Goal: Task Accomplishment & Management: Complete application form

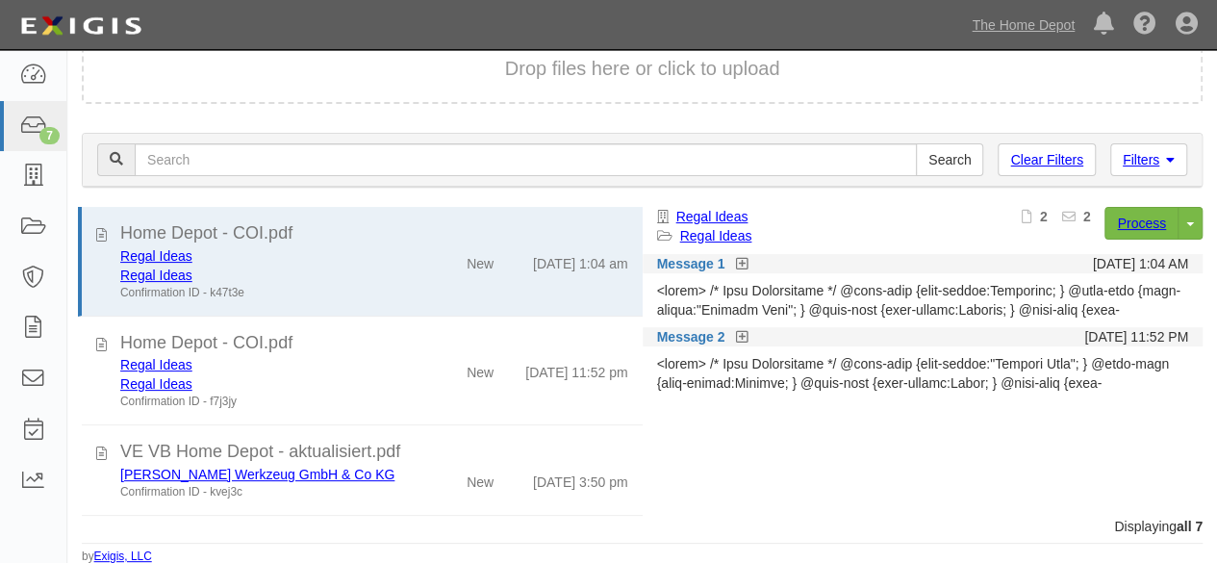
scroll to position [368, 0]
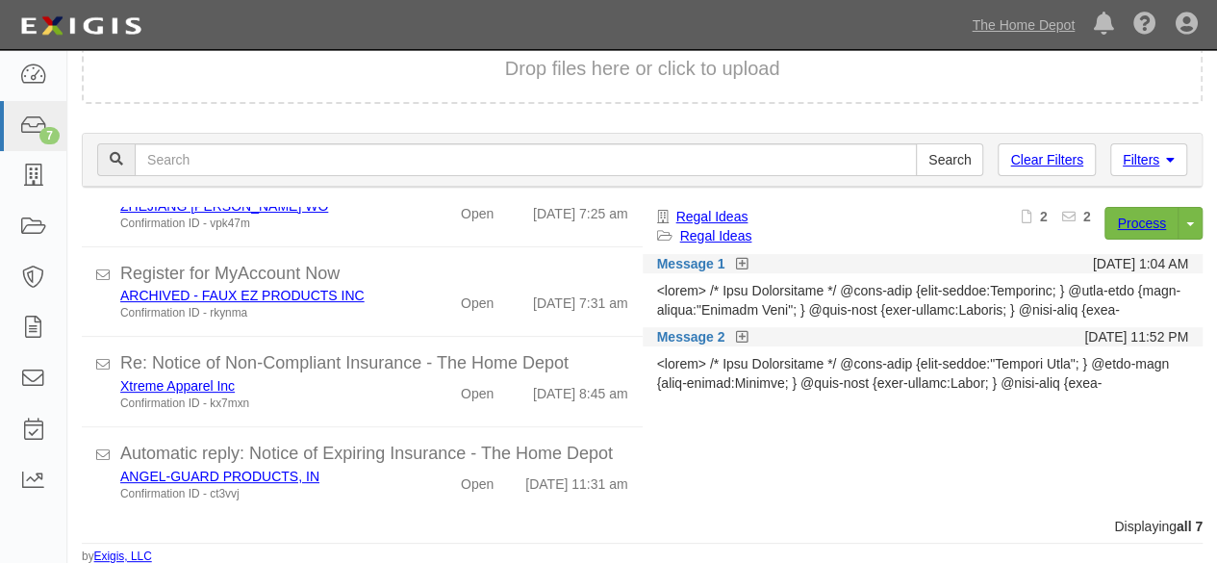
click at [764, 208] on div "Regal Ideas" at bounding box center [759, 216] width 205 height 19
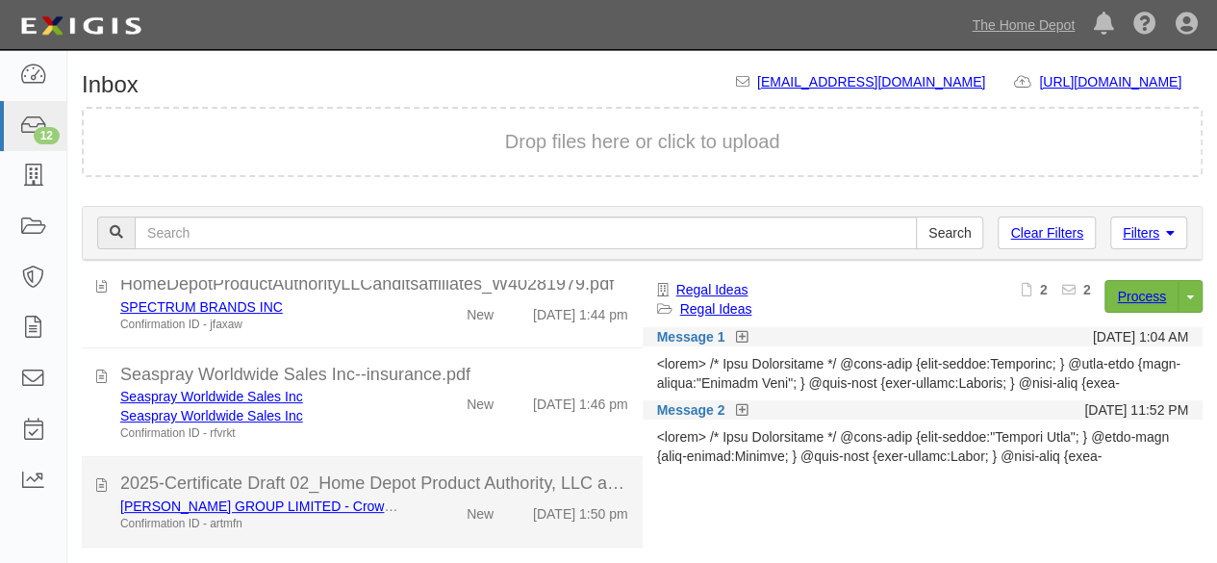
scroll to position [577, 0]
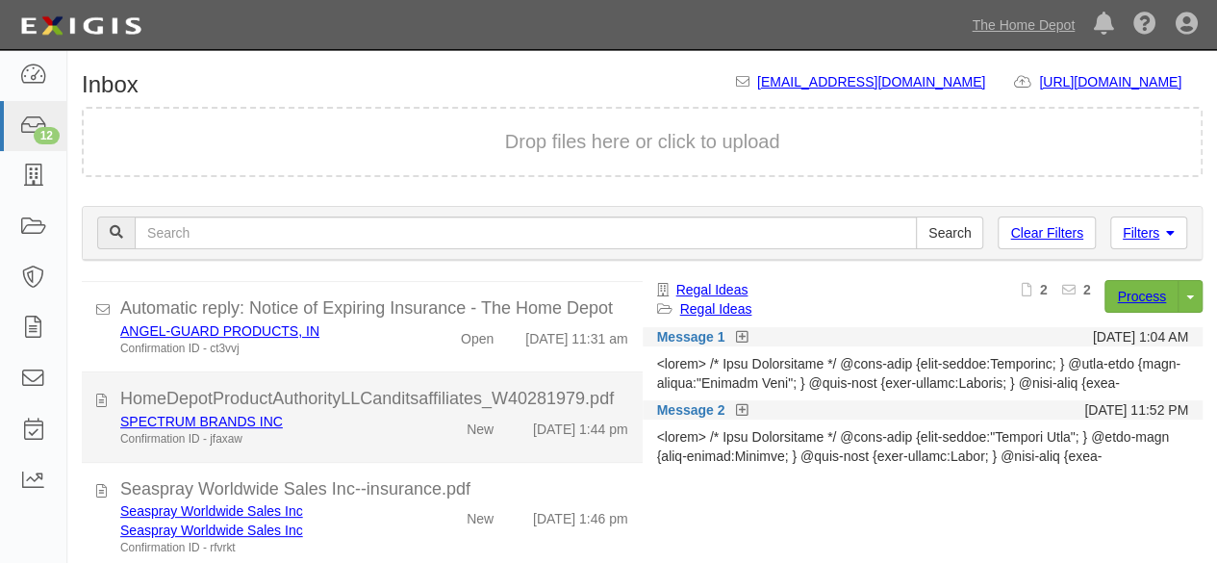
click at [419, 439] on div "New" at bounding box center [463, 425] width 89 height 27
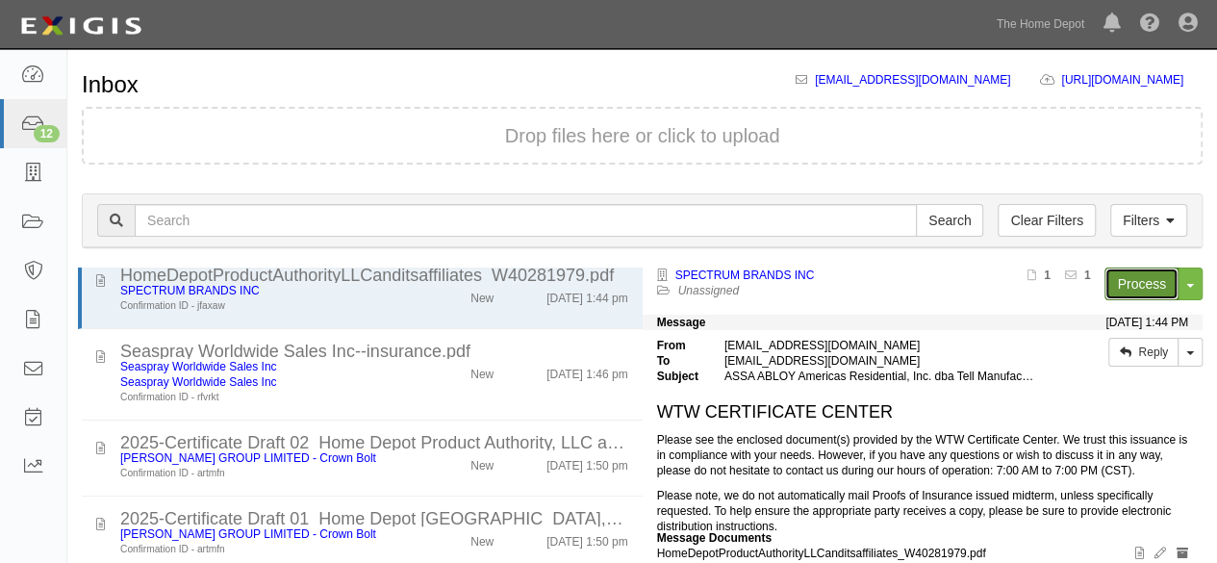
click at [1113, 289] on link "Process" at bounding box center [1142, 284] width 74 height 33
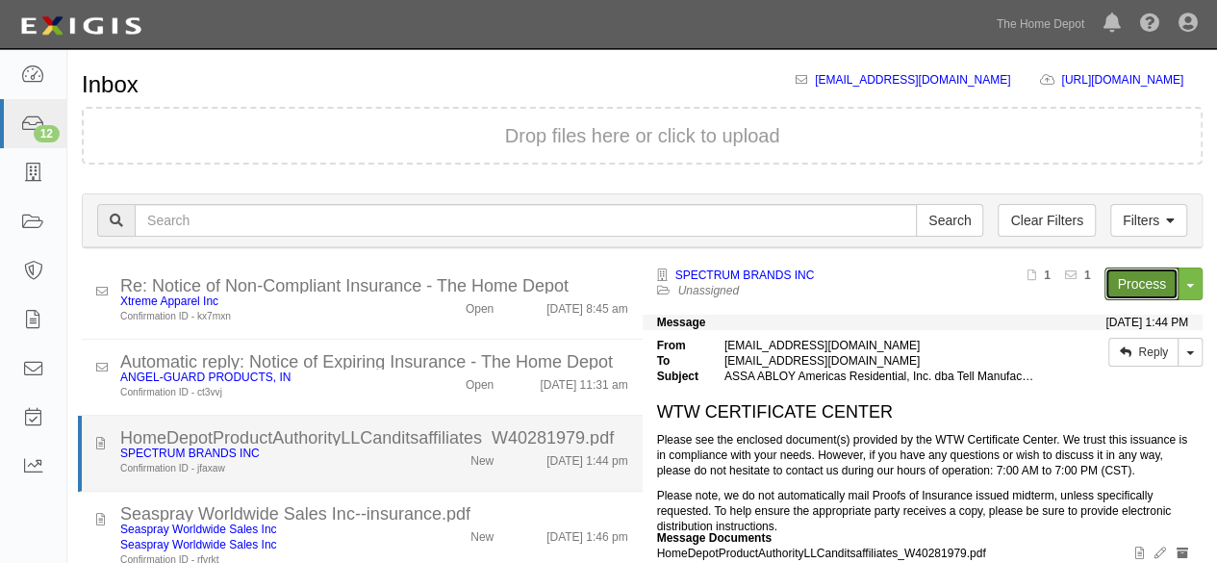
scroll to position [385, 0]
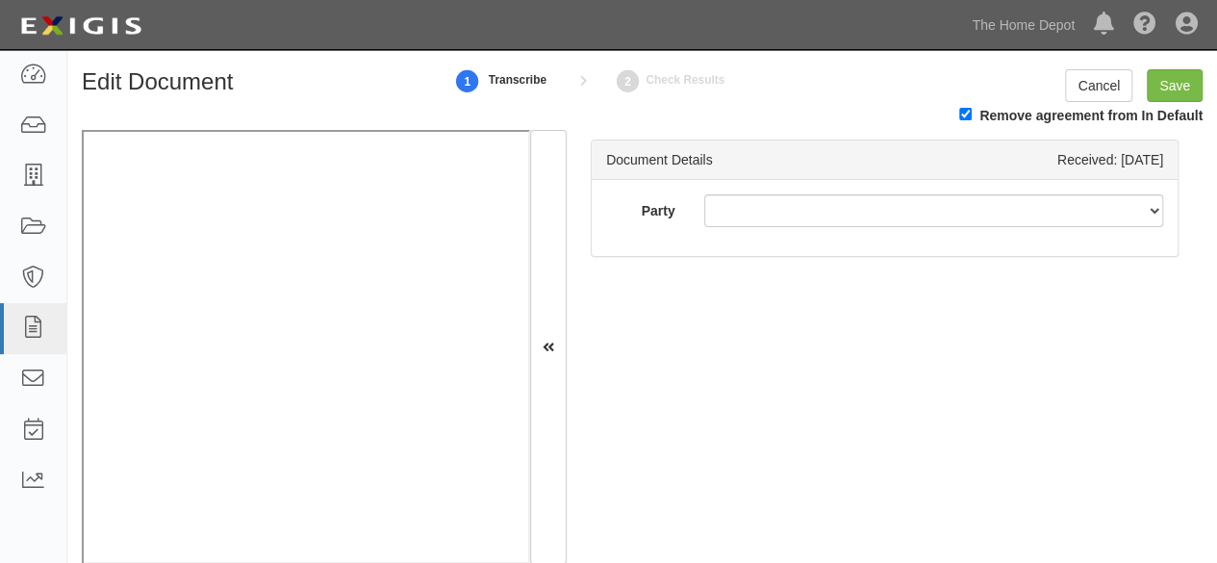
scroll to position [4, 0]
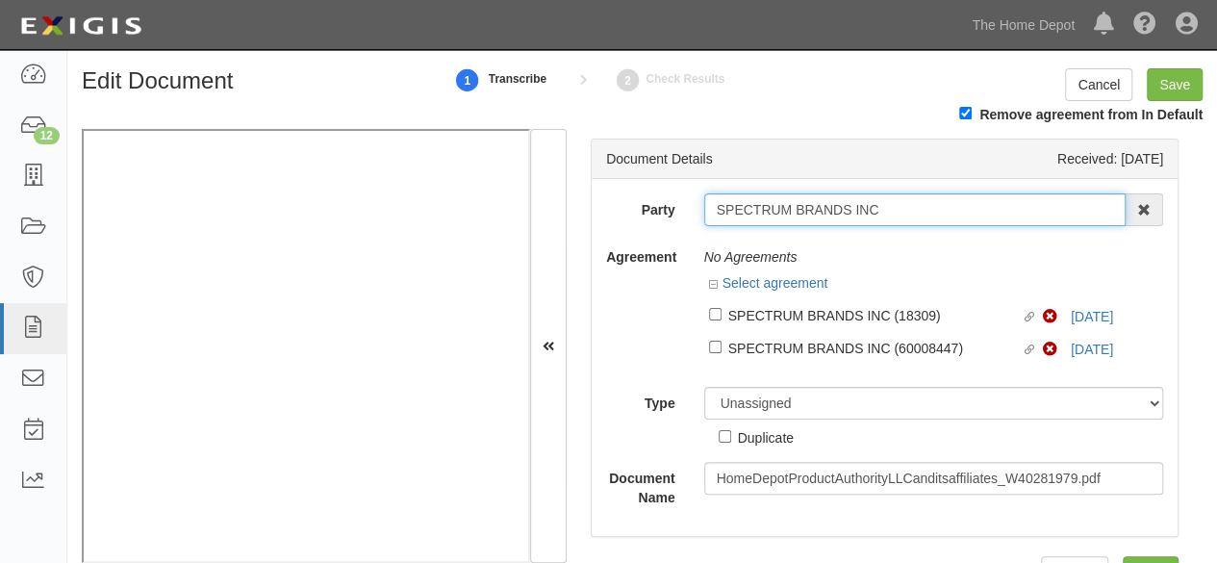
click at [883, 207] on input "SPECTRUM BRANDS INC" at bounding box center [915, 209] width 422 height 33
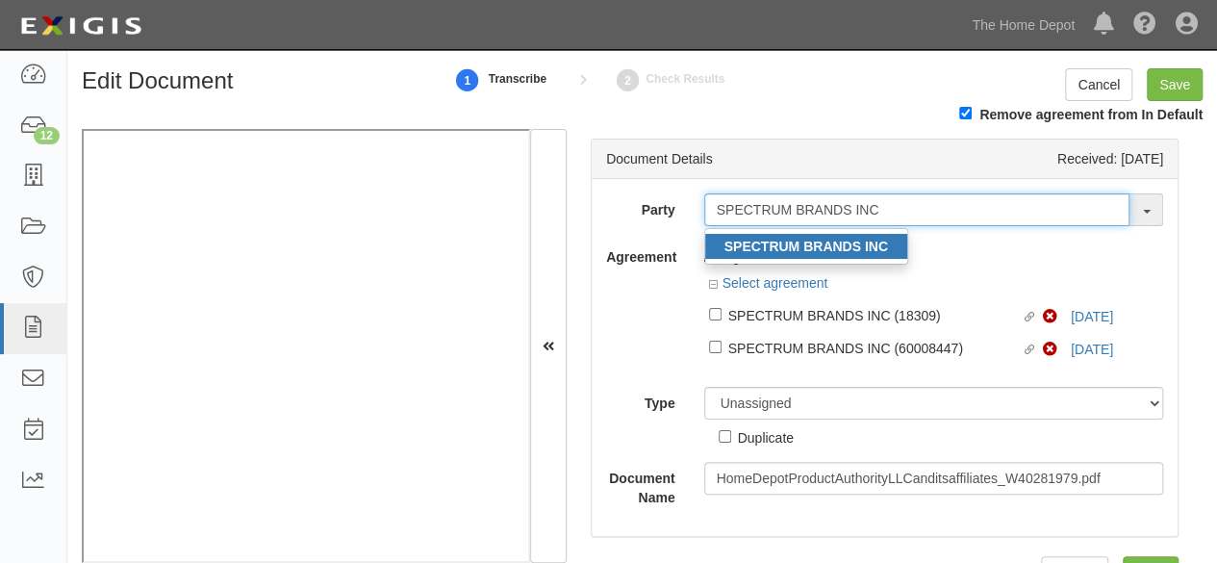
type input "SPECTRUM BRANDS INC"
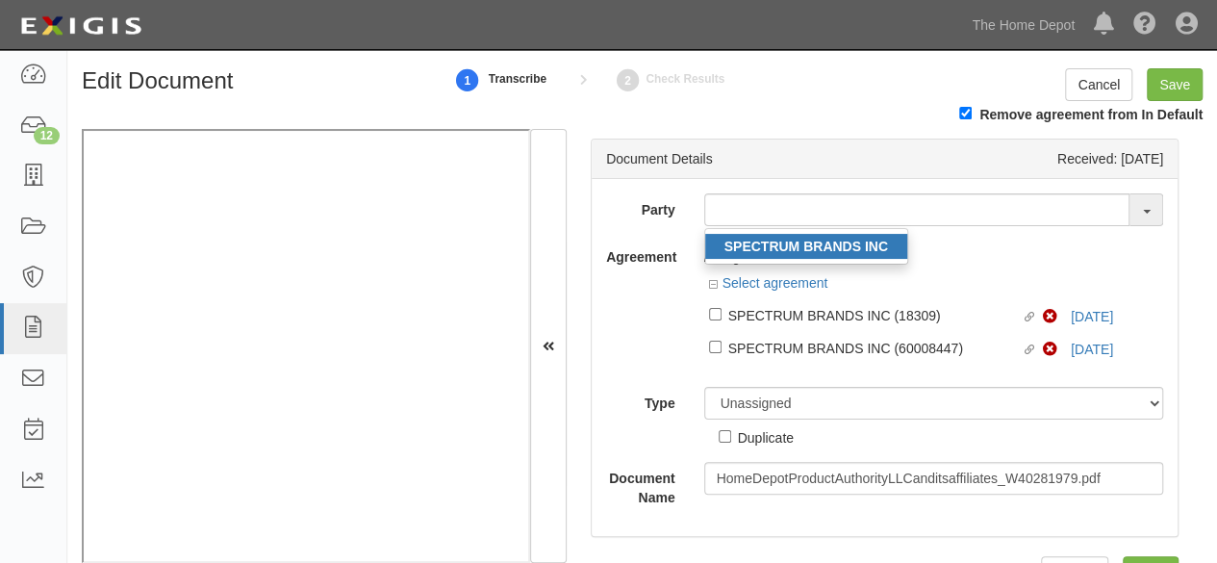
drag, startPoint x: 830, startPoint y: 245, endPoint x: 776, endPoint y: 218, distance: 61.1
click at [830, 245] on strong "SPECTRUM BRANDS INC" at bounding box center [807, 246] width 164 height 15
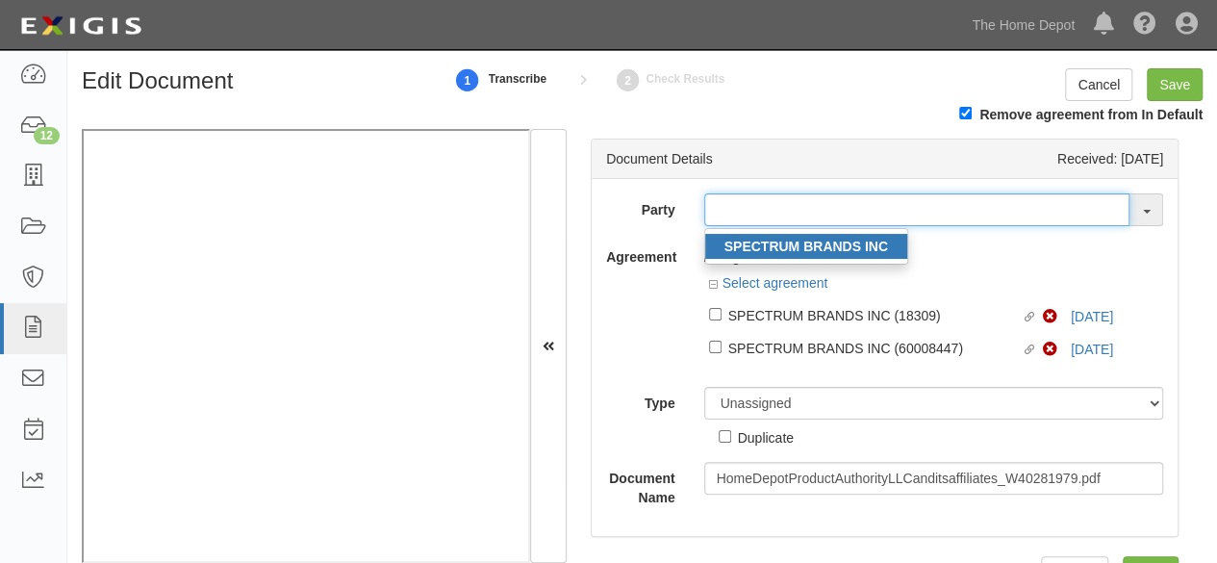
type input "SPECTRUM BRANDS INC"
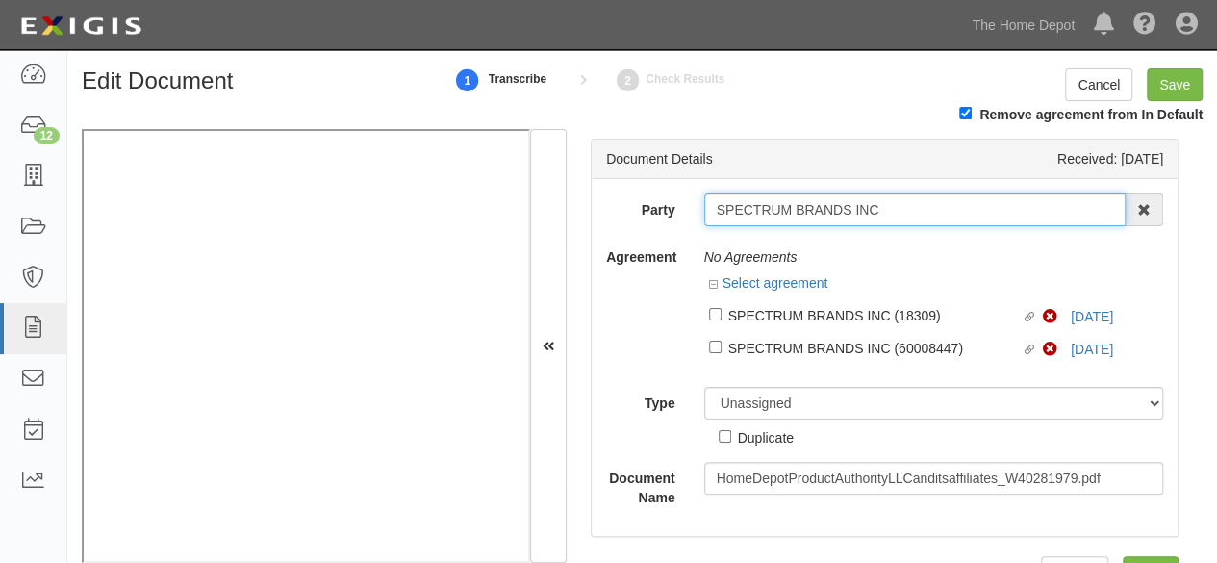
click at [759, 207] on input "SPECTRUM BRANDS INC" at bounding box center [915, 209] width 422 height 33
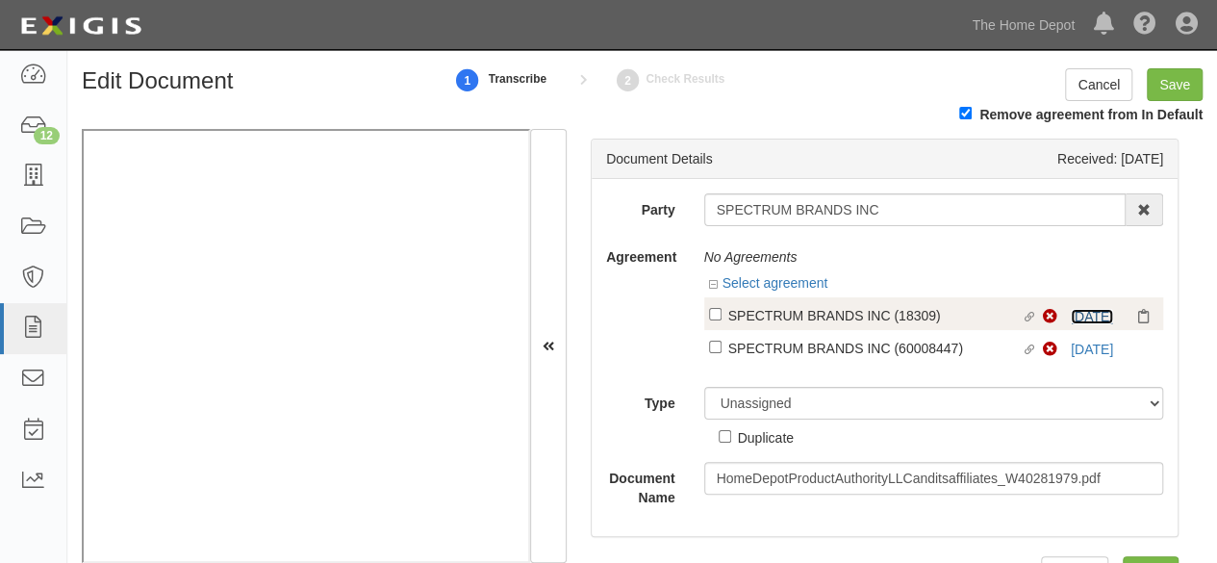
click at [1075, 314] on link "10/1/25" at bounding box center [1092, 316] width 42 height 15
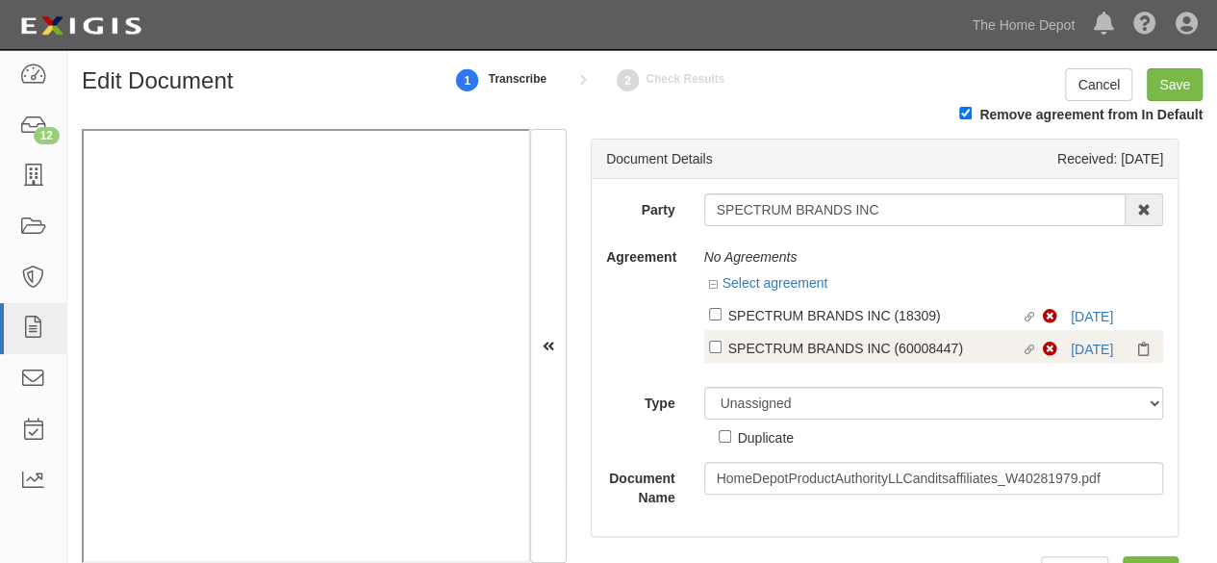
drag, startPoint x: 751, startPoint y: 309, endPoint x: 756, endPoint y: 331, distance: 22.9
click at [751, 309] on div "SPECTRUM BRANDS INC (18309)" at bounding box center [875, 314] width 294 height 21
click at [722, 309] on input "Linked agreement SPECTRUM BRANDS INC (18309) Linked agreement" at bounding box center [715, 314] width 13 height 13
checkbox input "true"
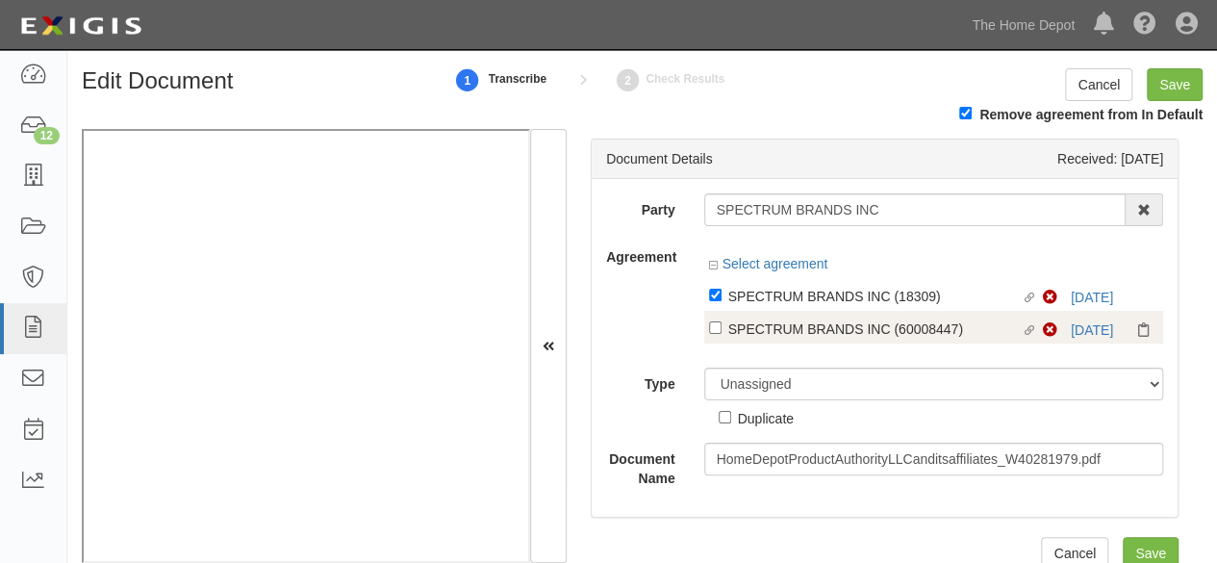
click at [756, 334] on div "SPECTRUM BRANDS INC (60008447)" at bounding box center [875, 328] width 294 height 21
click at [722, 334] on input "Linked agreement SPECTRUM BRANDS INC (60008447) Linked agreement" at bounding box center [715, 327] width 13 height 13
checkbox input "true"
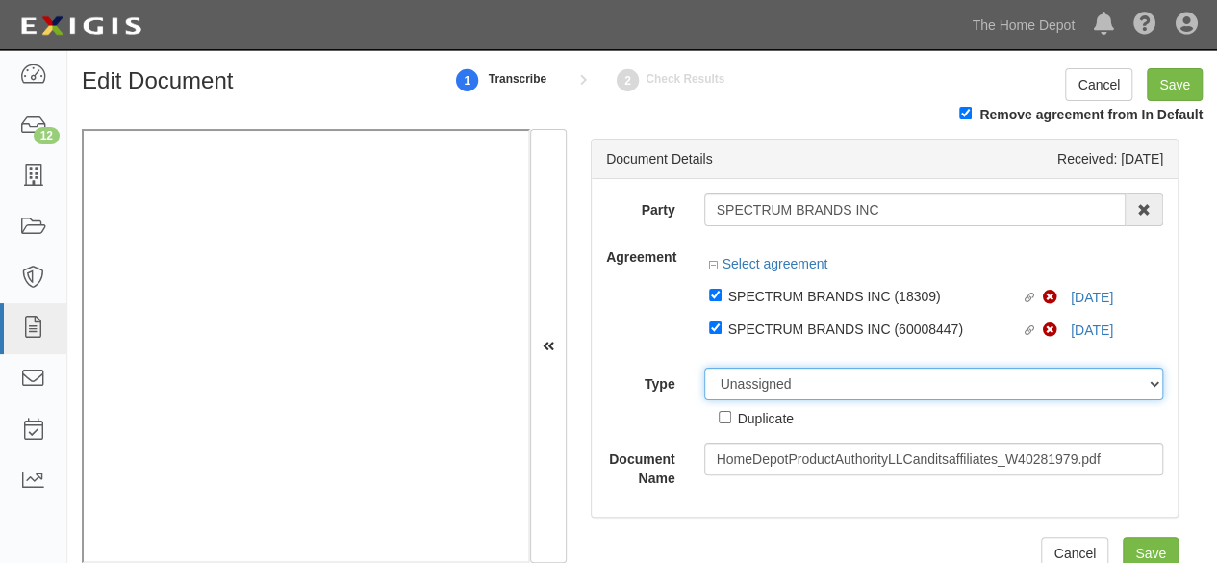
click at [741, 380] on select "Unassigned Binder Cancellation Notice Certificate Contract Endorsement Insuranc…" at bounding box center [934, 384] width 460 height 33
select select "CertificateDetail"
click at [704, 368] on select "Unassigned Binder Cancellation Notice Certificate Contract Endorsement Insuranc…" at bounding box center [934, 384] width 460 height 33
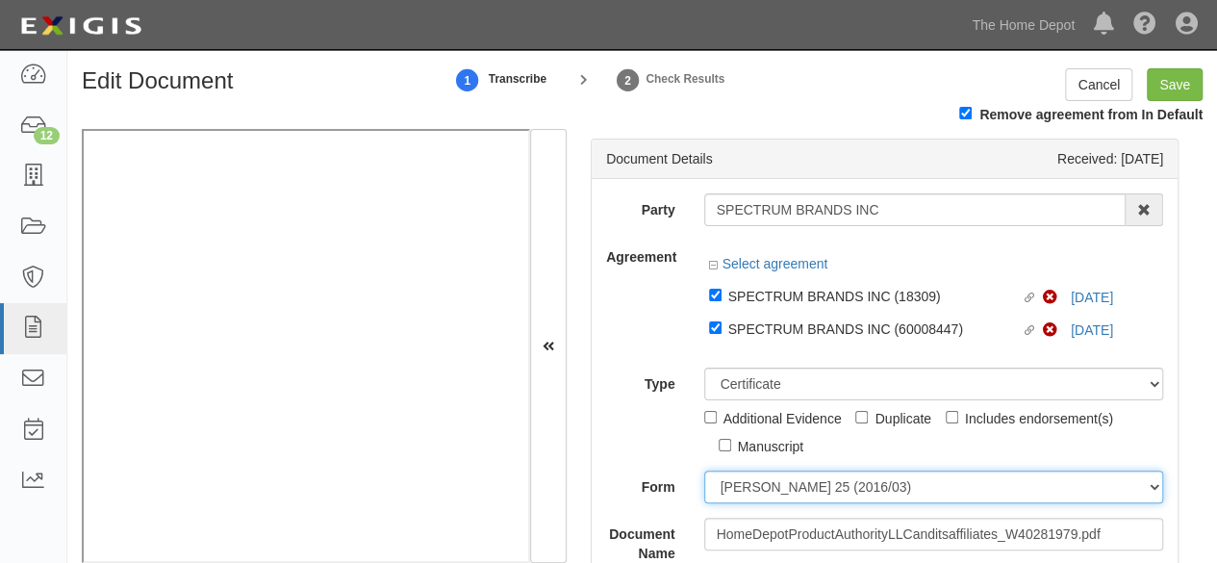
click at [772, 494] on select "ACORD 25 (2016/03) ACORD 101 ACORD 855 NY (2014/05) General" at bounding box center [934, 487] width 460 height 33
select select "GeneralFormDetail"
click at [704, 471] on select "ACORD 25 (2016/03) ACORD 101 ACORD 855 NY (2014/05) General" at bounding box center [934, 487] width 460 height 33
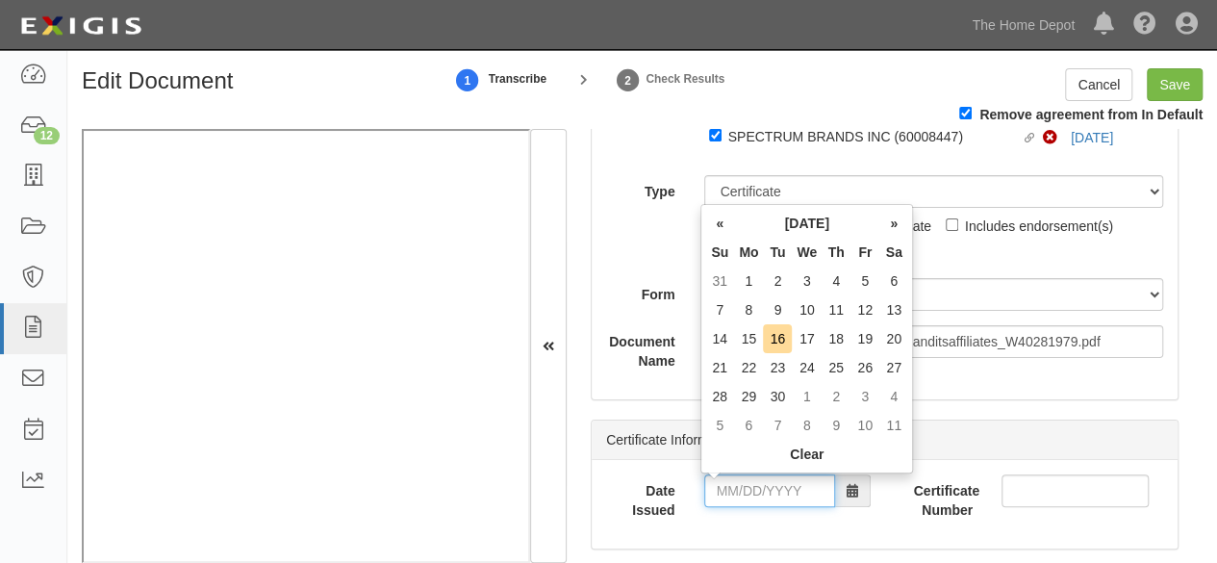
click at [770, 498] on input "Date Issued" at bounding box center [769, 490] width 131 height 33
click at [719, 347] on td "14" at bounding box center [719, 338] width 29 height 29
click at [773, 482] on input "09/14/2025" at bounding box center [769, 490] width 131 height 33
click at [785, 340] on td "16" at bounding box center [777, 338] width 29 height 29
type input "09/16/2025"
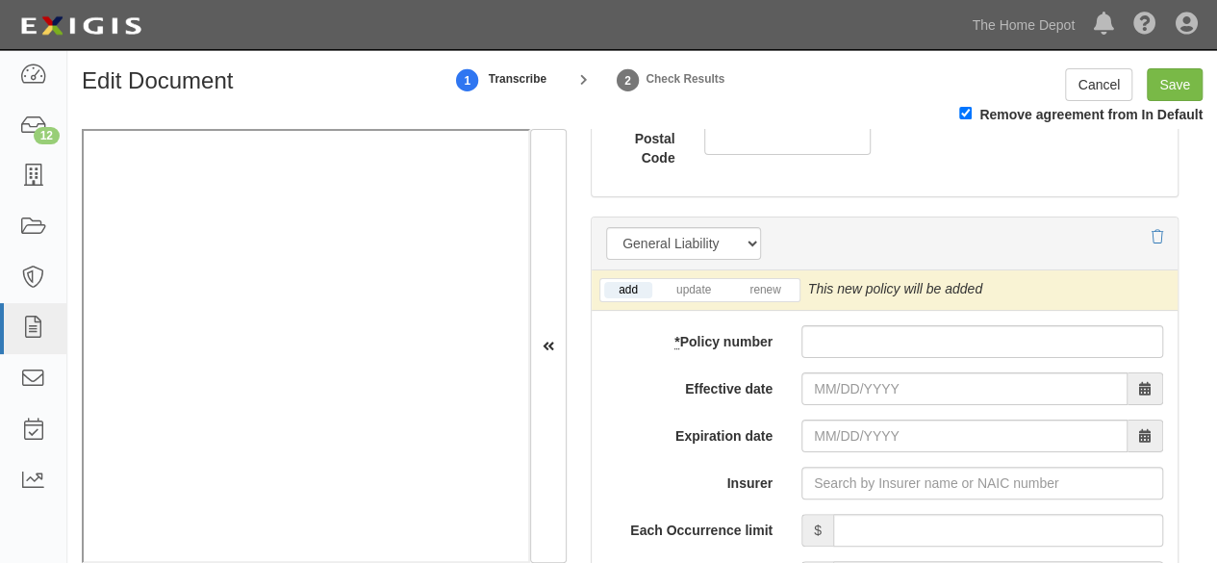
scroll to position [1540, 0]
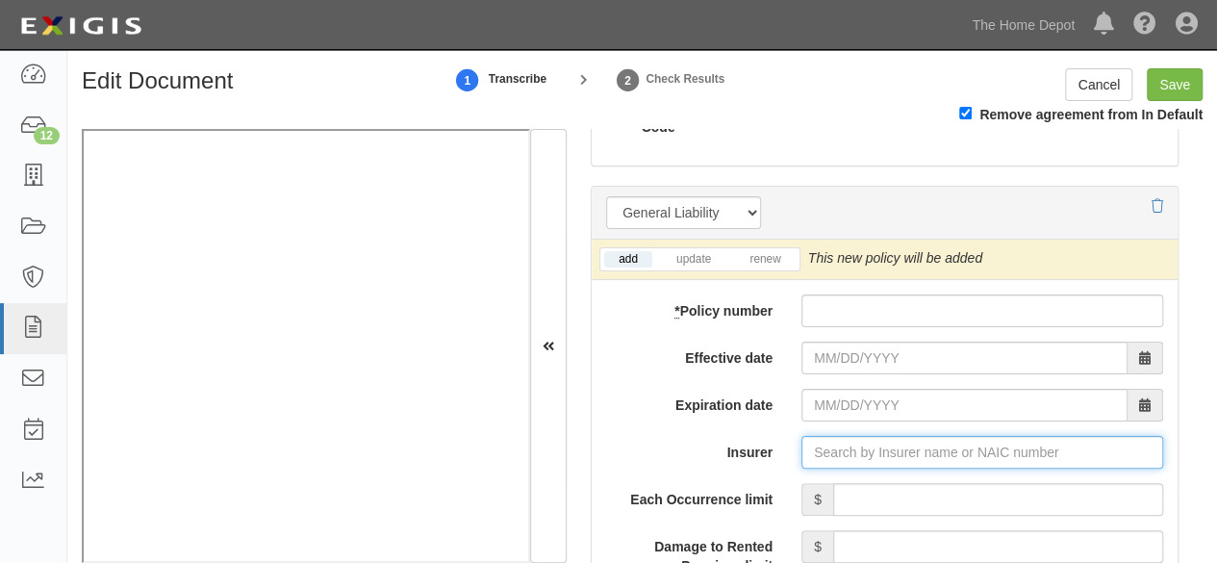
click at [843, 462] on input "Insurer" at bounding box center [983, 452] width 362 height 33
paste input "23035"
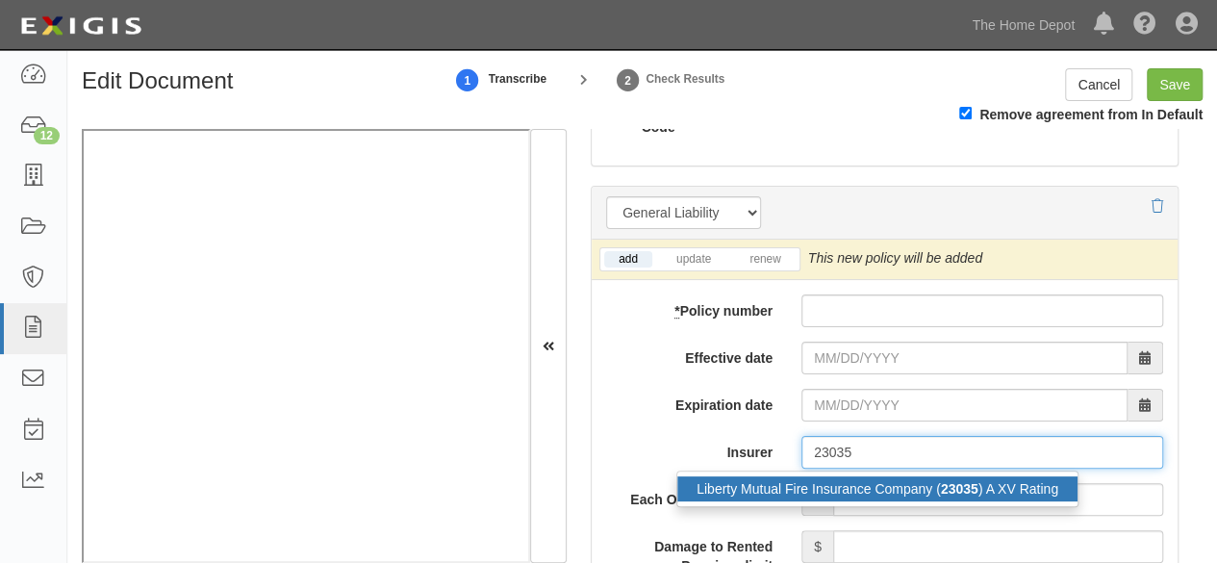
click at [833, 490] on div "Liberty Mutual Fire Insurance Company ( 23035 ) A XV Rating" at bounding box center [877, 488] width 400 height 25
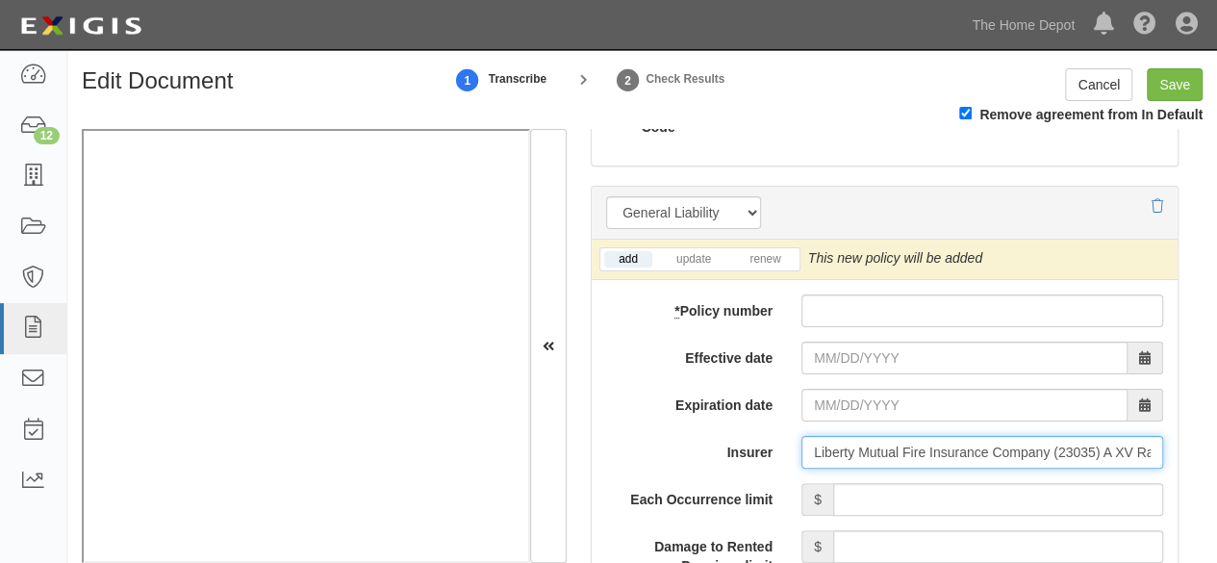
type input "Liberty Mutual Fire Insurance Company (23035) A XV Rating"
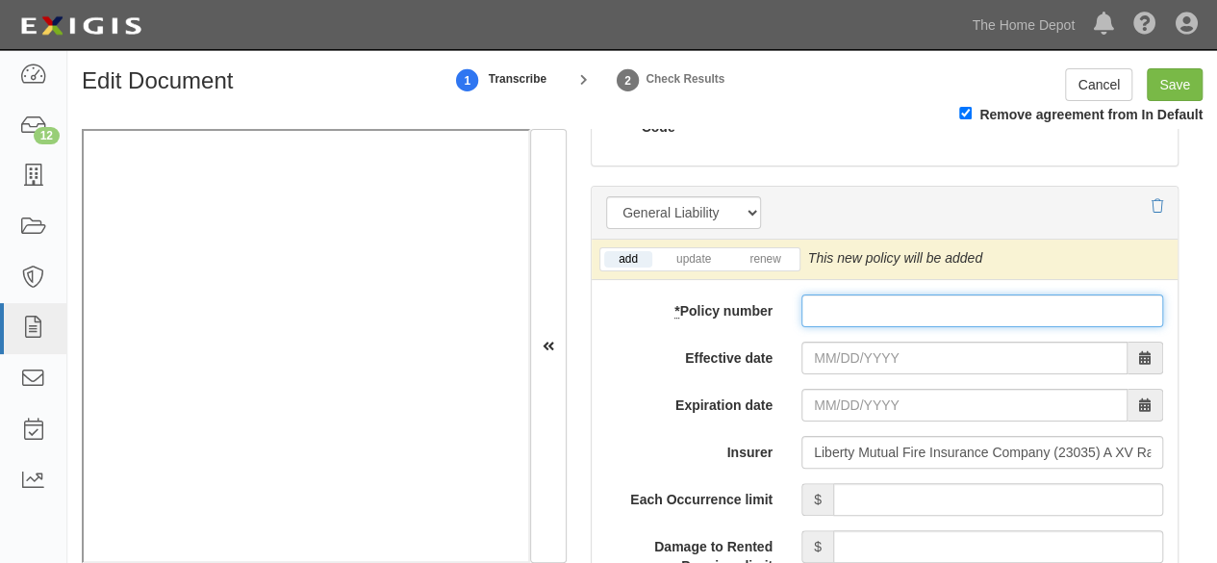
paste input "TB2-611-260486-015"
click at [830, 305] on input "TB2-611-260486-015" at bounding box center [983, 310] width 362 height 33
type input "TB2-611-260486-015"
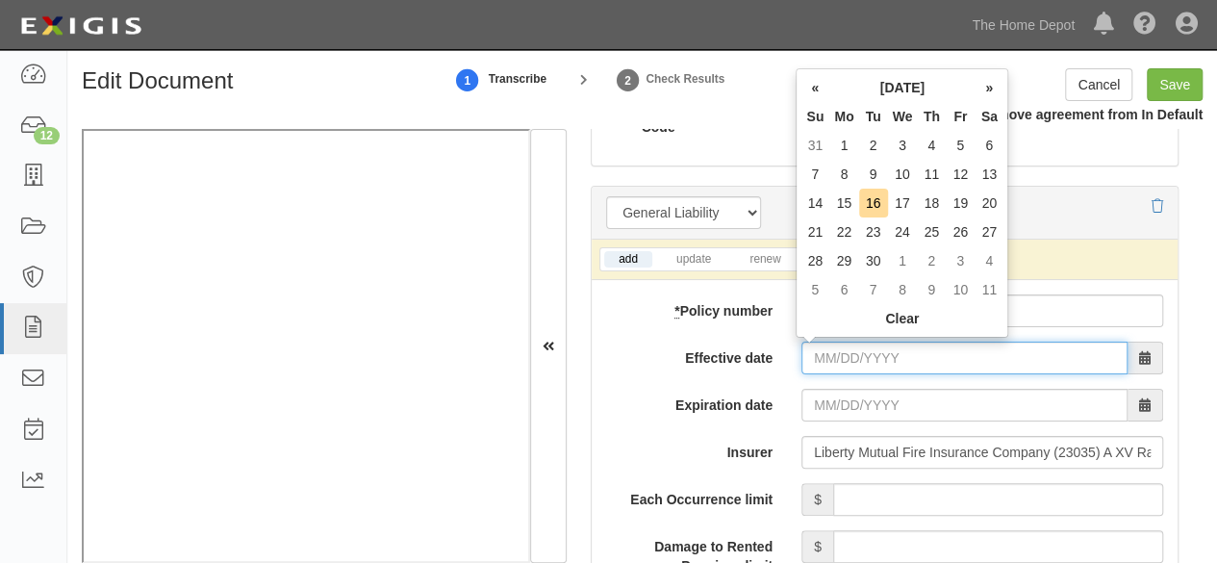
click at [835, 355] on input "Effective date" at bounding box center [965, 358] width 326 height 33
drag, startPoint x: 987, startPoint y: 86, endPoint x: 976, endPoint y: 104, distance: 21.6
click at [987, 87] on th "»" at bounding box center [989, 87] width 29 height 29
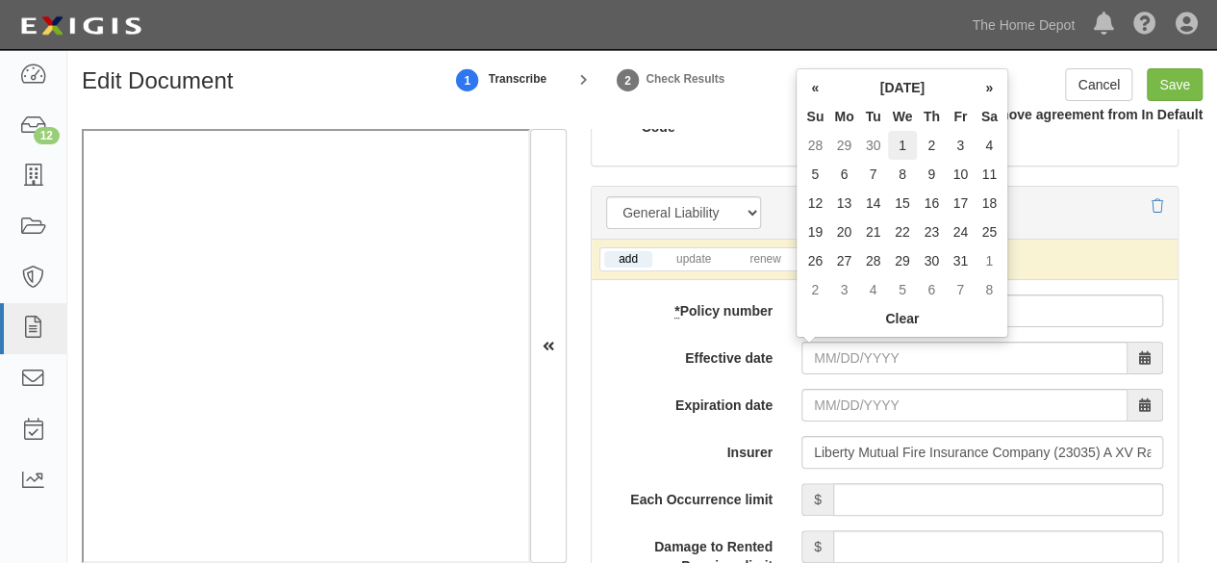
click at [907, 149] on td "1" at bounding box center [903, 145] width 30 height 29
type input "10/01/2025"
type input "10/01/2026"
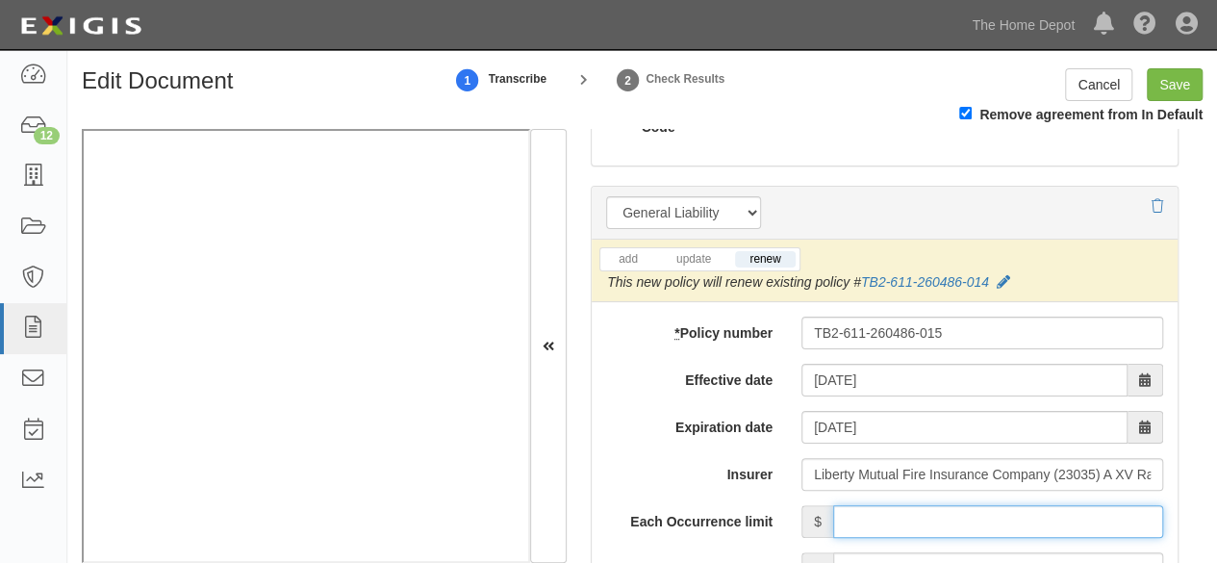
click at [901, 507] on input "Each Occurrence limit" at bounding box center [998, 521] width 330 height 33
type input "2,000,000"
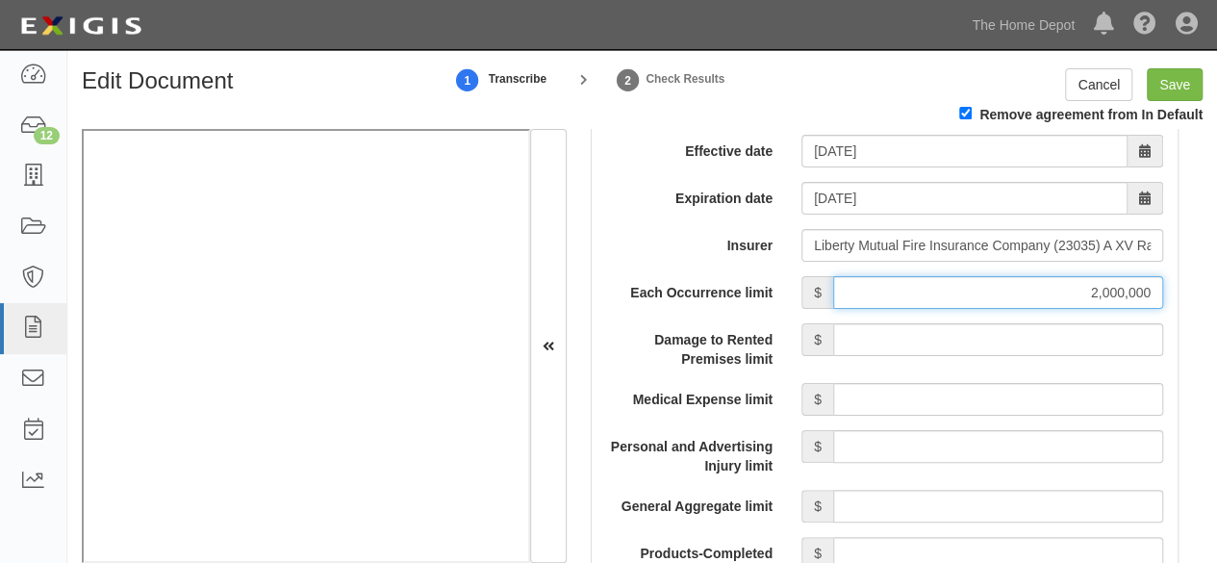
scroll to position [1828, 0]
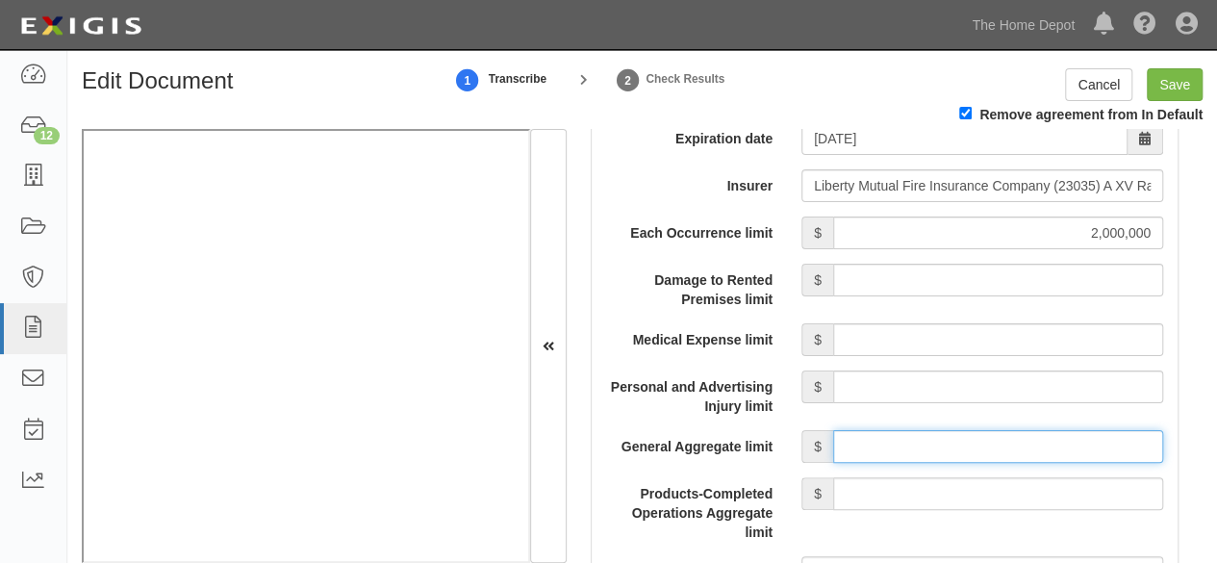
click at [922, 438] on input "General Aggregate limit" at bounding box center [998, 446] width 330 height 33
type input "2,000,000"
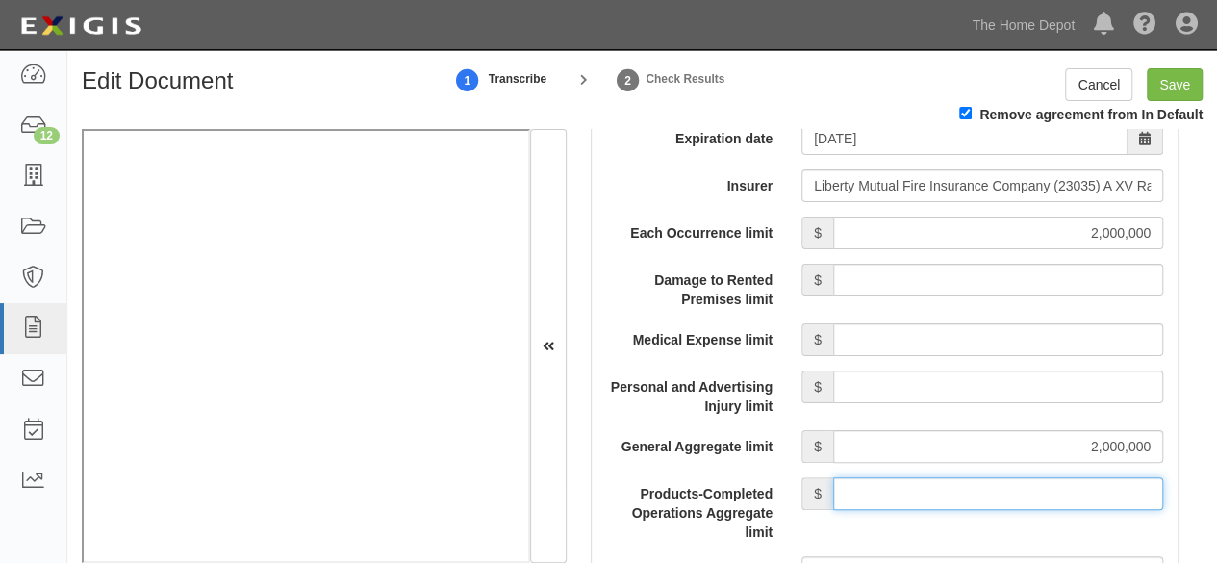
drag, startPoint x: 964, startPoint y: 498, endPoint x: 954, endPoint y: 473, distance: 27.2
click at [962, 495] on input "Products-Completed Operations Aggregate limit" at bounding box center [998, 493] width 330 height 33
type input "2,000,000"
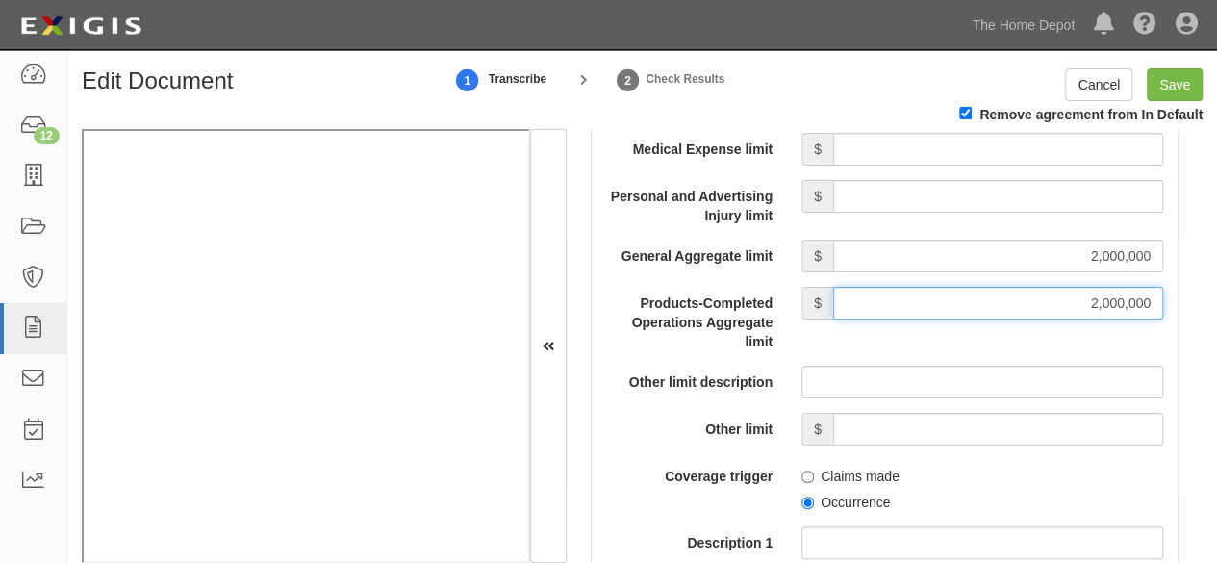
scroll to position [2021, 0]
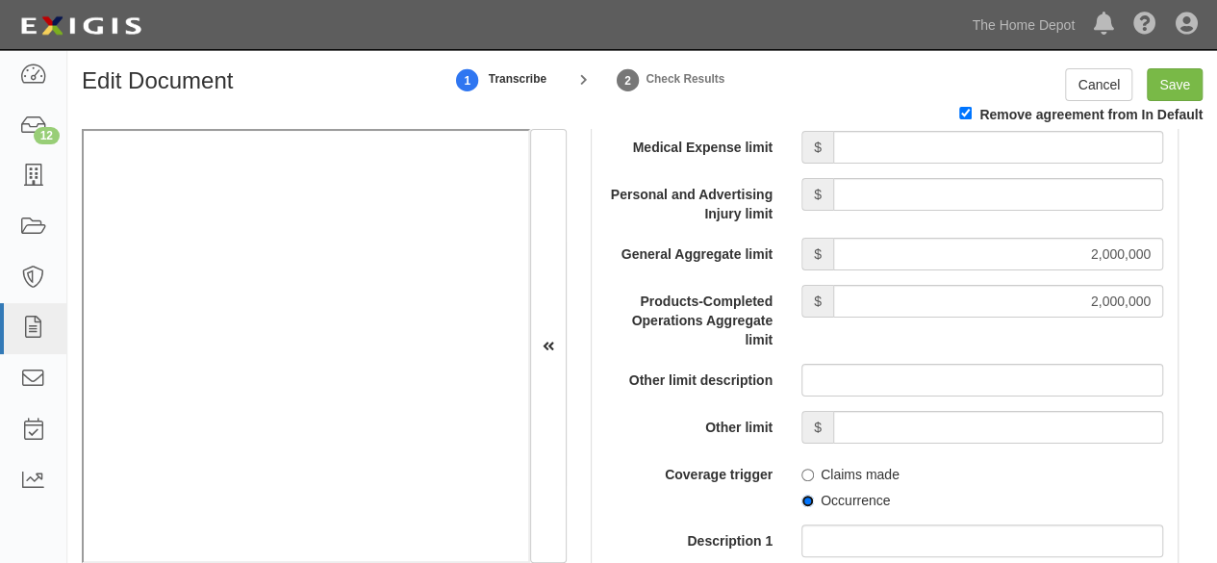
click at [803, 498] on input "Occurrence" at bounding box center [808, 501] width 13 height 13
radio input "true"
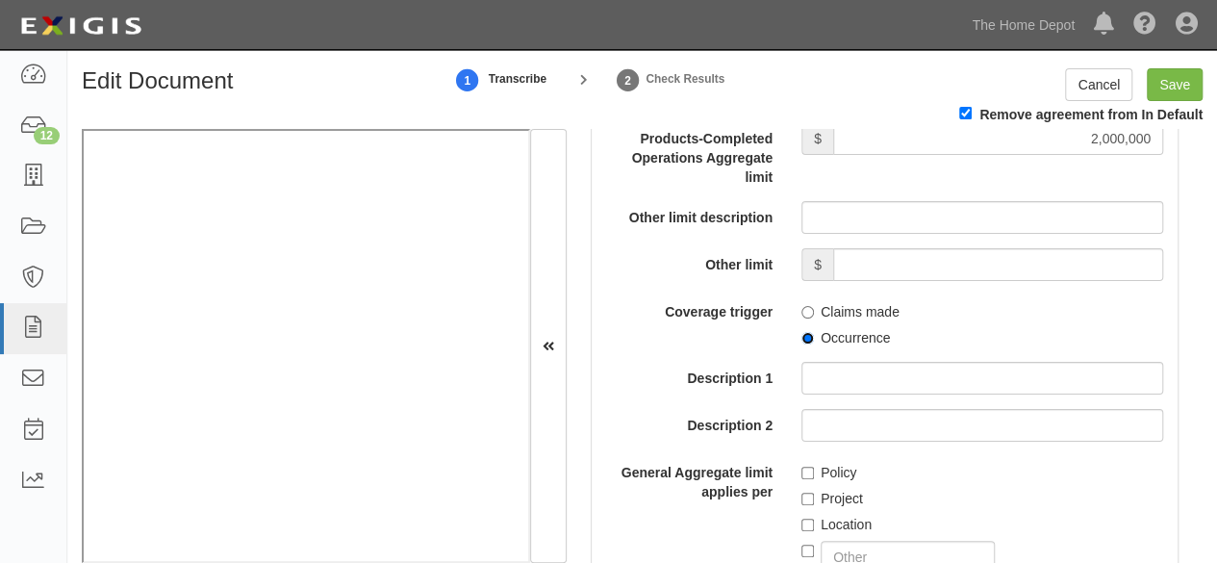
scroll to position [2213, 0]
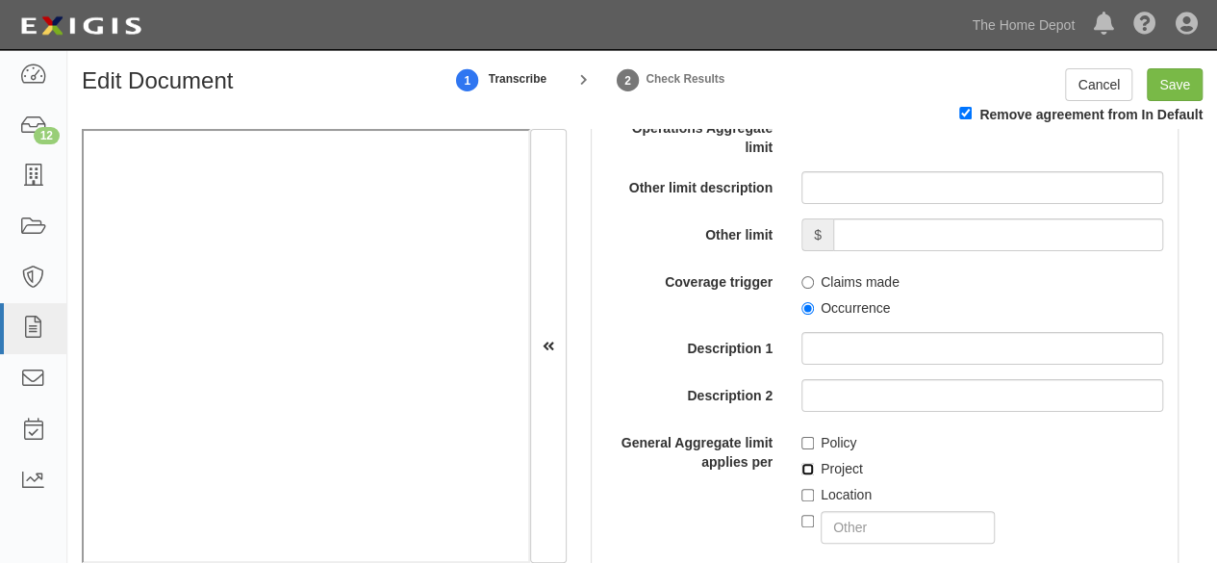
click at [802, 471] on input "Project" at bounding box center [808, 469] width 13 height 13
checkbox input "true"
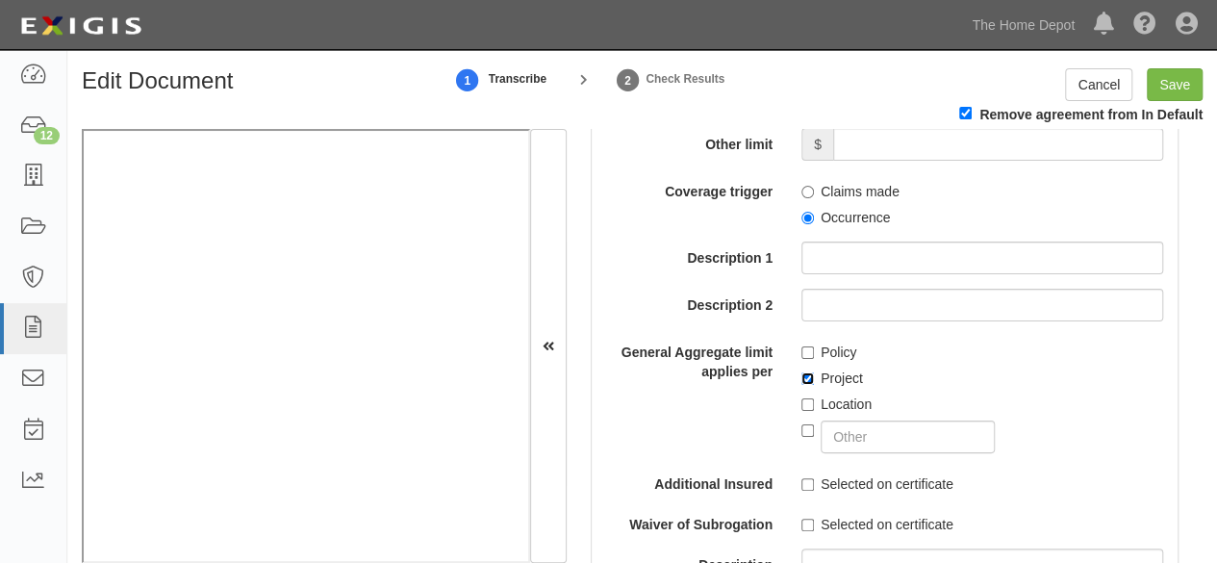
scroll to position [2406, 0]
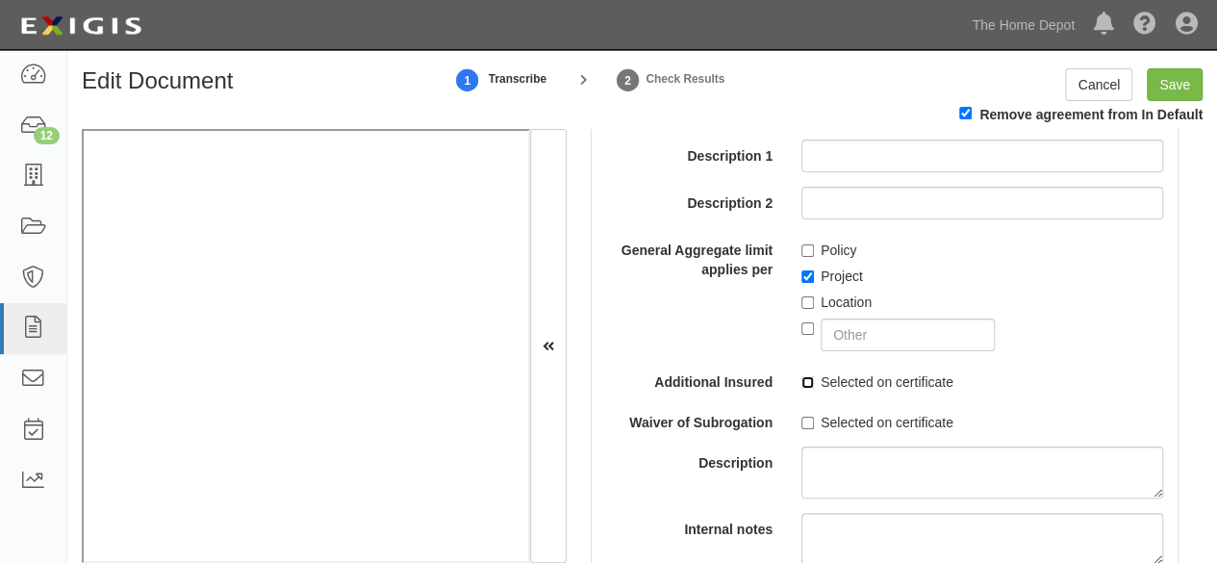
drag, startPoint x: 802, startPoint y: 380, endPoint x: 811, endPoint y: 425, distance: 46.2
click at [803, 382] on input "Selected on certificate" at bounding box center [808, 382] width 13 height 13
checkbox input "true"
click at [802, 417] on input "Selected on certificate" at bounding box center [808, 423] width 13 height 13
checkbox input "true"
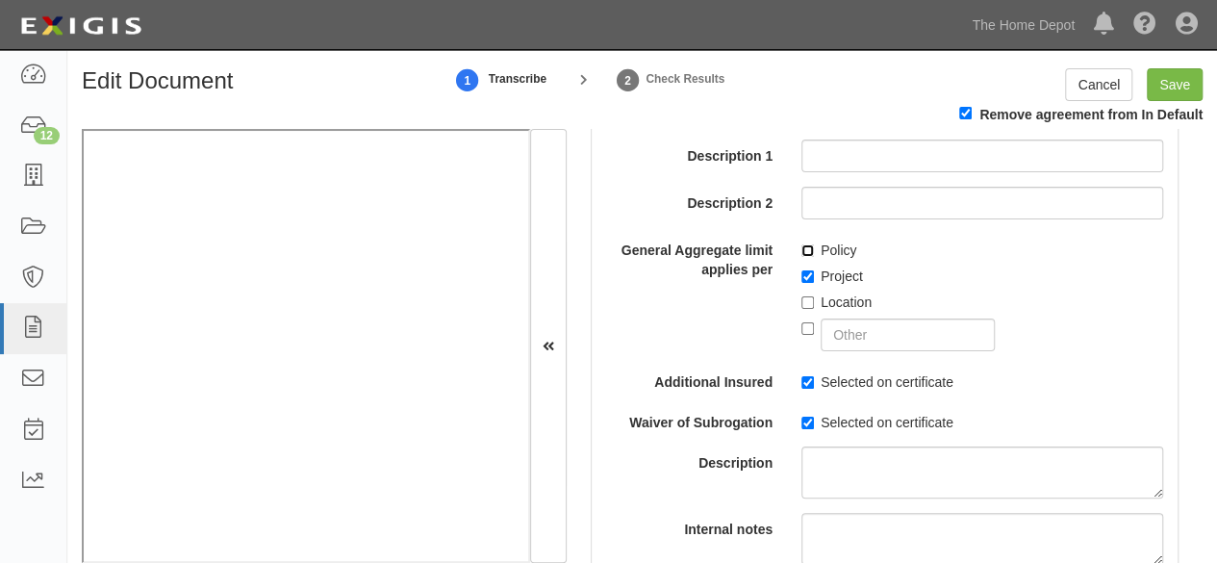
drag, startPoint x: 803, startPoint y: 242, endPoint x: 799, endPoint y: 272, distance: 31.0
click at [803, 245] on input "Policy" at bounding box center [808, 250] width 13 height 13
checkbox input "true"
click at [1170, 96] on input "Save" at bounding box center [1175, 84] width 56 height 33
type input "2000000"
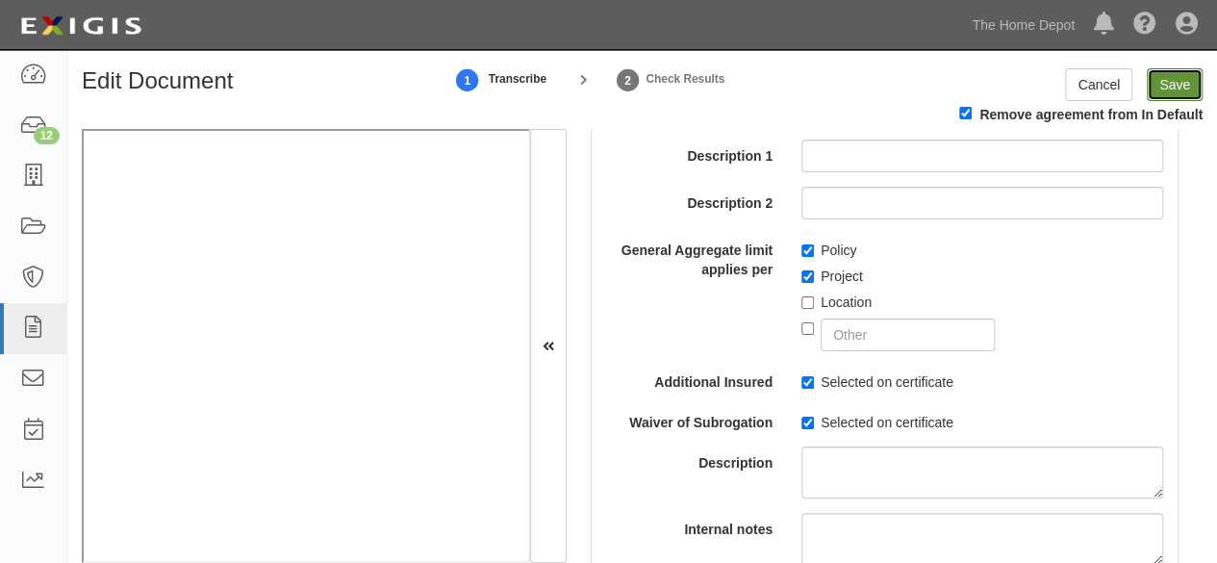
type input "2000000"
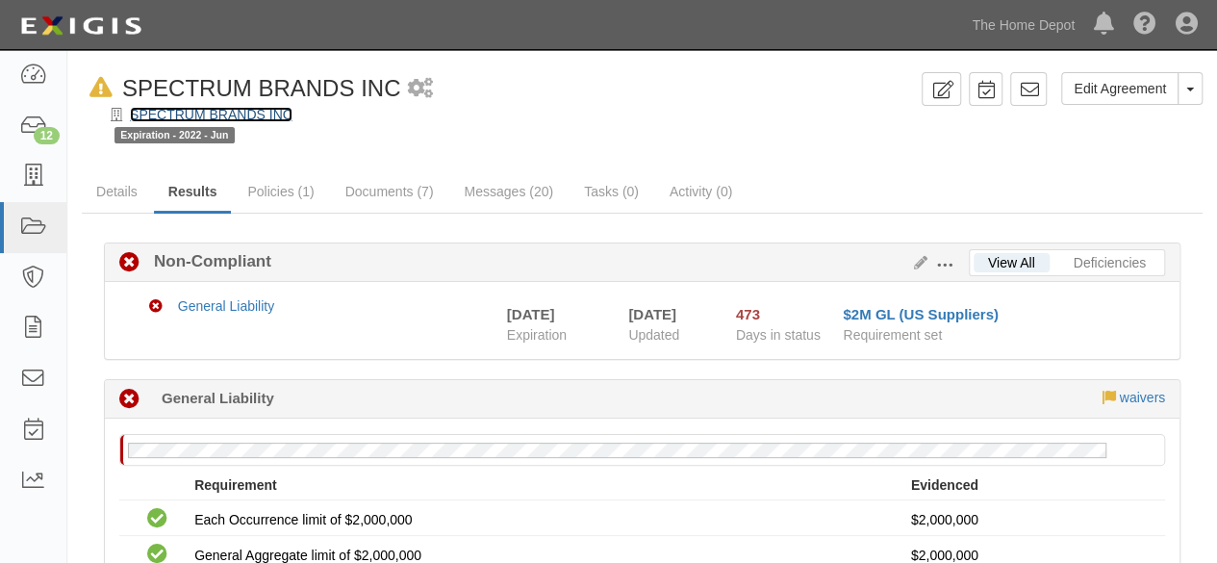
click at [185, 116] on link "SPECTRUM BRANDS INC" at bounding box center [211, 114] width 163 height 15
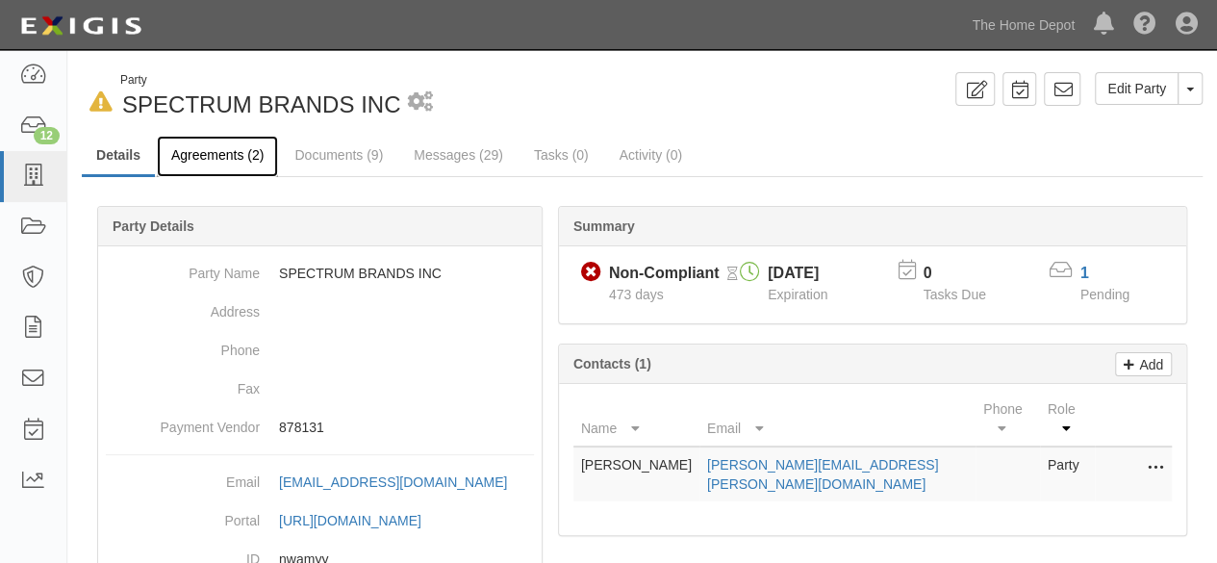
click at [194, 158] on link "Agreements (2)" at bounding box center [217, 156] width 121 height 41
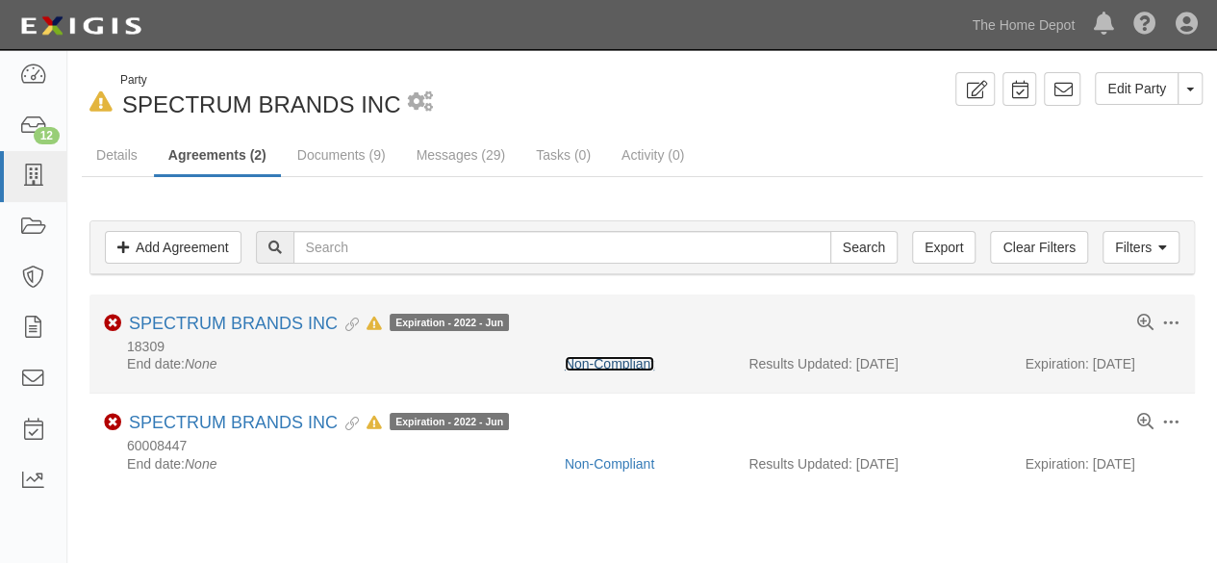
click at [599, 363] on link "Non-Compliant" at bounding box center [609, 363] width 89 height 15
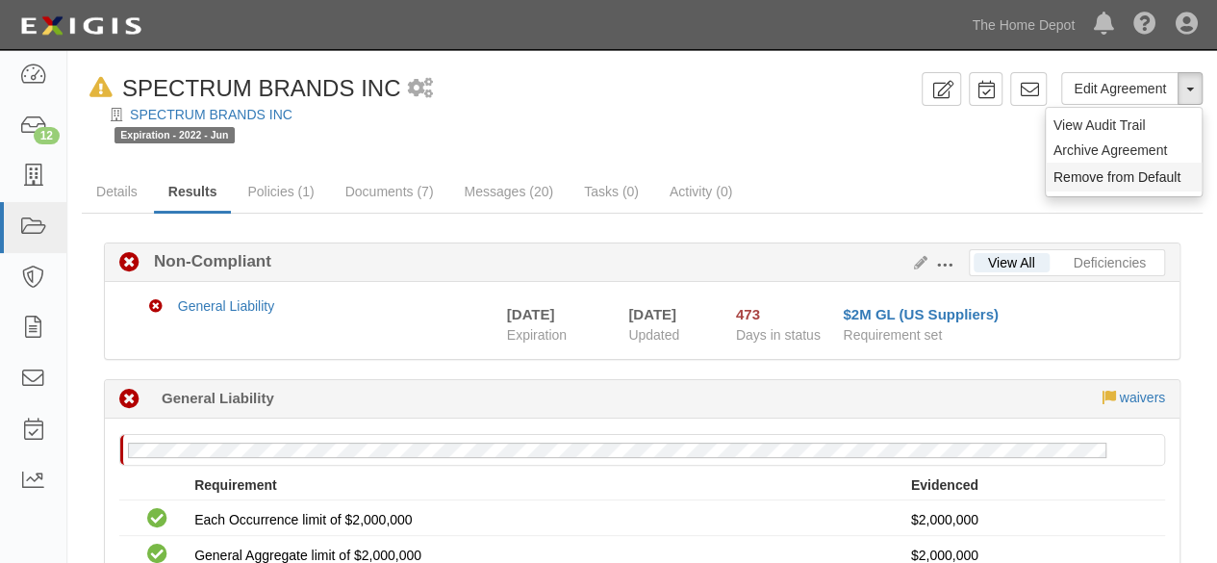
click at [1155, 168] on button "Remove from Default" at bounding box center [1124, 177] width 156 height 29
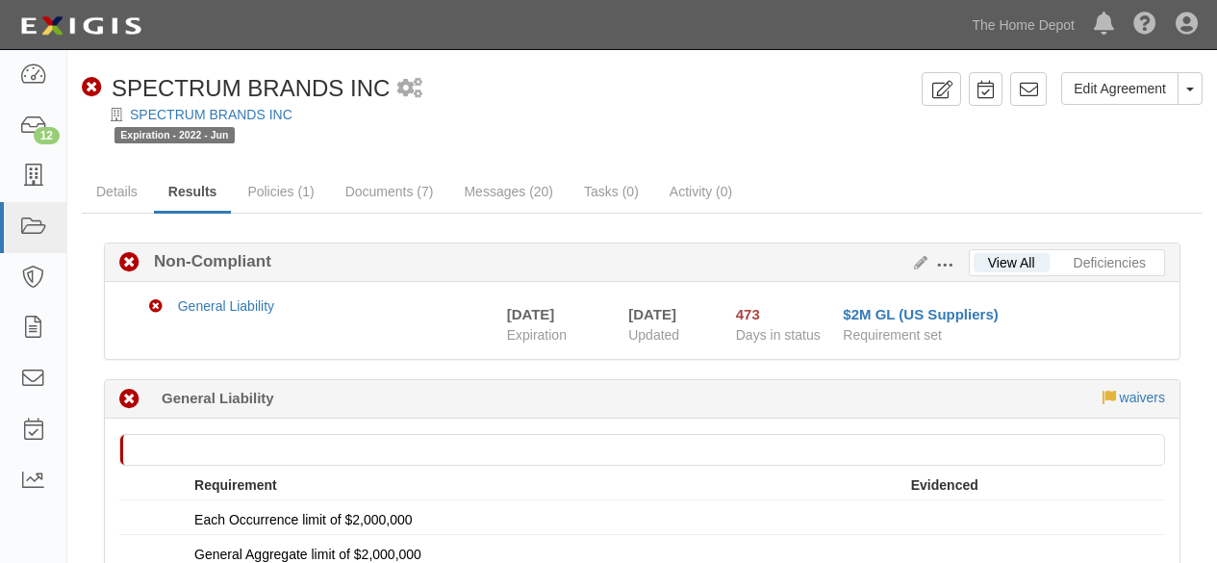
click at [178, 115] on link "SPECTRUM BRANDS INC" at bounding box center [211, 114] width 163 height 15
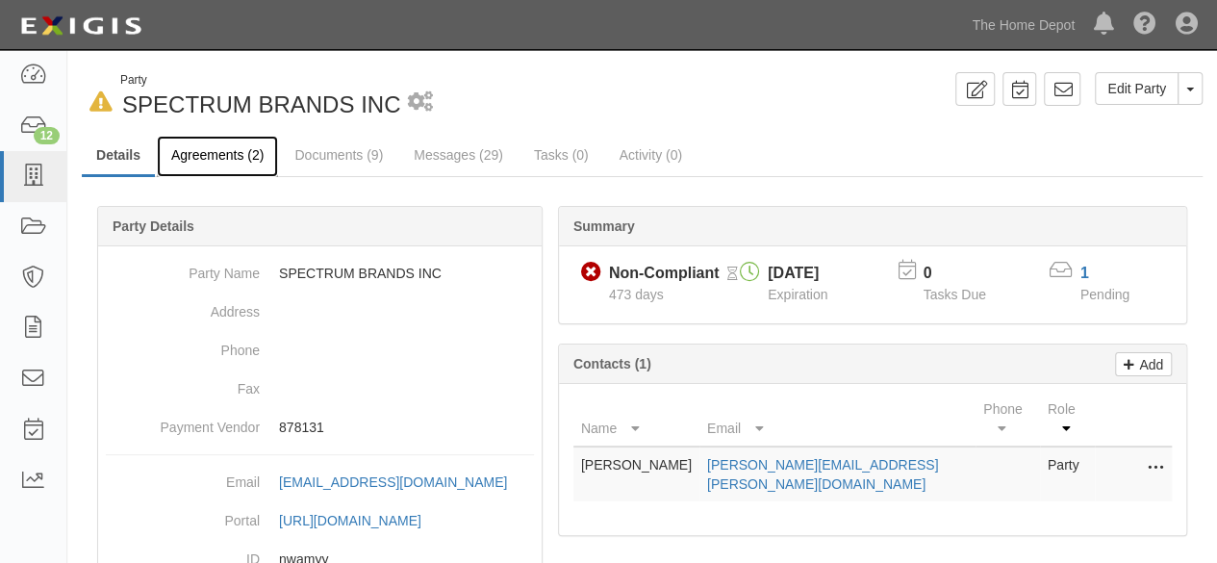
click at [213, 155] on link "Agreements (2)" at bounding box center [217, 156] width 121 height 41
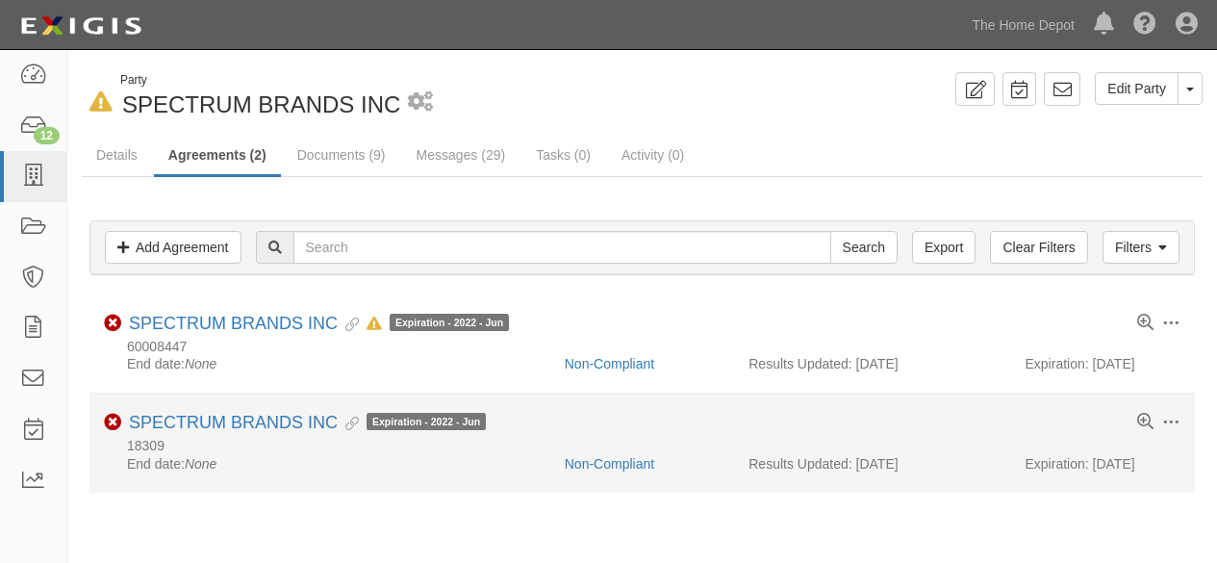
scroll to position [75, 0]
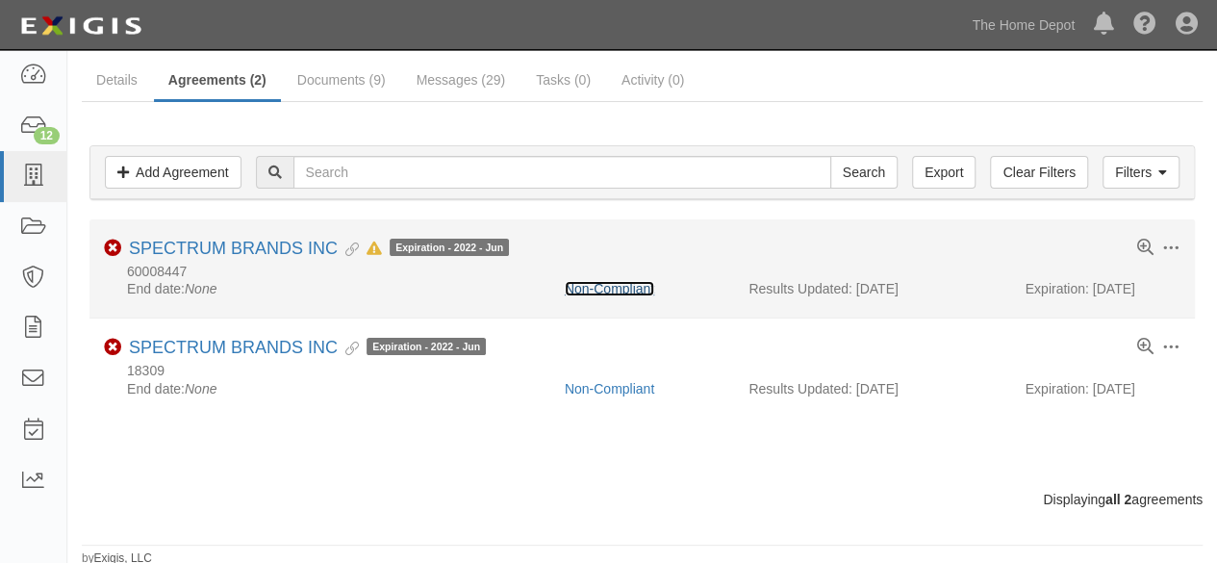
click at [595, 286] on link "Non-Compliant" at bounding box center [609, 288] width 89 height 15
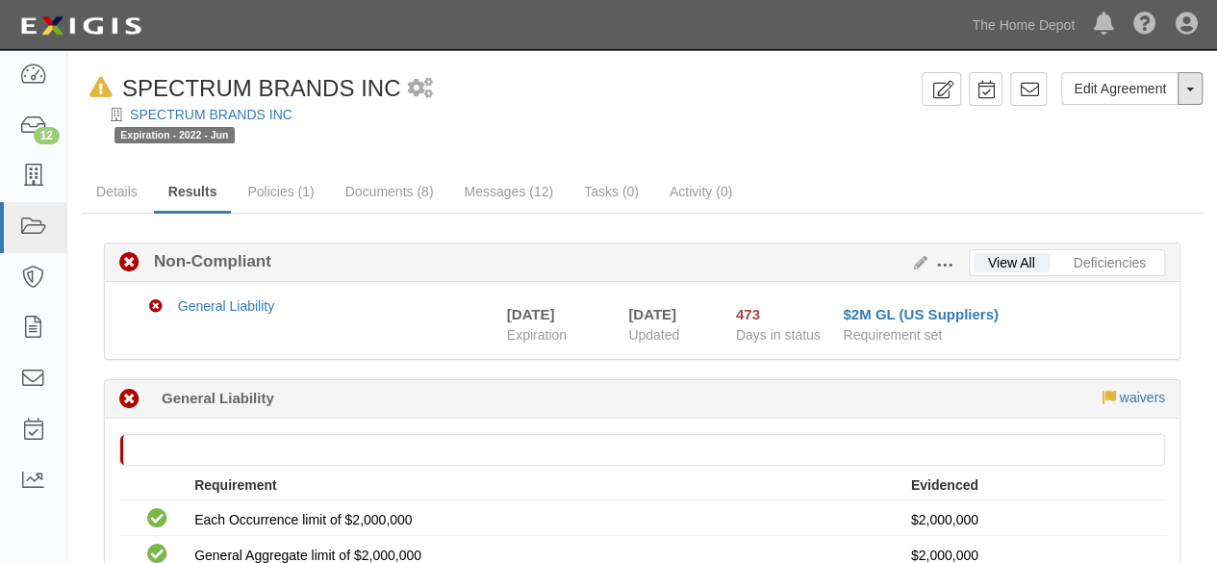
drag, startPoint x: 0, startPoint y: 0, endPoint x: 1178, endPoint y: 115, distance: 1183.5
click at [1192, 95] on button "Toggle Agreement Dropdown" at bounding box center [1190, 88] width 25 height 33
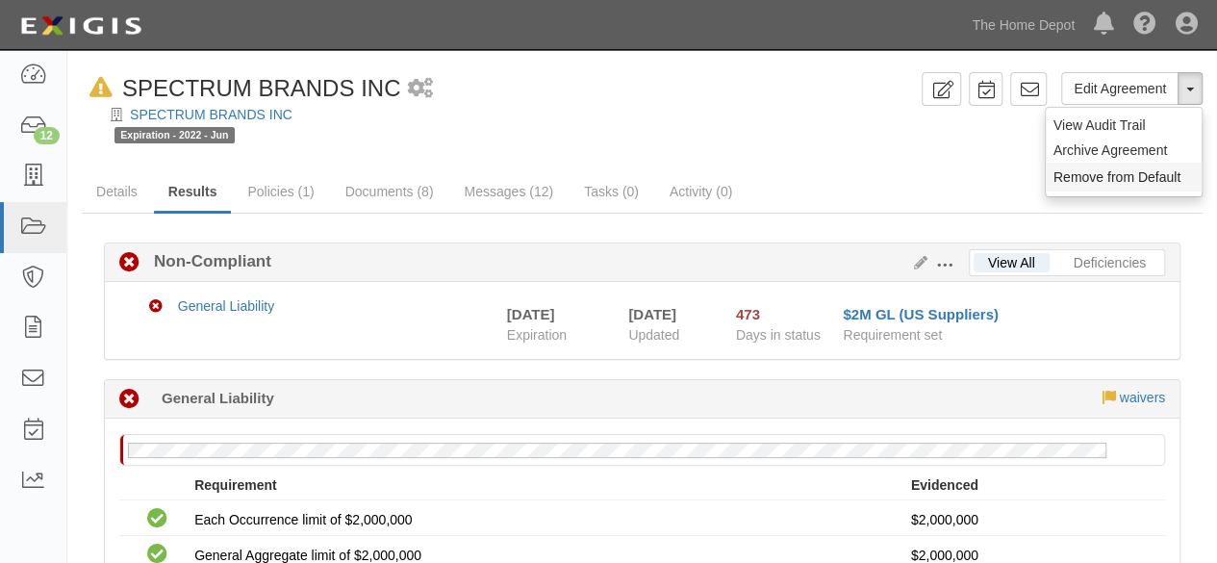
click at [1117, 181] on button "Remove from Default" at bounding box center [1124, 177] width 156 height 29
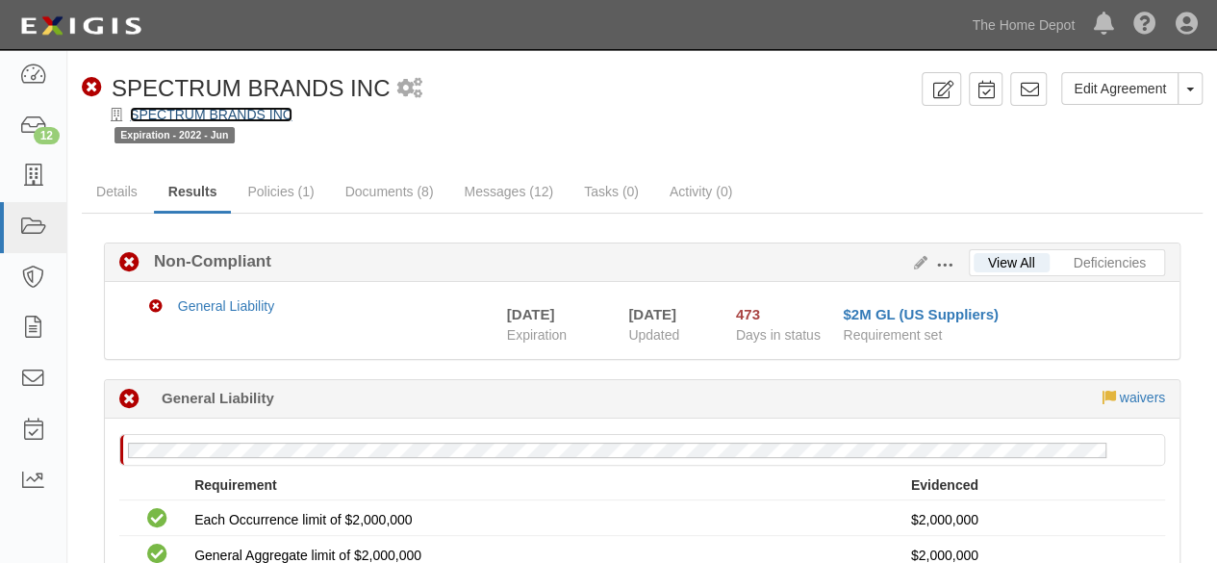
click at [194, 120] on link "SPECTRUM BRANDS INC" at bounding box center [211, 114] width 163 height 15
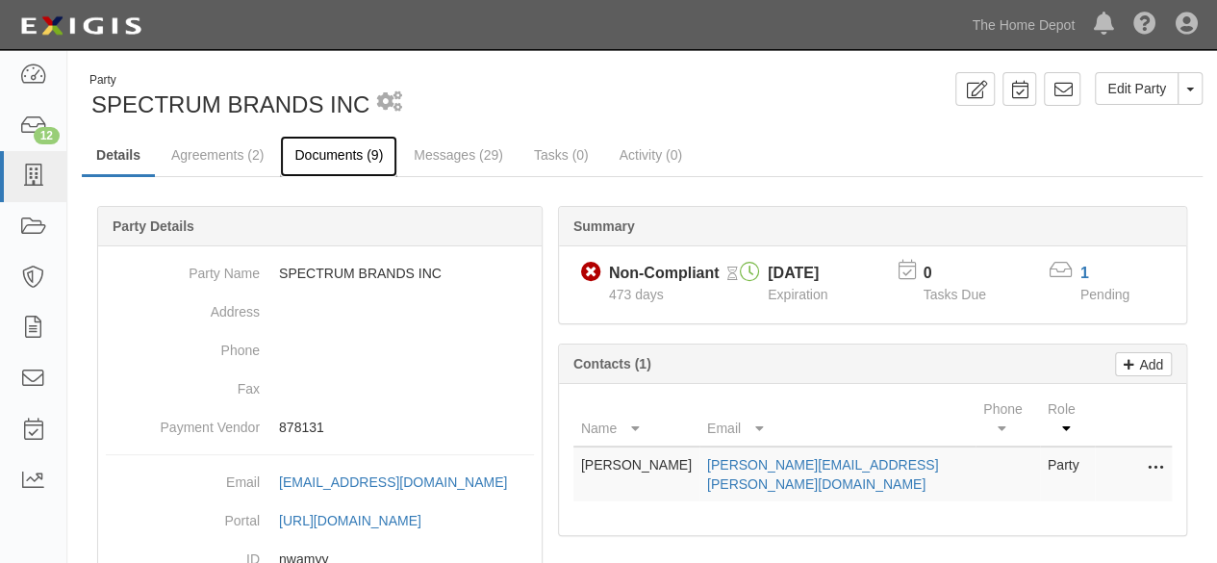
click at [340, 153] on link "Documents (9)" at bounding box center [338, 156] width 117 height 41
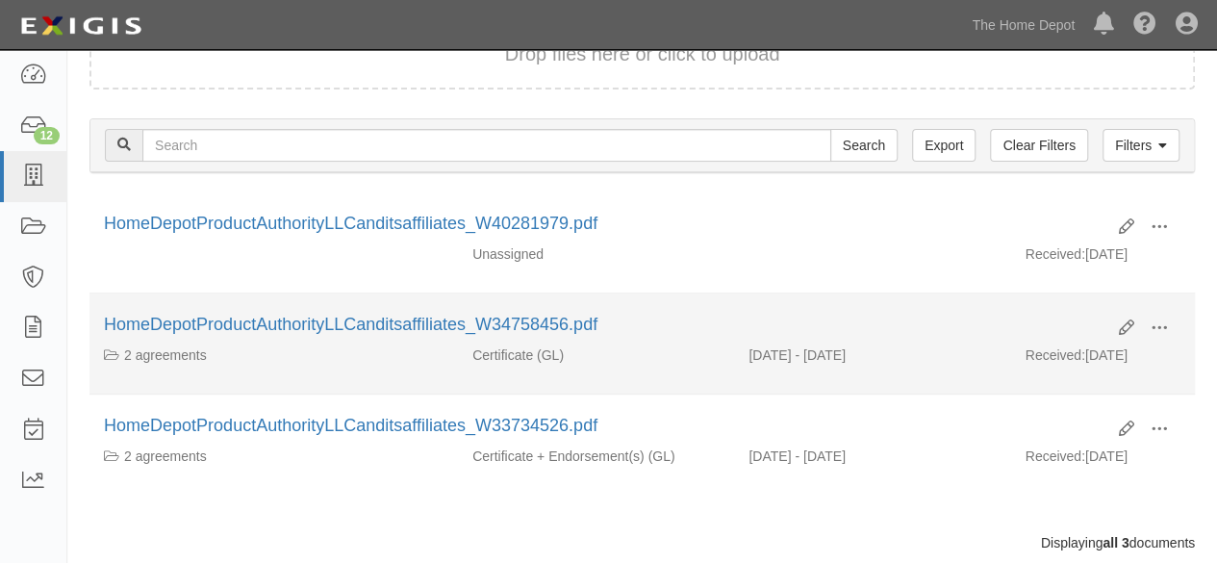
scroll to position [192, 0]
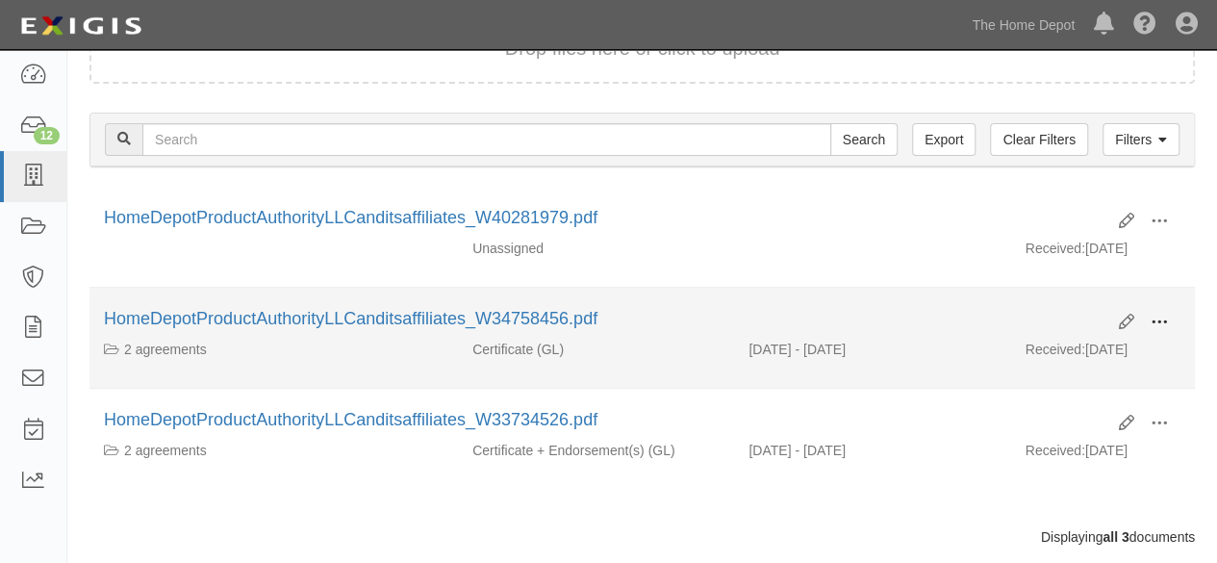
click at [1164, 319] on button at bounding box center [1159, 323] width 42 height 33
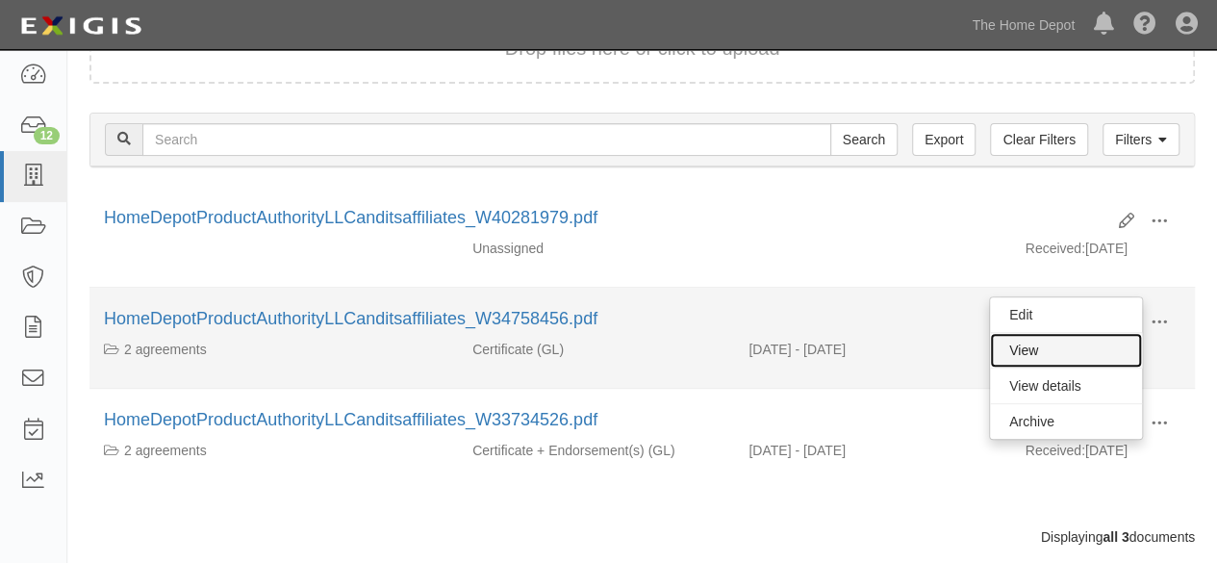
click at [1080, 344] on link "View" at bounding box center [1066, 350] width 152 height 35
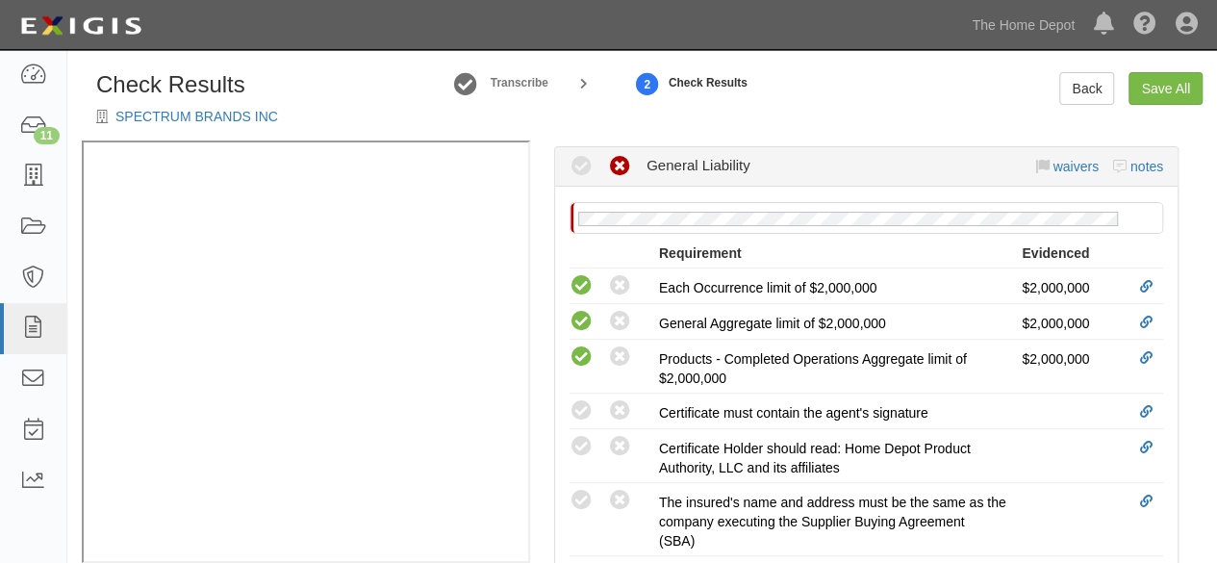
scroll to position [577, 0]
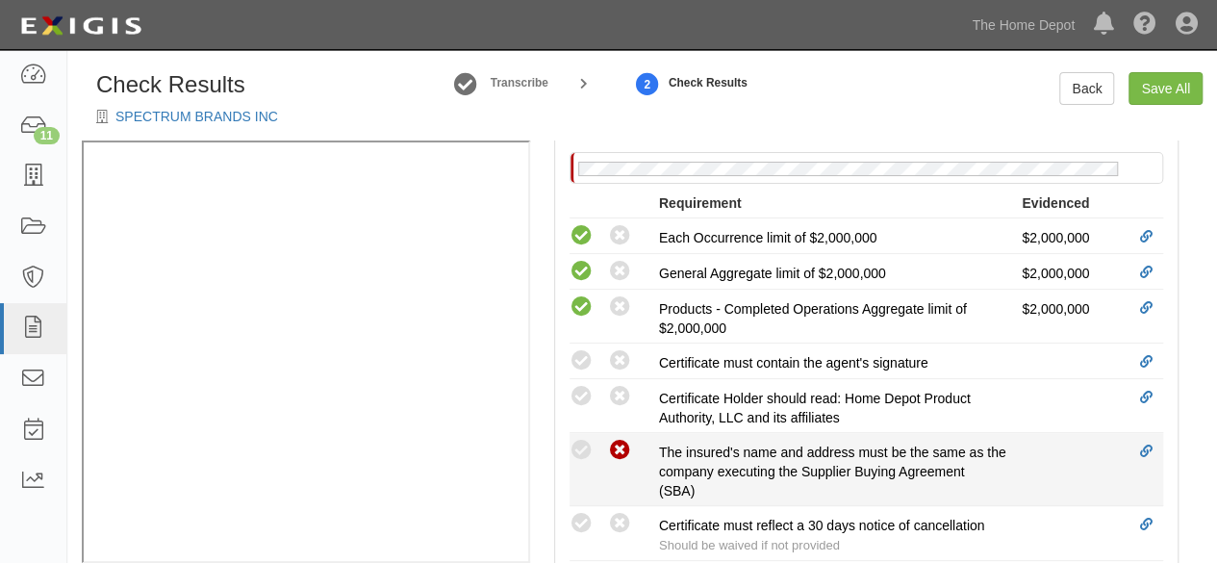
click at [618, 445] on icon at bounding box center [620, 451] width 24 height 24
radio input "true"
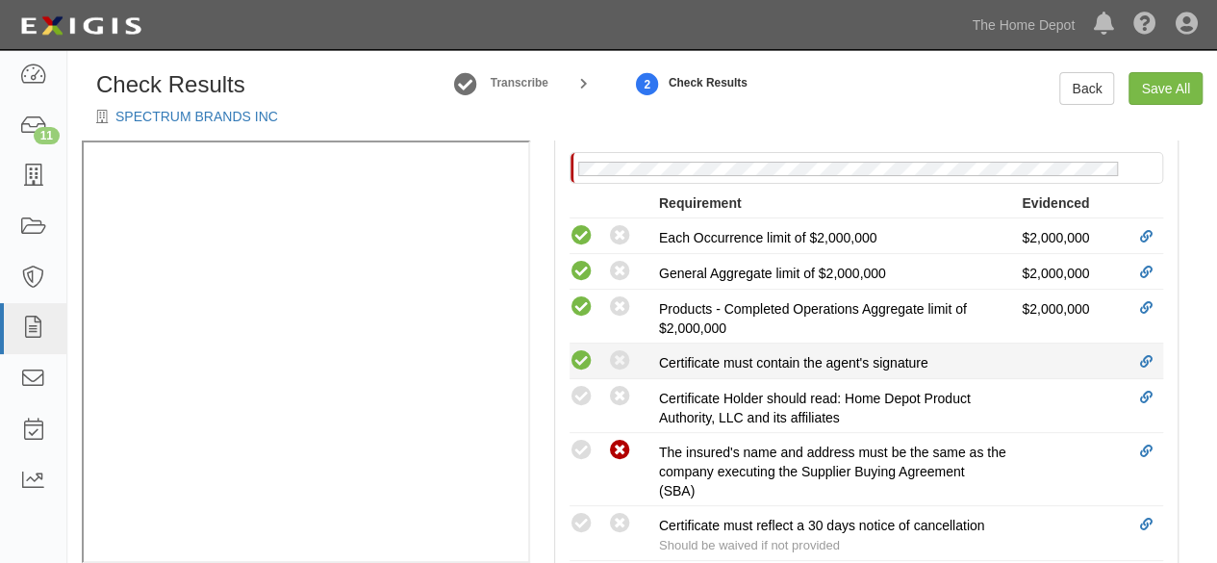
click at [583, 361] on icon at bounding box center [582, 361] width 24 height 24
radio input "true"
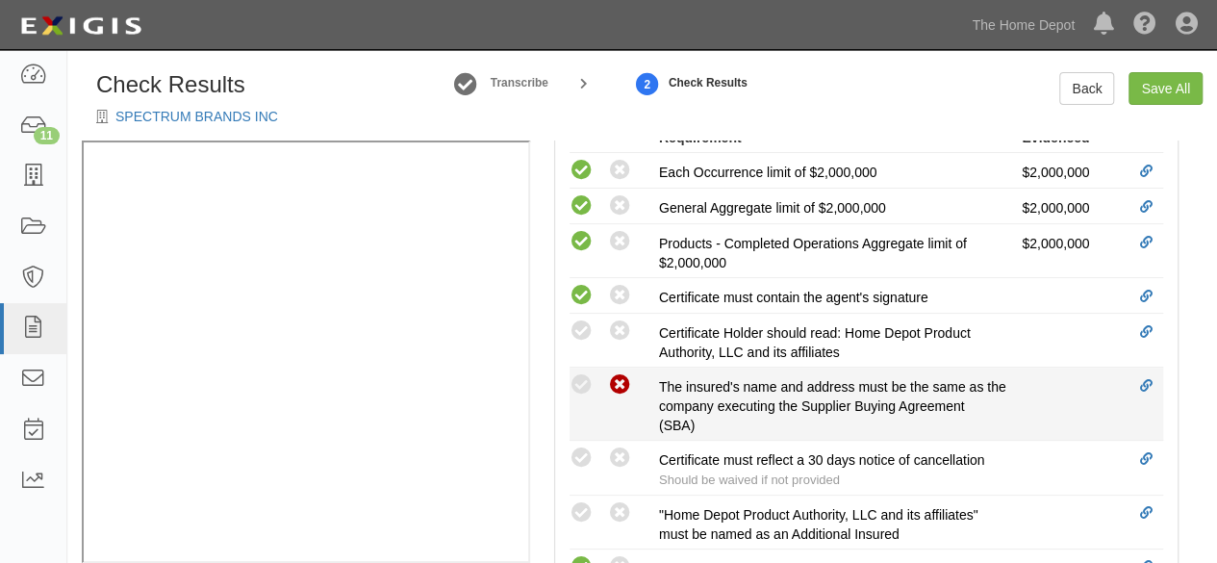
scroll to position [674, 0]
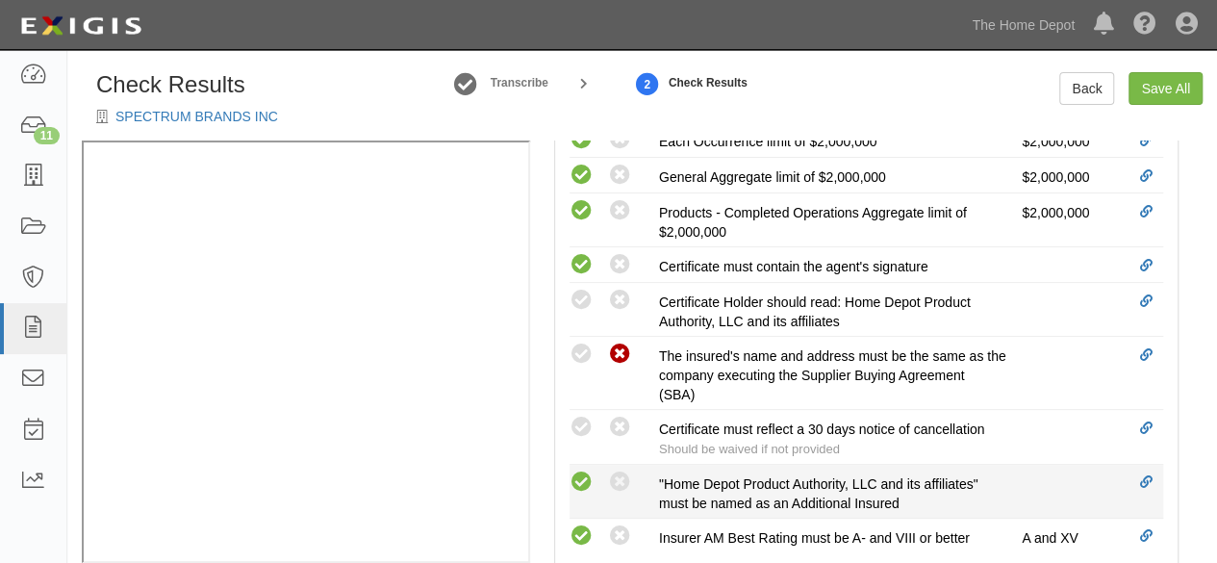
click at [583, 475] on icon at bounding box center [582, 483] width 24 height 24
radio input "true"
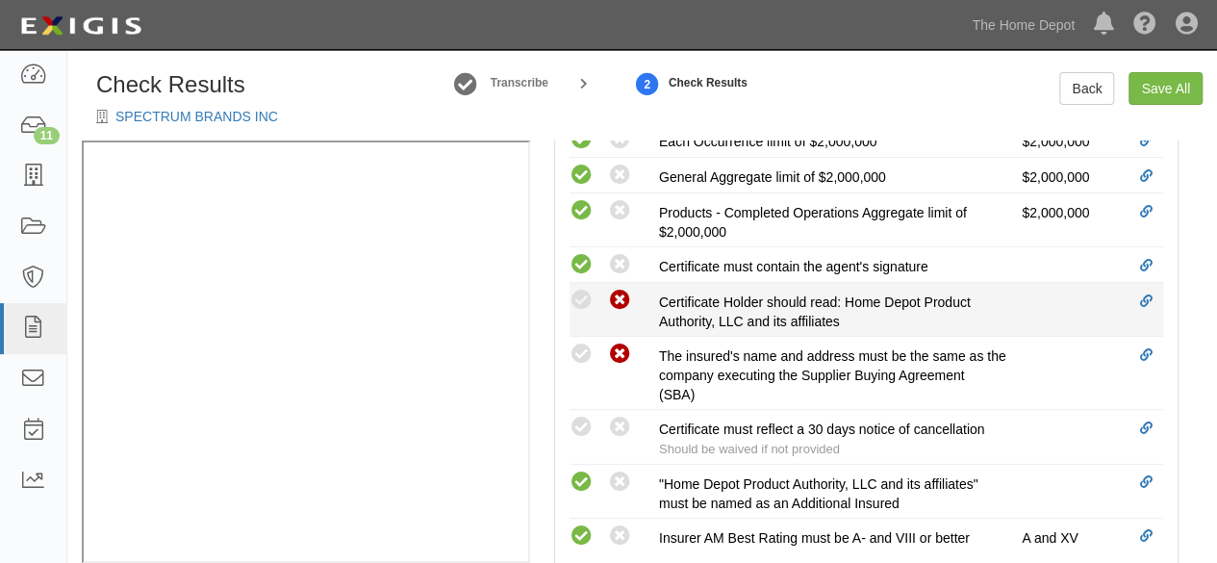
click at [613, 294] on icon at bounding box center [620, 301] width 24 height 24
radio input "true"
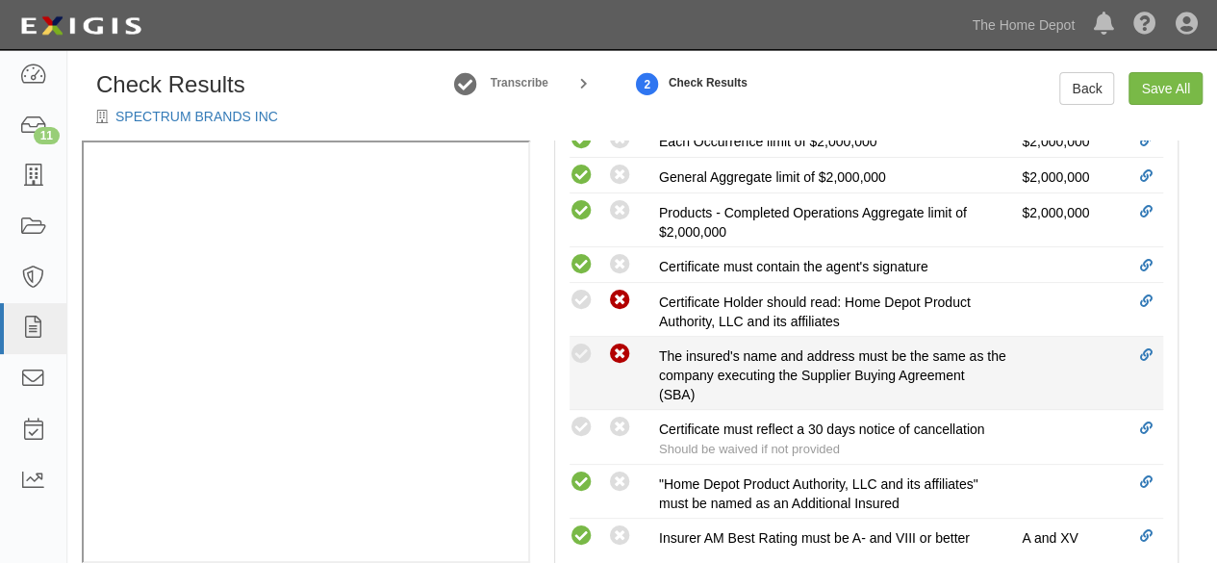
drag, startPoint x: 574, startPoint y: 305, endPoint x: 647, endPoint y: 378, distance: 103.4
click at [575, 305] on icon at bounding box center [582, 301] width 24 height 24
radio input "true"
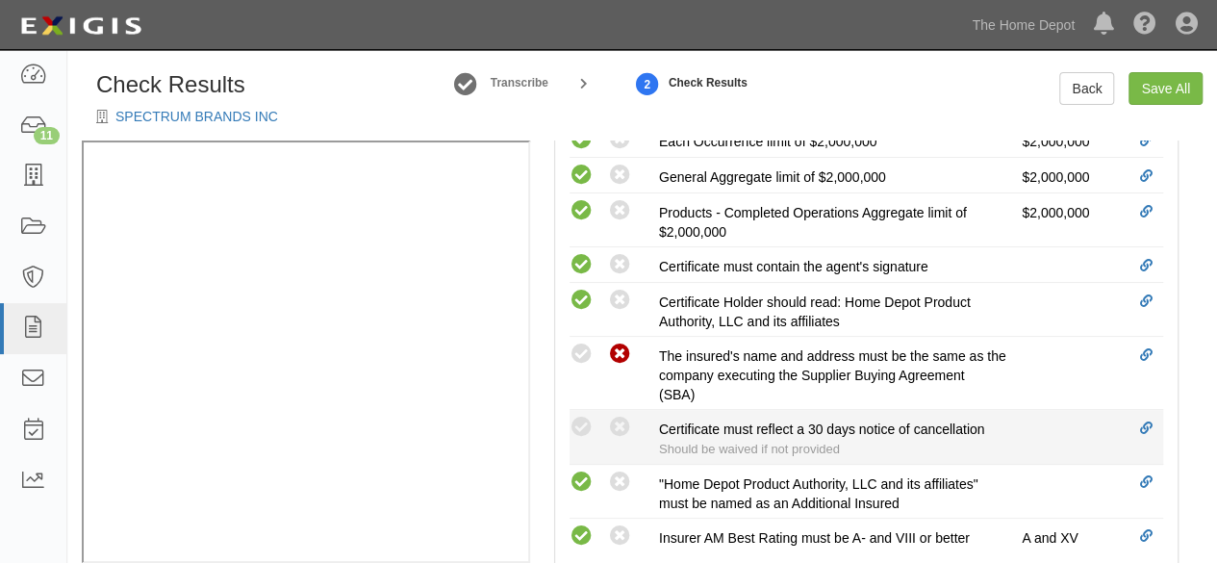
drag, startPoint x: 614, startPoint y: 417, endPoint x: 769, endPoint y: 415, distance: 154.9
click at [618, 417] on icon at bounding box center [620, 428] width 24 height 24
radio input "true"
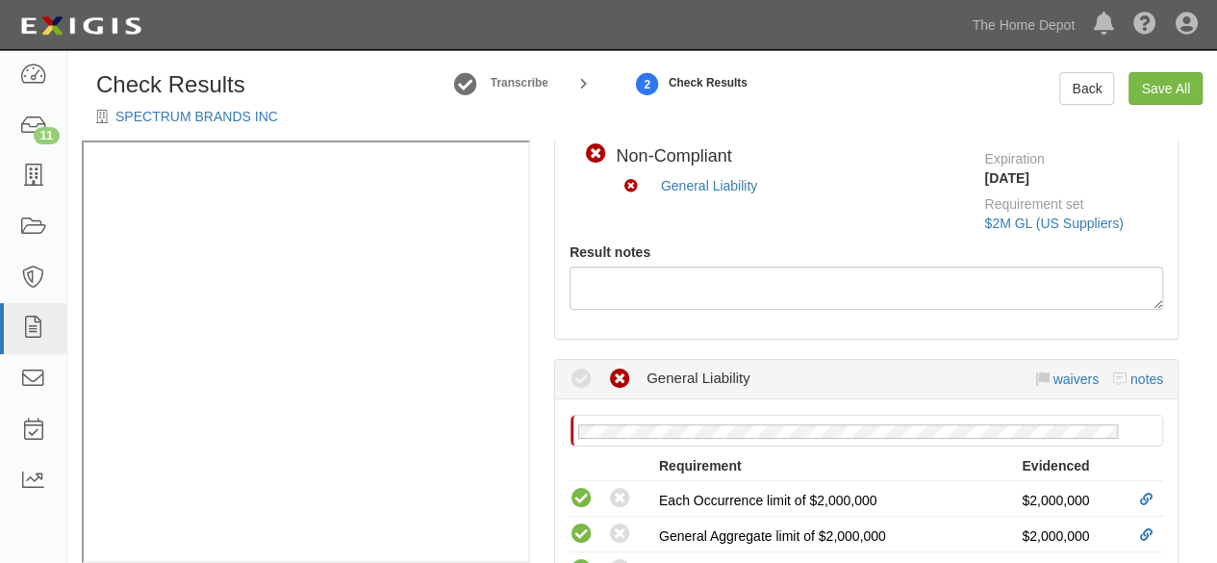
scroll to position [241, 0]
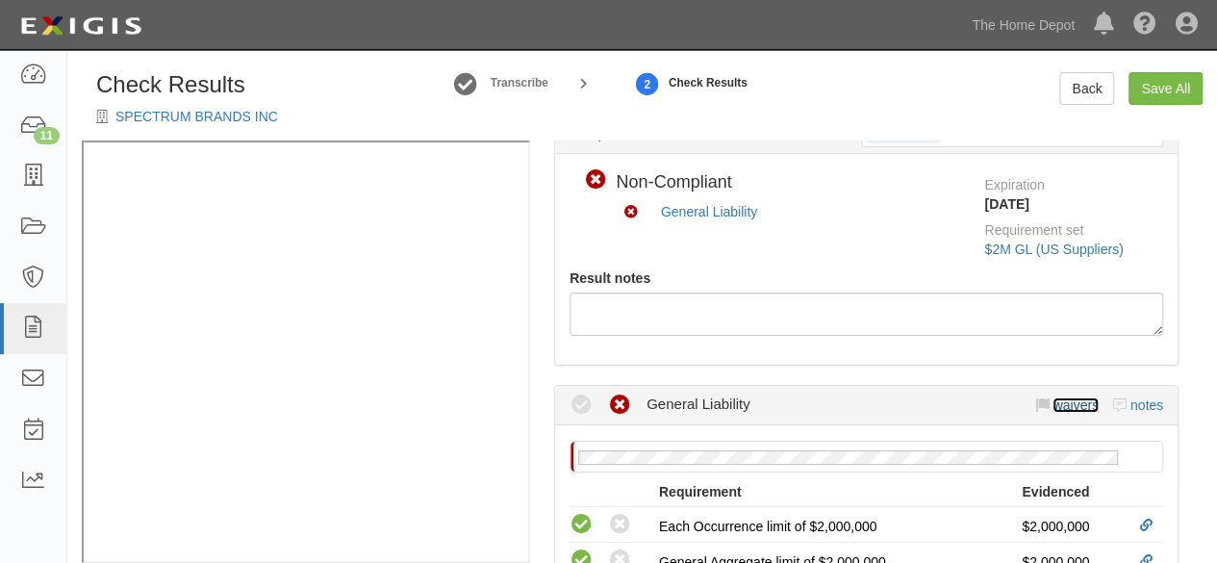
click at [1059, 397] on link "waivers" at bounding box center [1075, 404] width 45 height 15
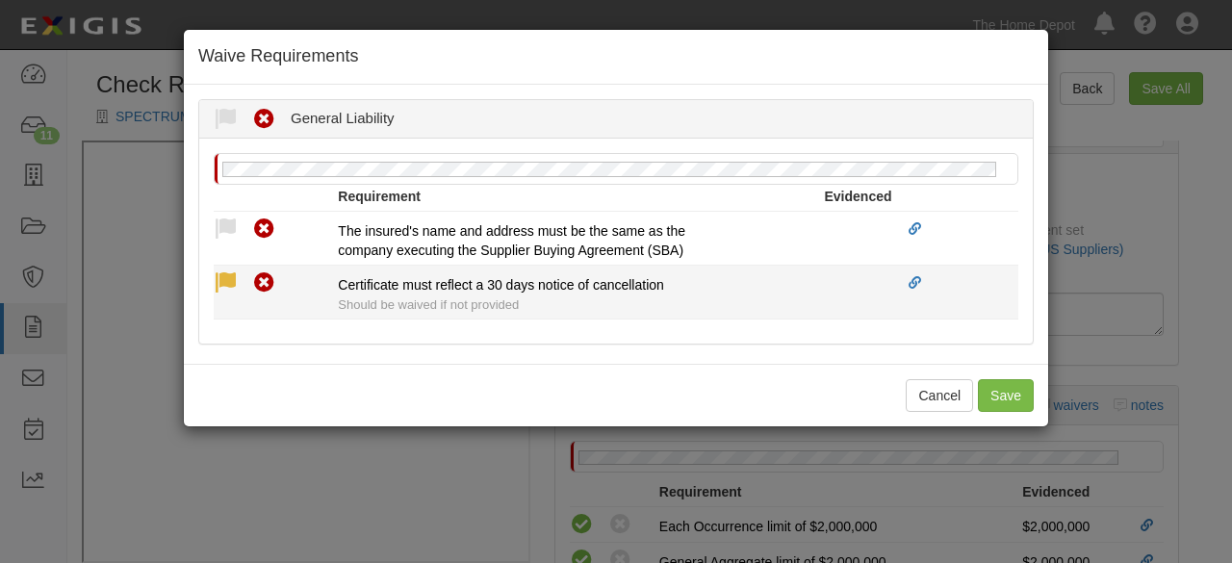
drag, startPoint x: 218, startPoint y: 276, endPoint x: 239, endPoint y: 332, distance: 59.4
click at [219, 277] on icon at bounding box center [226, 283] width 24 height 24
radio input "true"
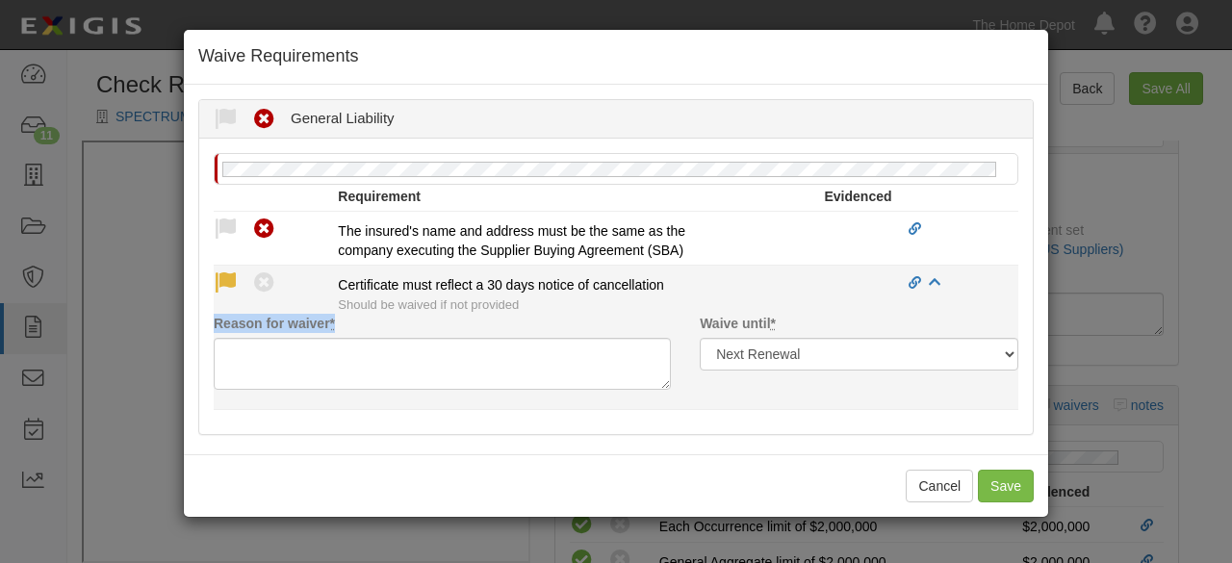
drag, startPoint x: 240, startPoint y: 334, endPoint x: 250, endPoint y: 373, distance: 40.9
click at [243, 342] on div "Reason for waiver *" at bounding box center [442, 352] width 486 height 76
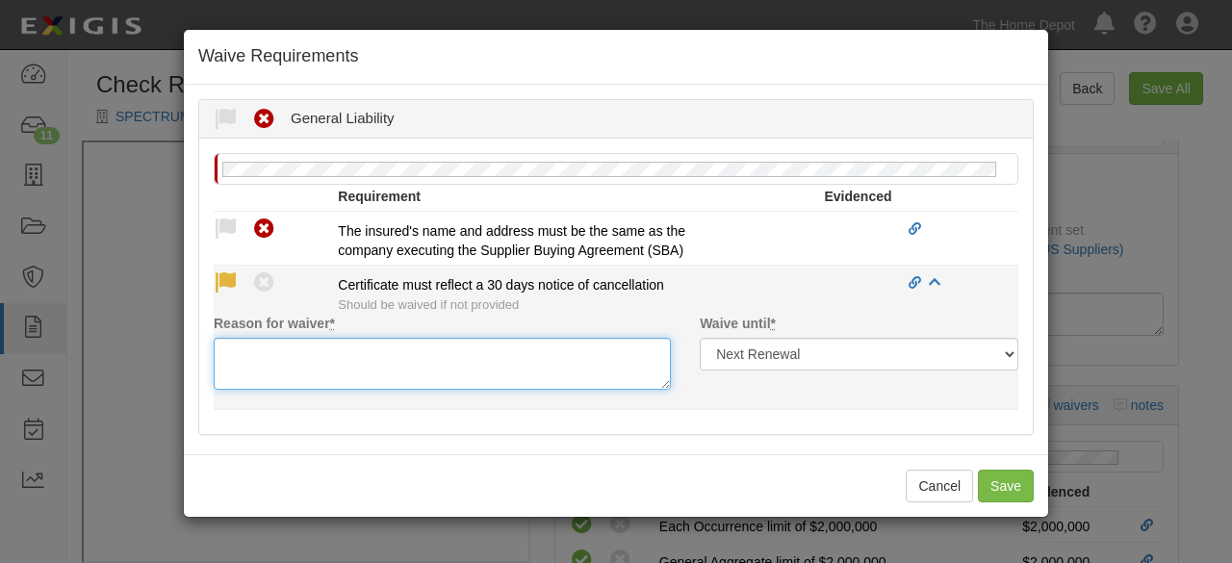
click at [252, 373] on textarea "Reason for waiver *" at bounding box center [442, 364] width 457 height 52
click at [271, 351] on textarea "Waive dper client" at bounding box center [442, 364] width 457 height 52
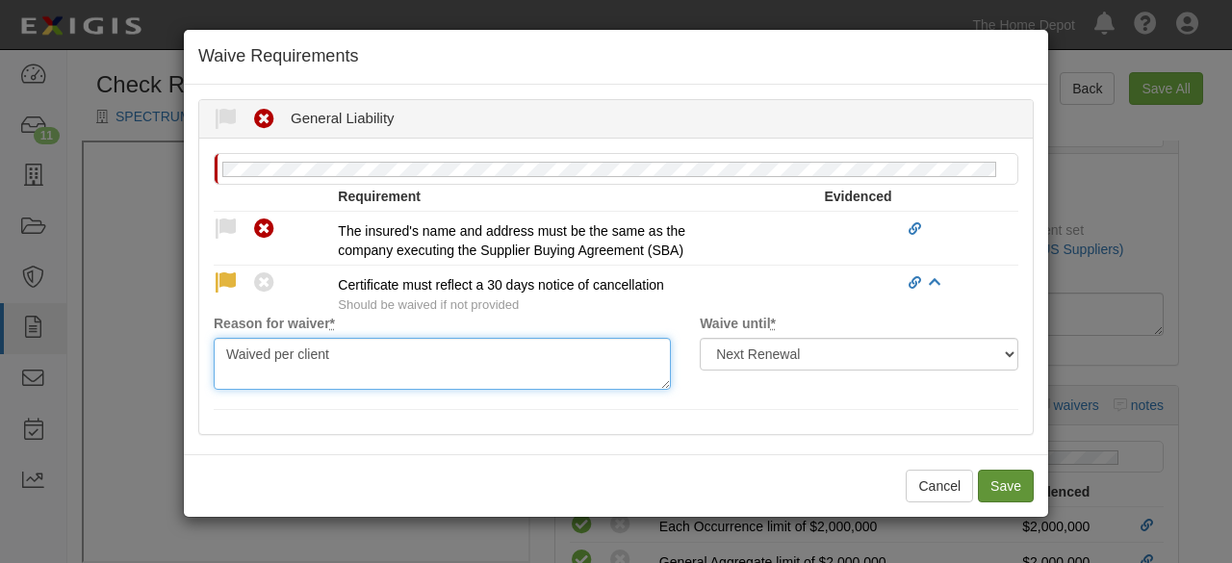
type textarea "Waived per client"
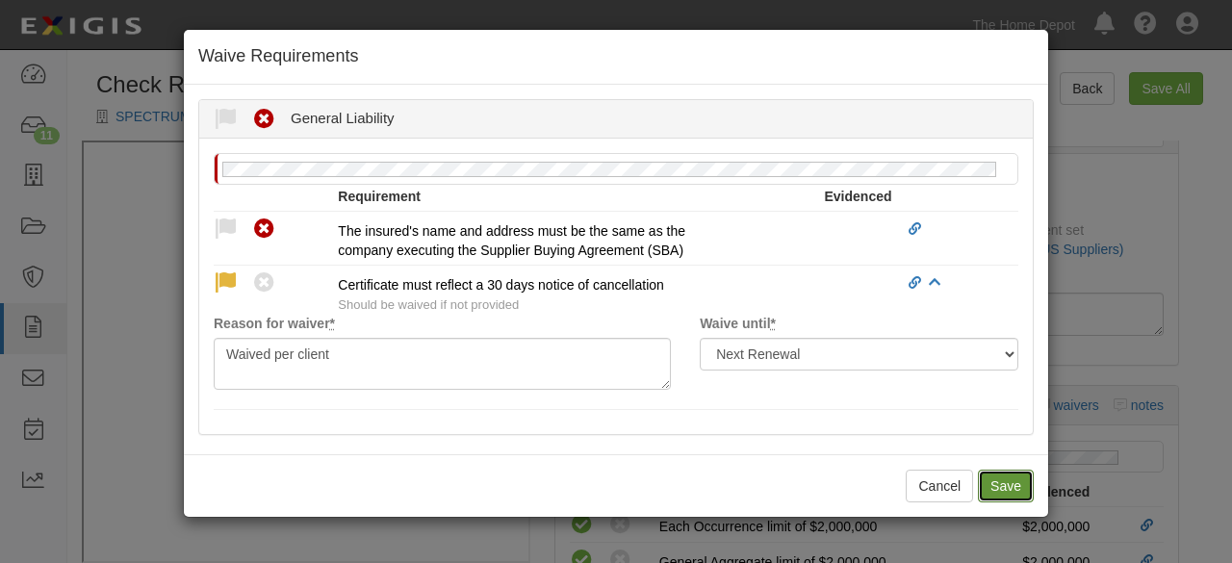
click at [1015, 488] on button "Save" at bounding box center [1006, 486] width 56 height 33
radio input "true"
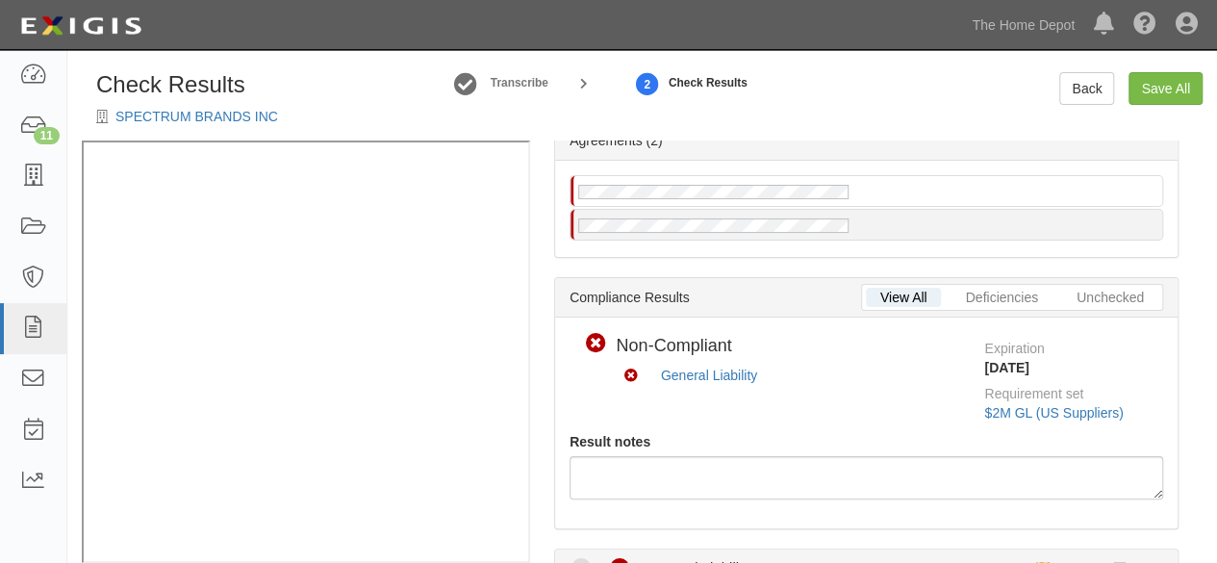
scroll to position [0, 0]
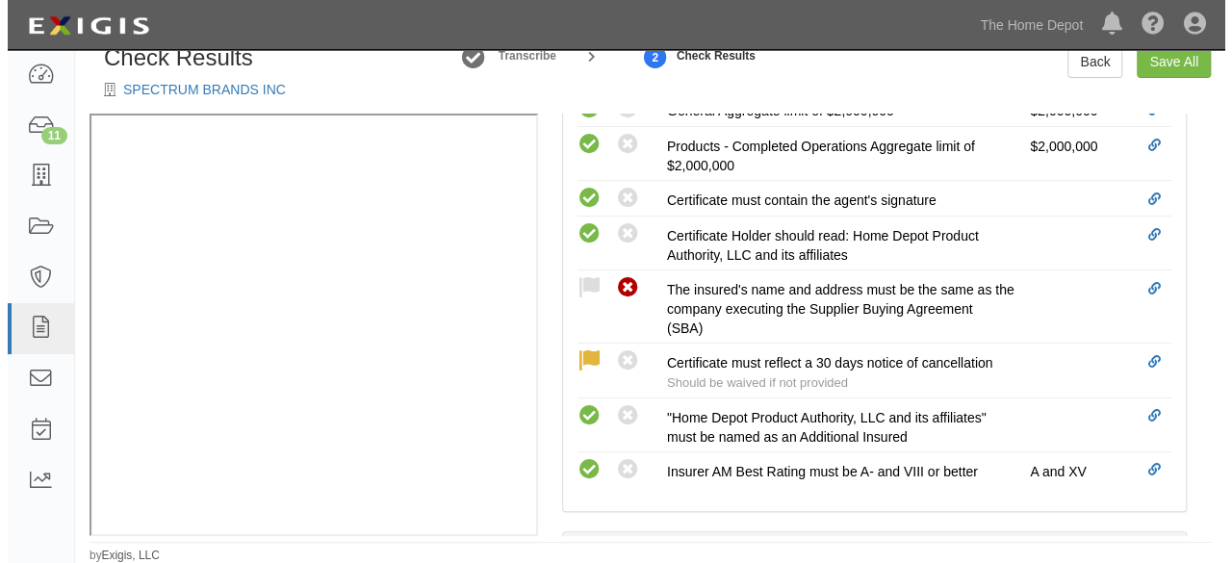
scroll to position [674, 0]
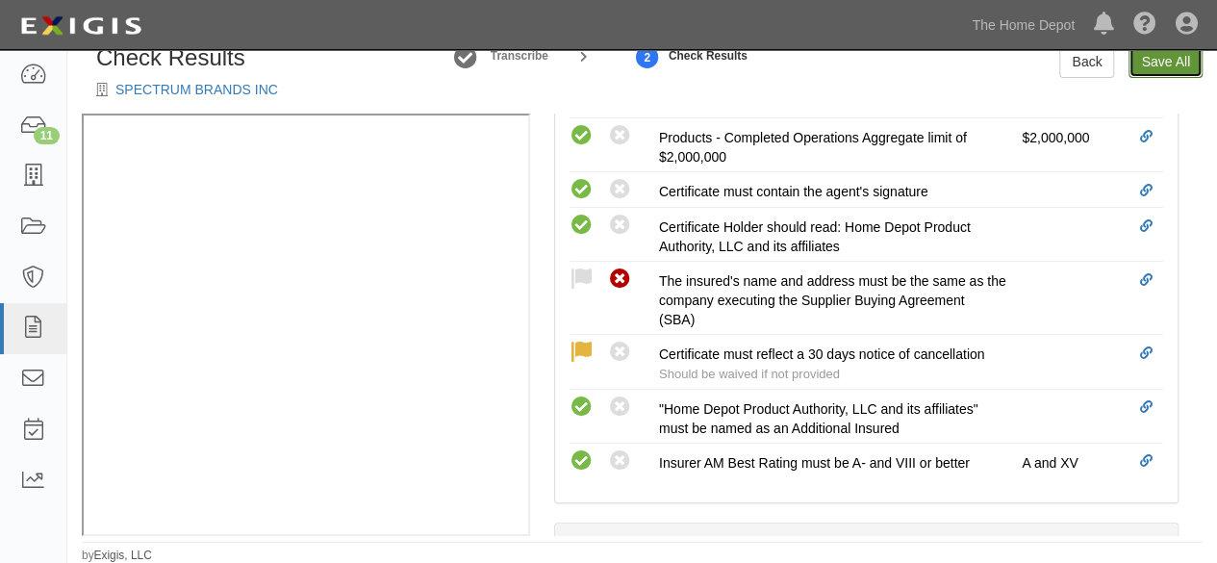
click at [1151, 71] on link "Save All" at bounding box center [1166, 61] width 74 height 33
radio input "false"
radio input "true"
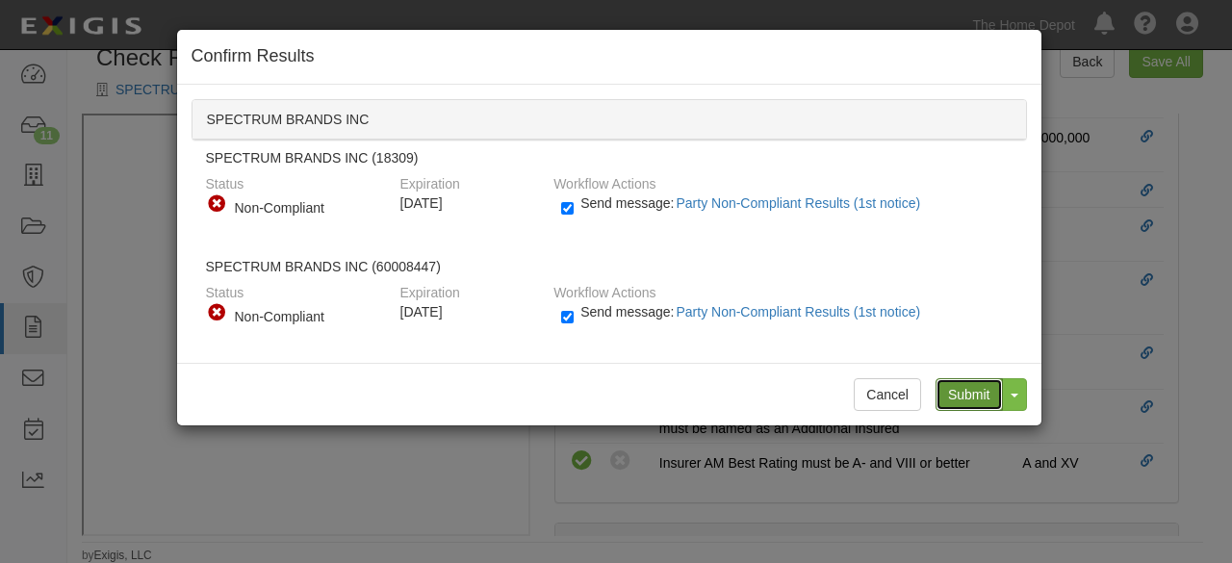
click at [973, 392] on input "Submit" at bounding box center [968, 394] width 67 height 33
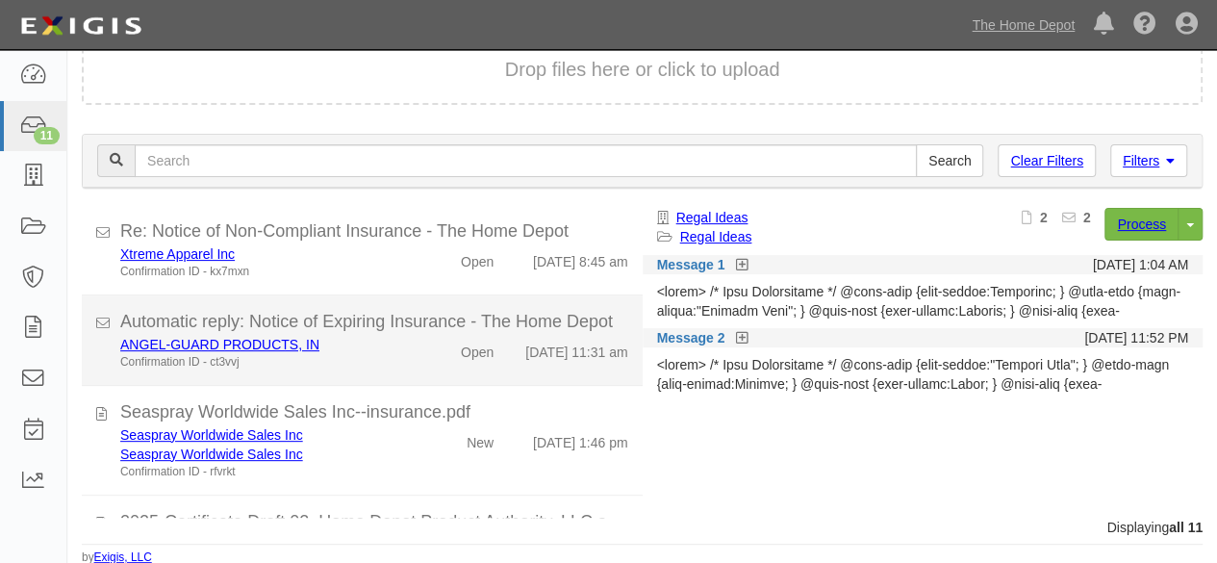
scroll to position [577, 0]
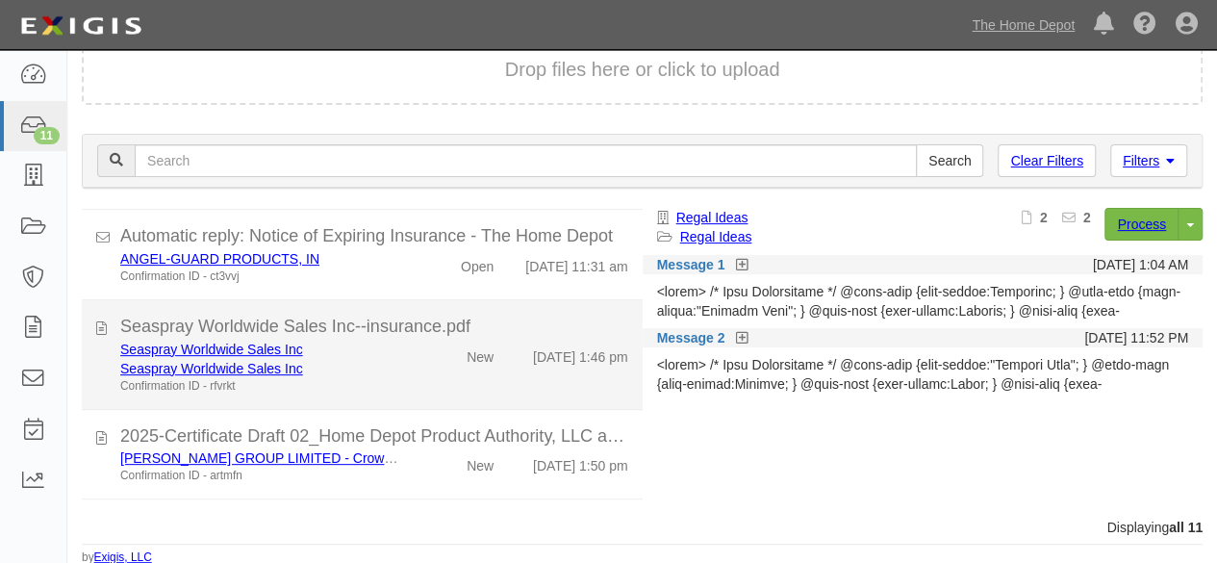
click at [414, 382] on div "Seaspray Worldwide Sales Inc Seaspray Worldwide Sales Inc Confirmation ID - rfv…" at bounding box center [374, 367] width 537 height 55
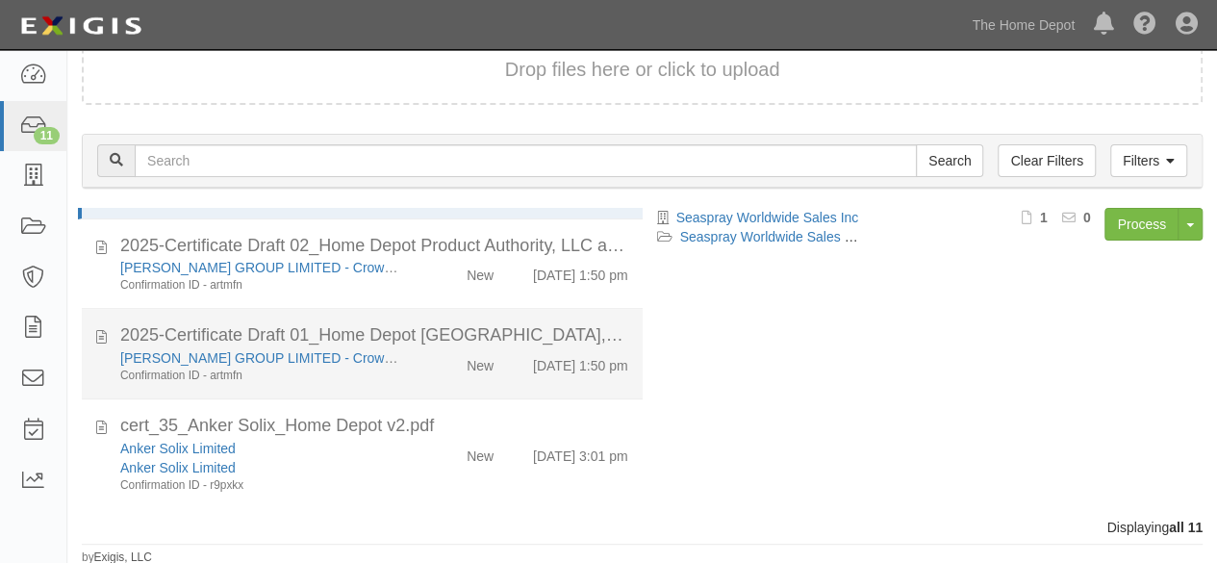
scroll to position [775, 0]
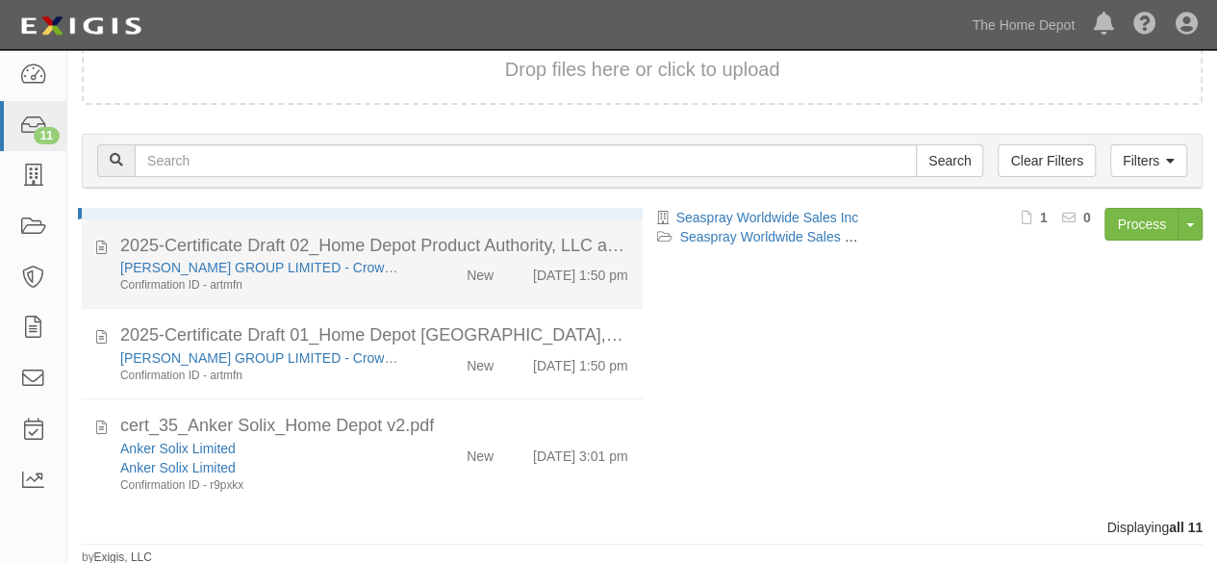
click at [405, 278] on div "ZI CHEN GROUP LIMITED - Crown Bolt Confirmation ID - artmfn" at bounding box center [262, 276] width 313 height 36
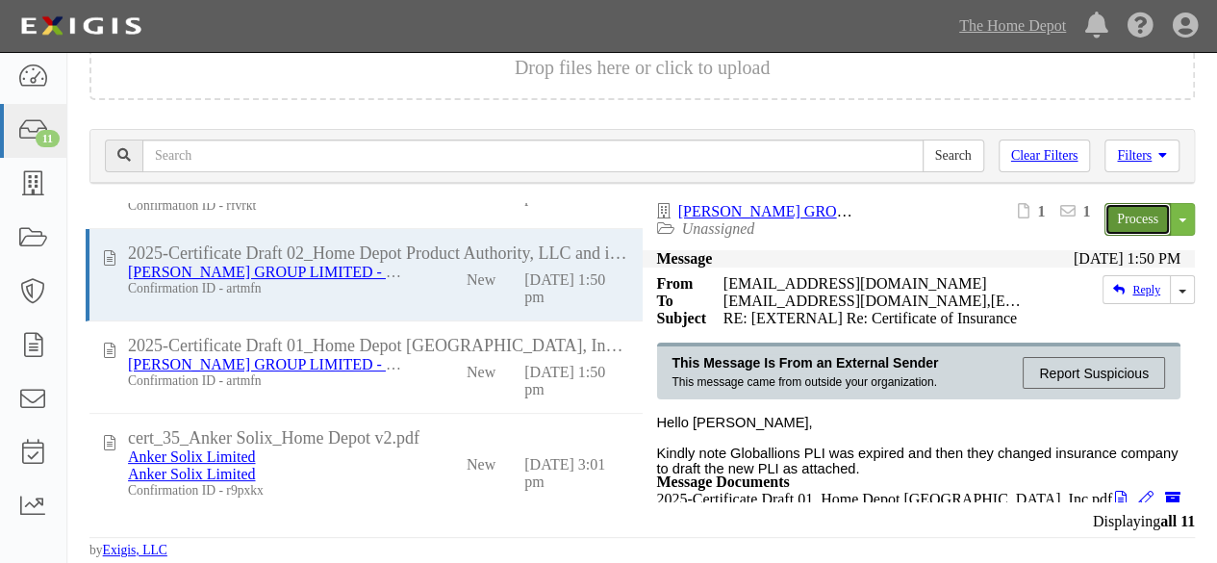
click at [1106, 219] on link "Process" at bounding box center [1138, 219] width 66 height 33
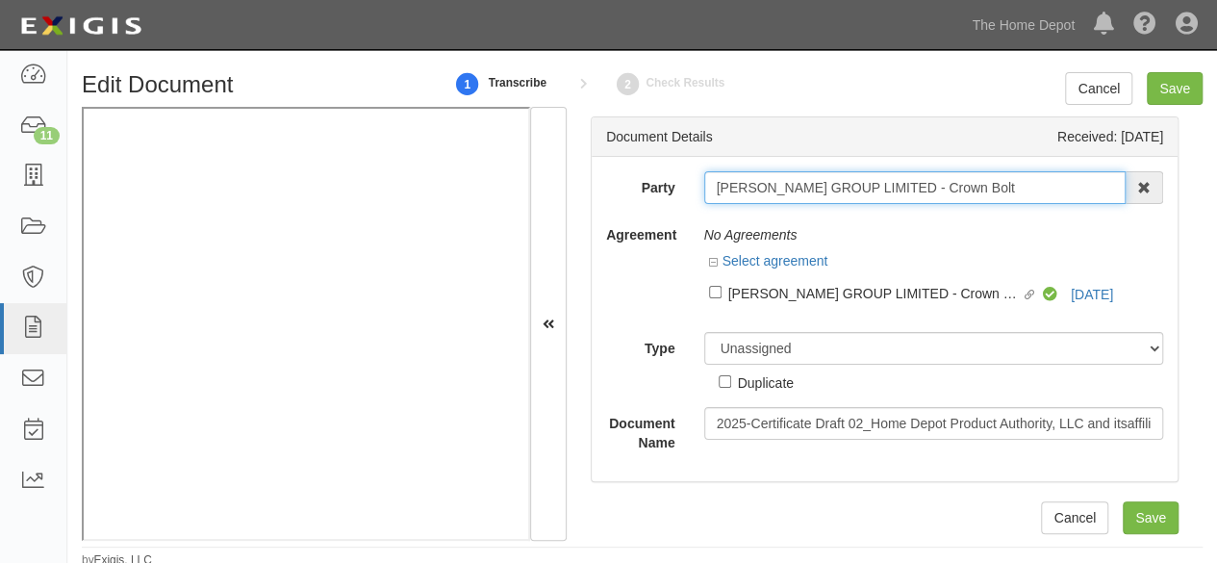
click at [968, 187] on input "[PERSON_NAME] GROUP LIMITED - Crown Bolt" at bounding box center [915, 187] width 422 height 33
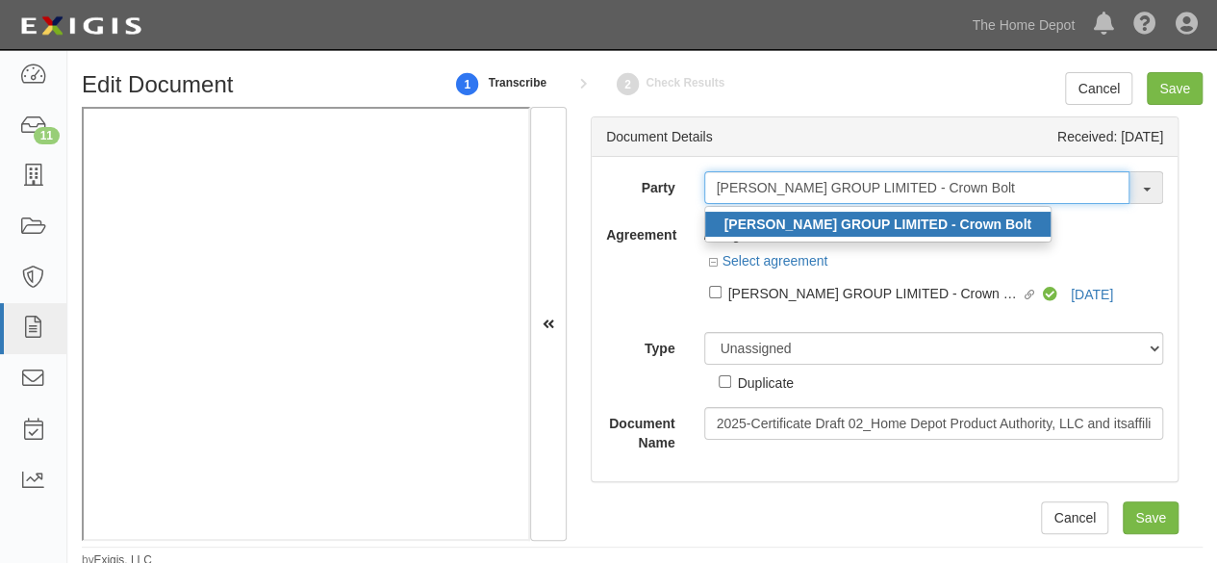
type input "[PERSON_NAME] GROUP LIMITED - Crown Bolt"
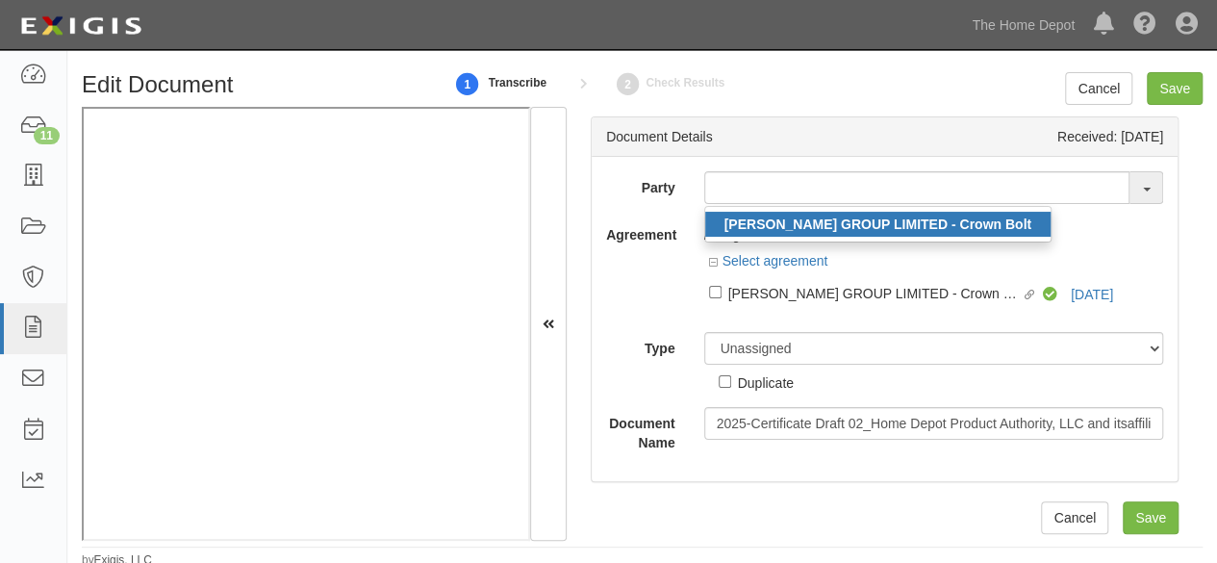
click at [925, 228] on strong "[PERSON_NAME] GROUP LIMITED - Crown Bolt" at bounding box center [878, 224] width 307 height 15
type input "[PERSON_NAME] GROUP LIMITED - Crown Bolt"
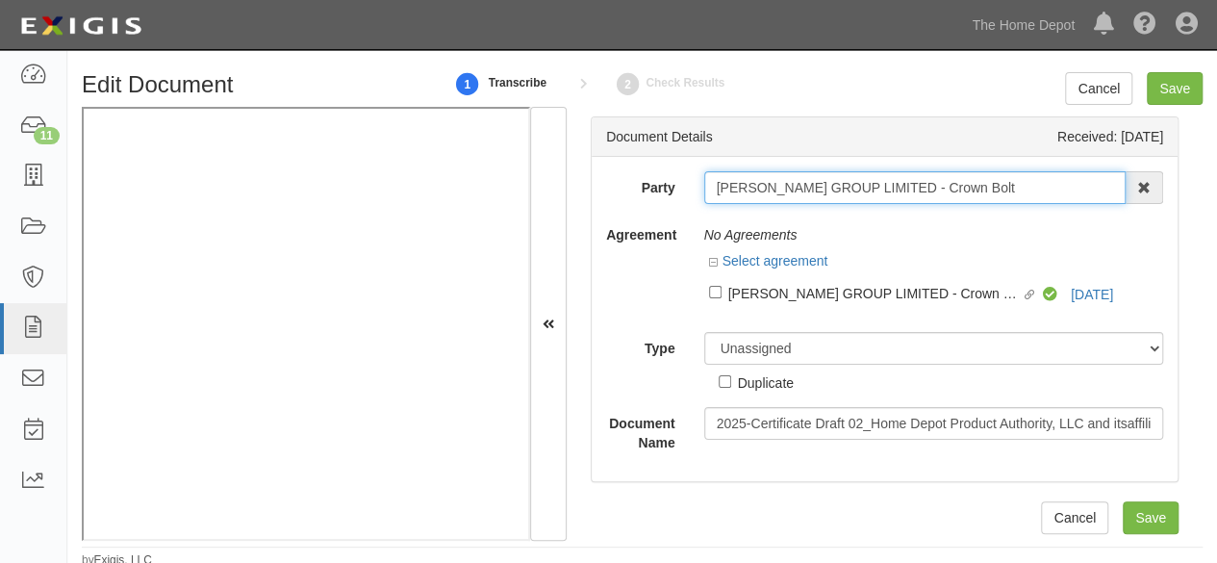
click at [795, 184] on input "[PERSON_NAME] GROUP LIMITED - Crown Bolt" at bounding box center [915, 187] width 422 height 33
click at [795, 184] on input "ZI CHEN GROUP LIMITED - Crown Bolt" at bounding box center [915, 187] width 422 height 33
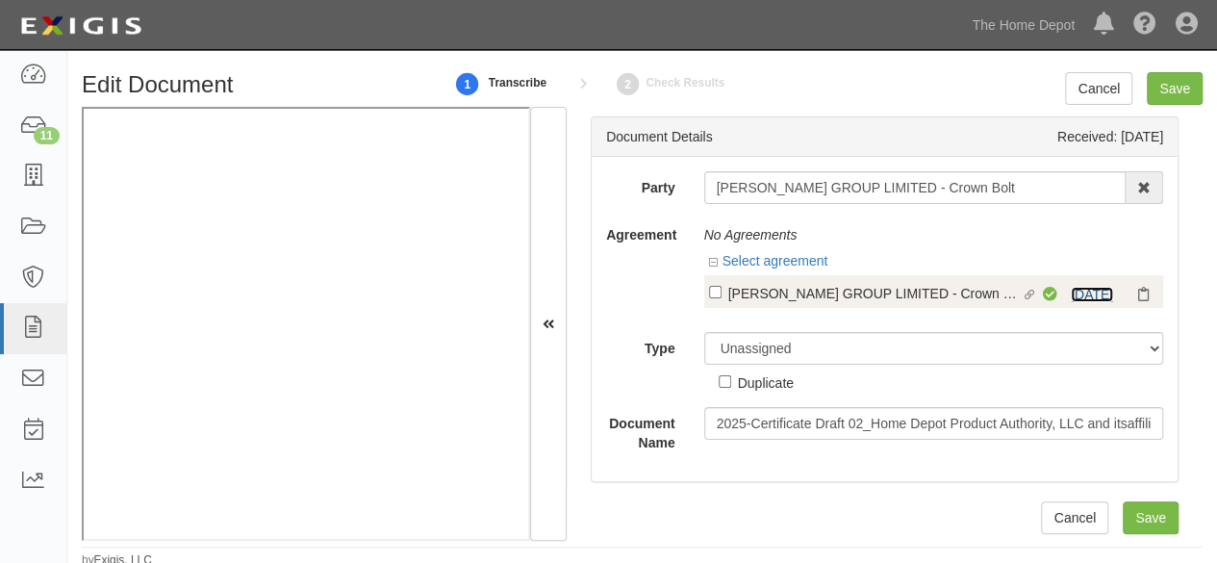
click at [1087, 292] on link "1/14/26" at bounding box center [1092, 294] width 42 height 15
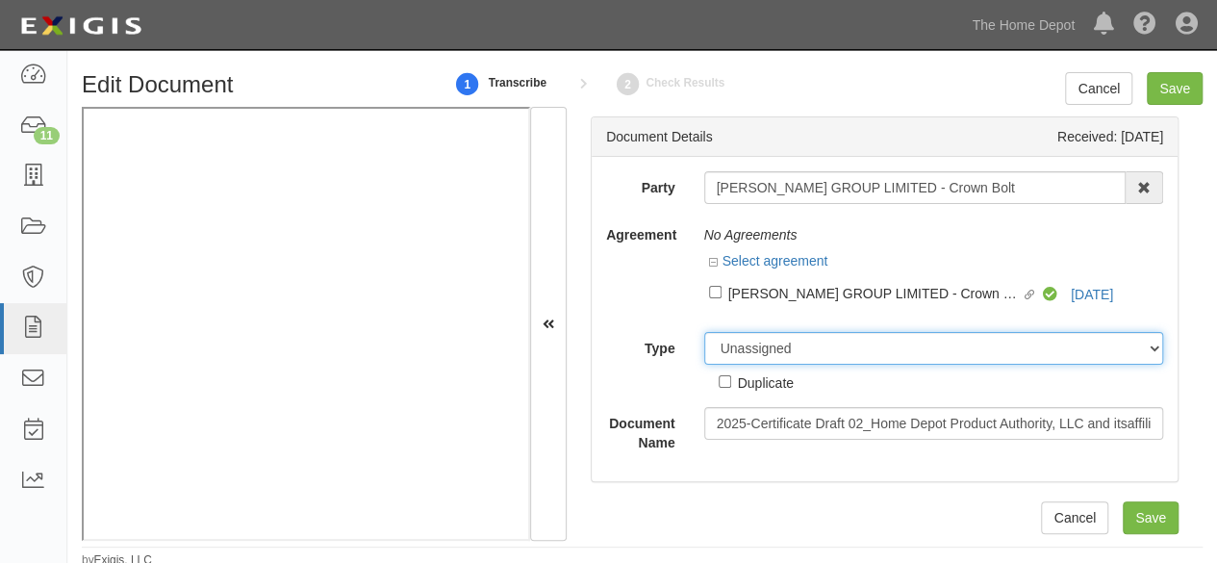
click at [747, 344] on select "Unassigned Binder Cancellation Notice Certificate Contract Endorsement Insuranc…" at bounding box center [934, 348] width 460 height 33
select select "OtherDetail"
click at [704, 332] on select "Unassigned Binder Cancellation Notice Certificate Contract Endorsement Insuranc…" at bounding box center [934, 348] width 460 height 33
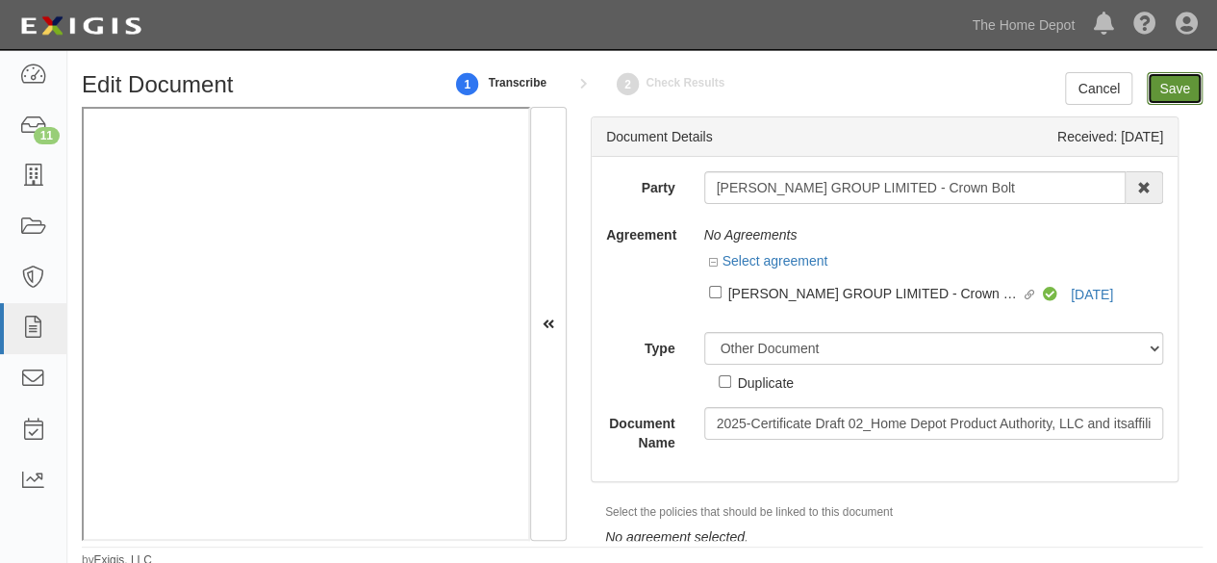
click at [1170, 91] on input "Save" at bounding box center [1175, 88] width 56 height 33
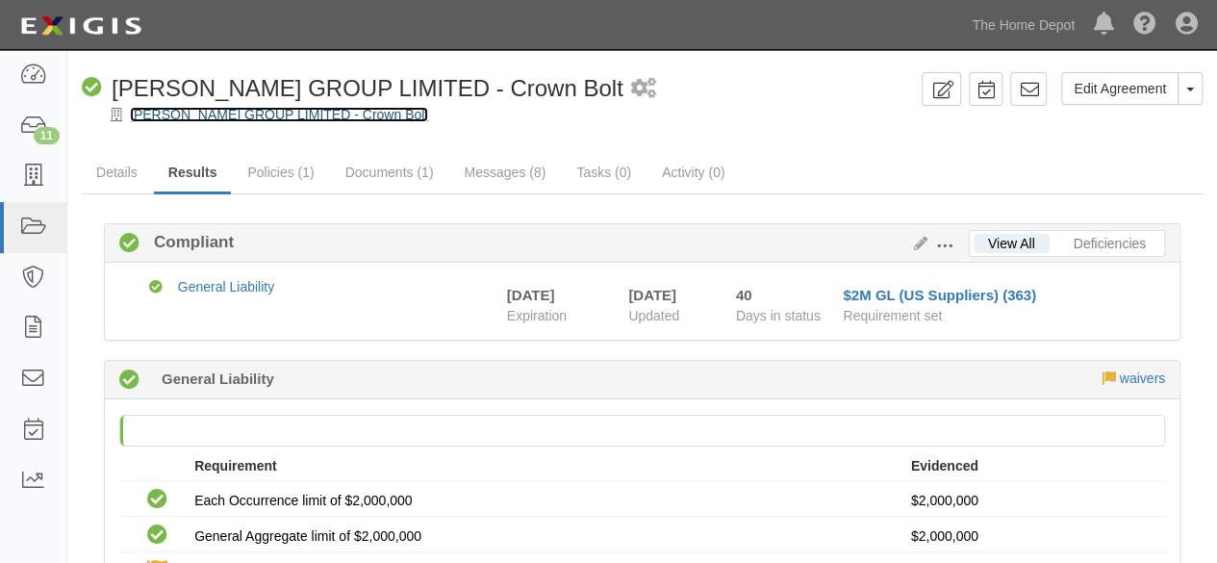
drag, startPoint x: 0, startPoint y: 0, endPoint x: 200, endPoint y: 116, distance: 231.6
click at [199, 116] on link "[PERSON_NAME] GROUP LIMITED - Crown Bolt" at bounding box center [279, 114] width 298 height 15
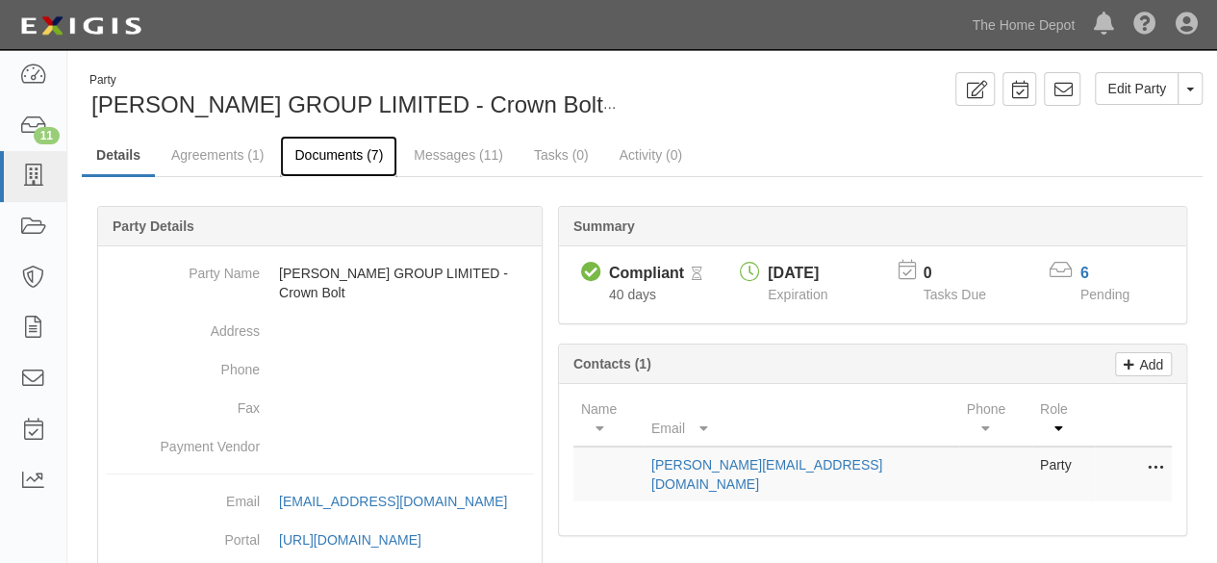
click at [325, 150] on link "Documents (7)" at bounding box center [338, 156] width 117 height 41
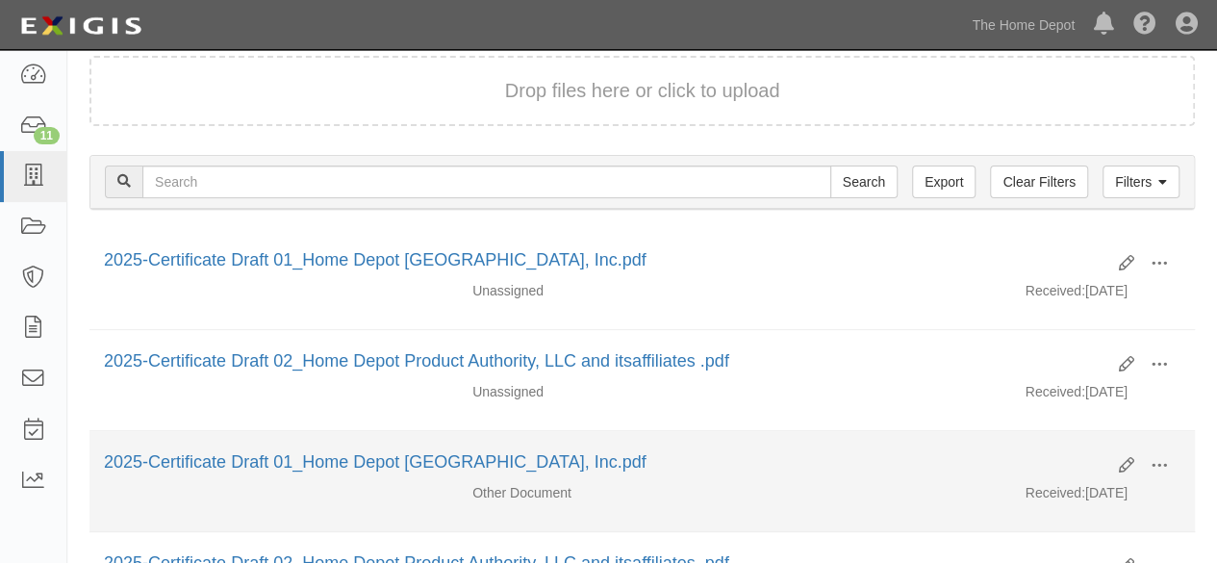
scroll to position [192, 0]
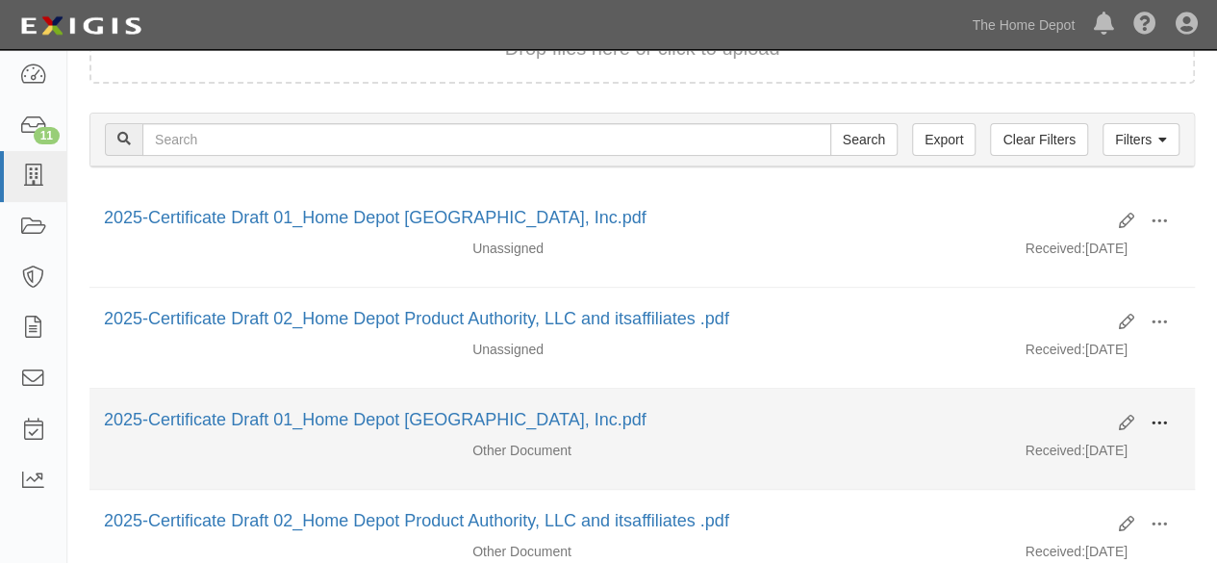
click at [1163, 422] on span at bounding box center [1159, 423] width 17 height 17
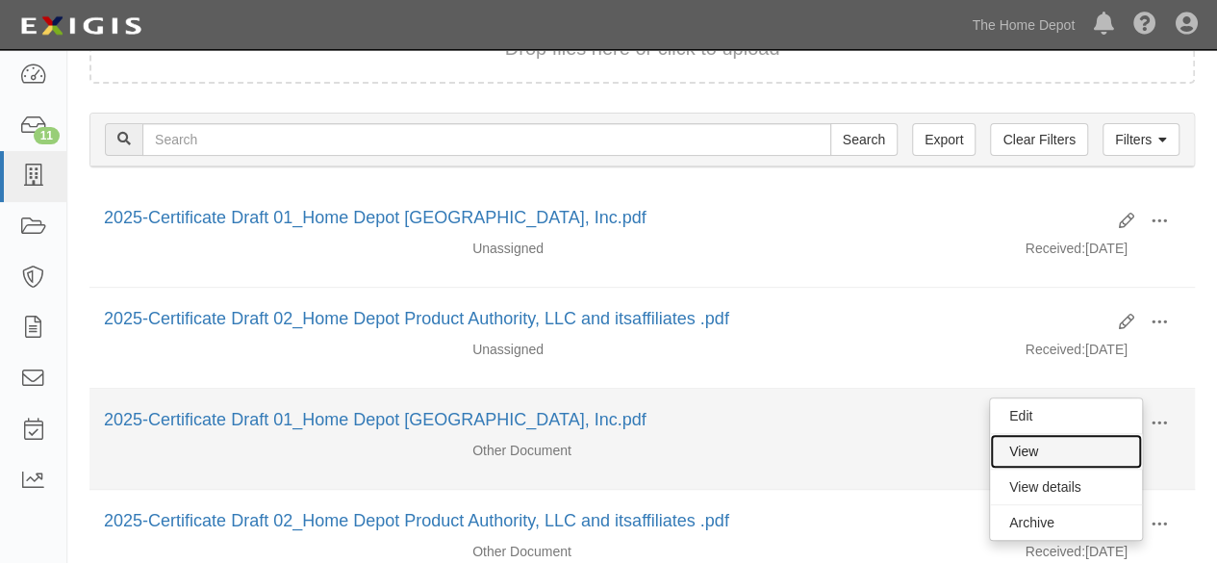
click at [1086, 445] on link "View" at bounding box center [1066, 451] width 152 height 35
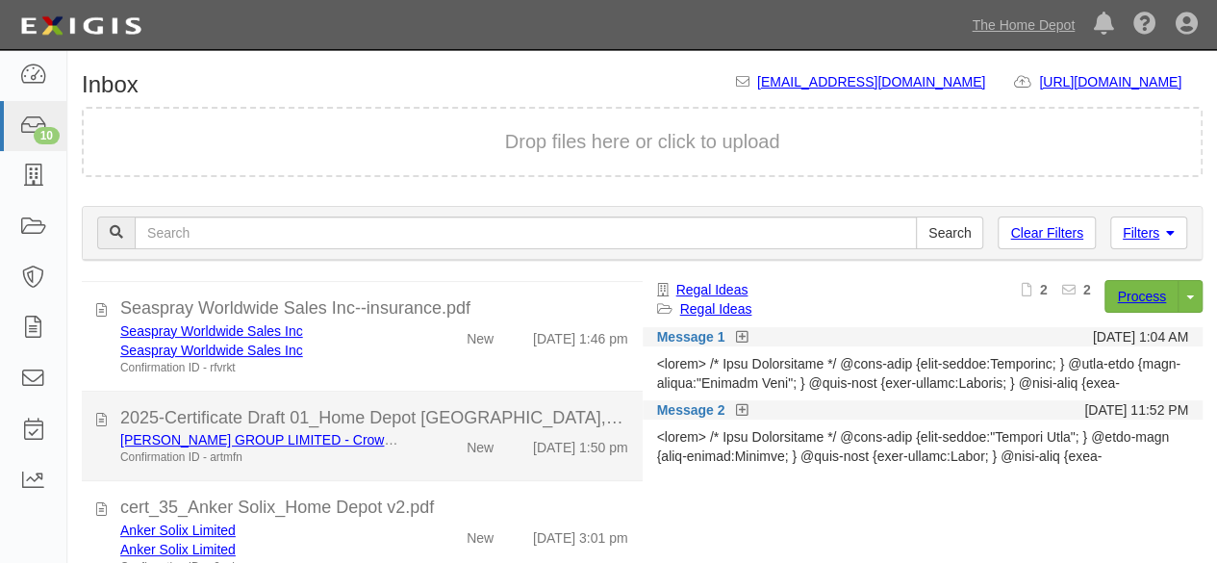
click at [423, 463] on div "[PERSON_NAME] GROUP LIMITED - Crown Bolt Confirmation ID - artmfn New [DATE] 1:…" at bounding box center [374, 448] width 537 height 36
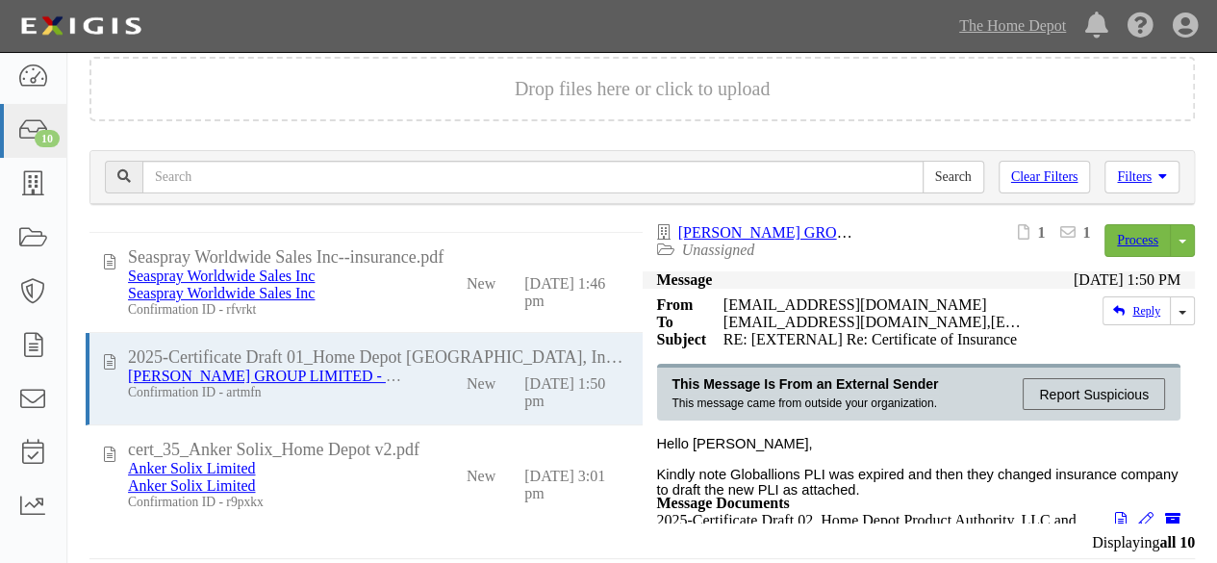
scroll to position [648, 0]
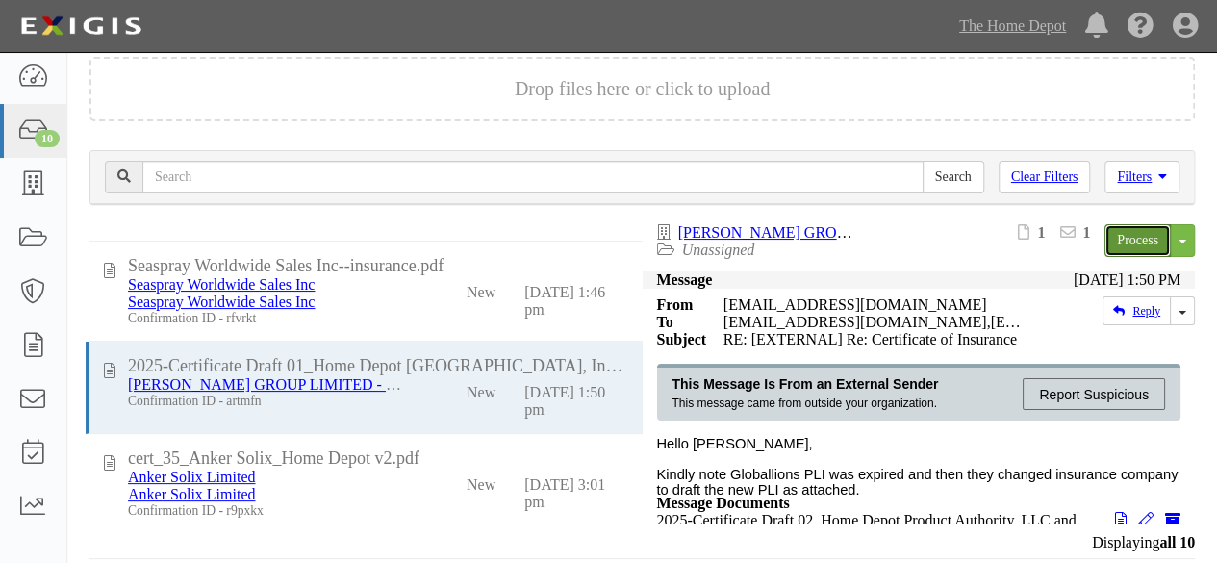
drag, startPoint x: 1129, startPoint y: 247, endPoint x: 1089, endPoint y: 254, distance: 40.0
click at [1128, 247] on link "Process" at bounding box center [1138, 240] width 66 height 33
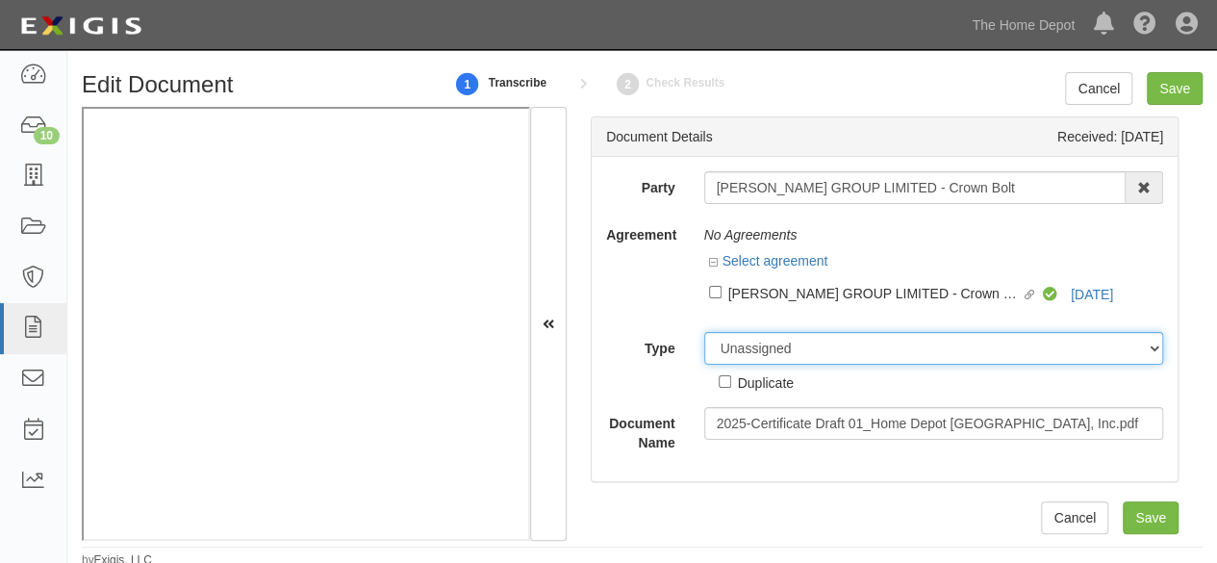
click at [728, 355] on select "Unassigned Binder Cancellation Notice Certificate Contract Endorsement Insuranc…" at bounding box center [934, 348] width 460 height 33
select select "OtherDetail"
click at [704, 332] on select "Unassigned Binder Cancellation Notice Certificate Contract Endorsement Insuranc…" at bounding box center [934, 348] width 460 height 33
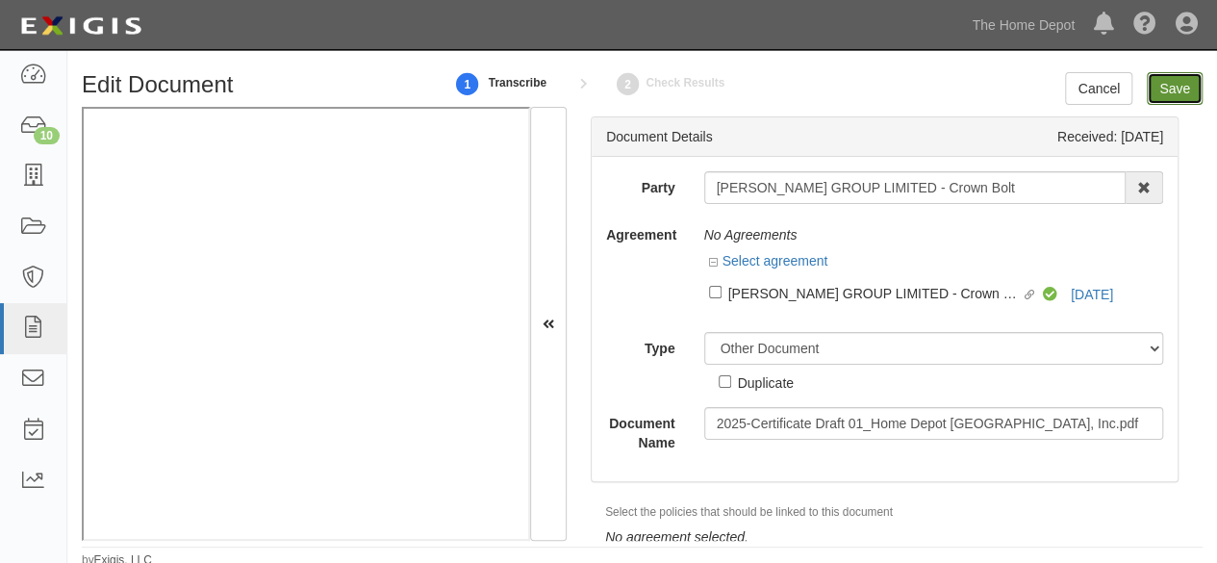
click at [1169, 95] on input "Save" at bounding box center [1175, 88] width 56 height 33
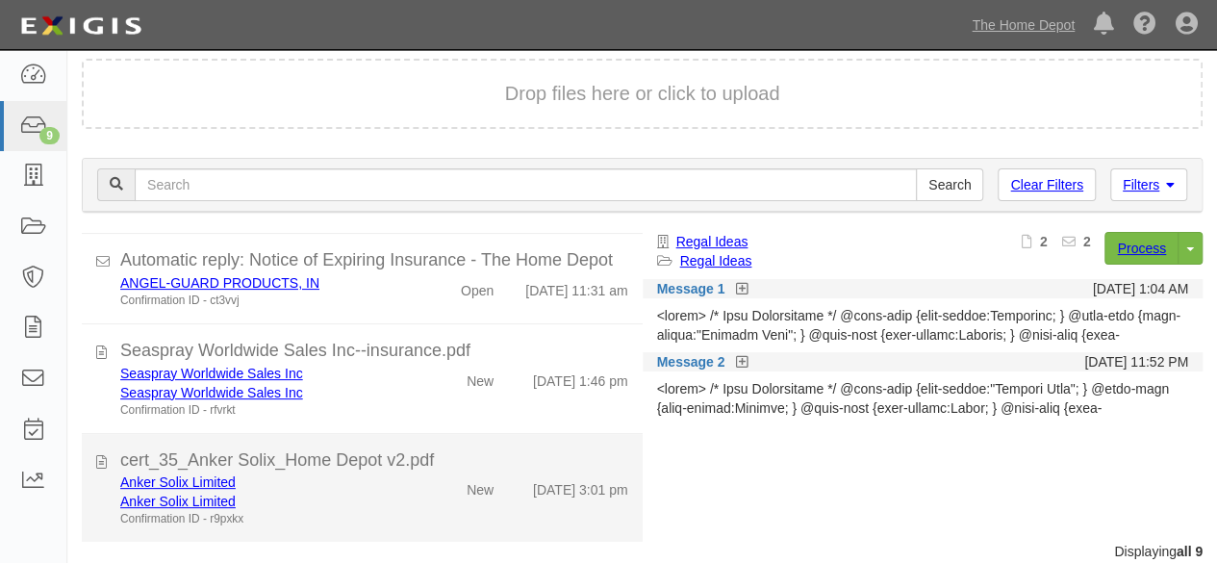
scroll to position [73, 0]
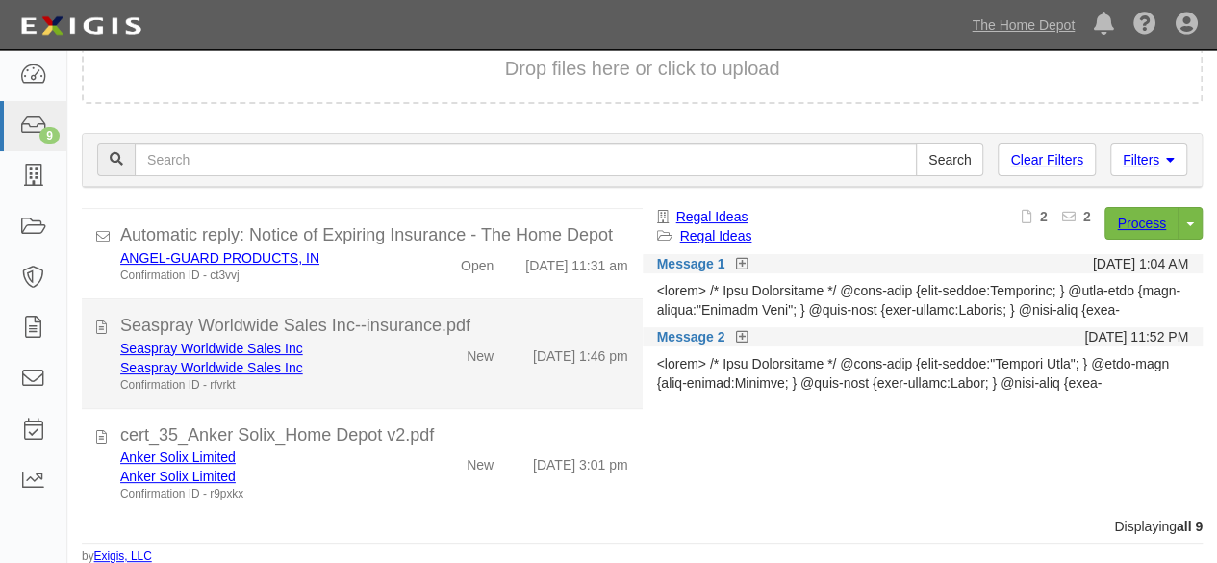
click at [422, 370] on div "Seaspray Worldwide Sales Inc Seaspray Worldwide Sales Inc Confirmation ID - rfv…" at bounding box center [374, 366] width 537 height 55
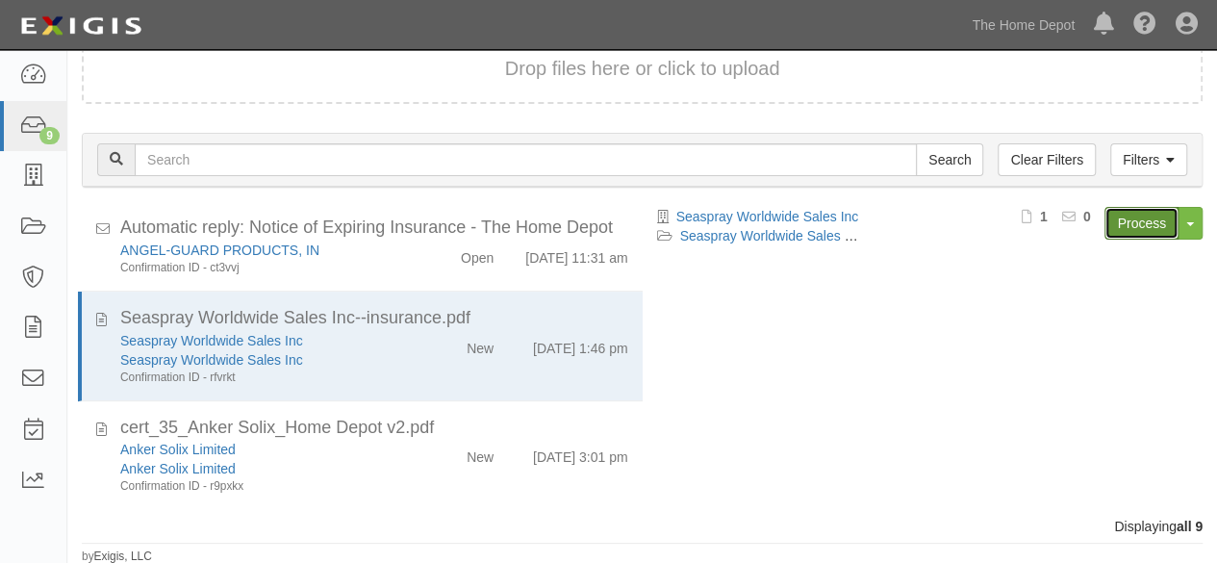
click at [1130, 228] on link "Process" at bounding box center [1142, 223] width 74 height 33
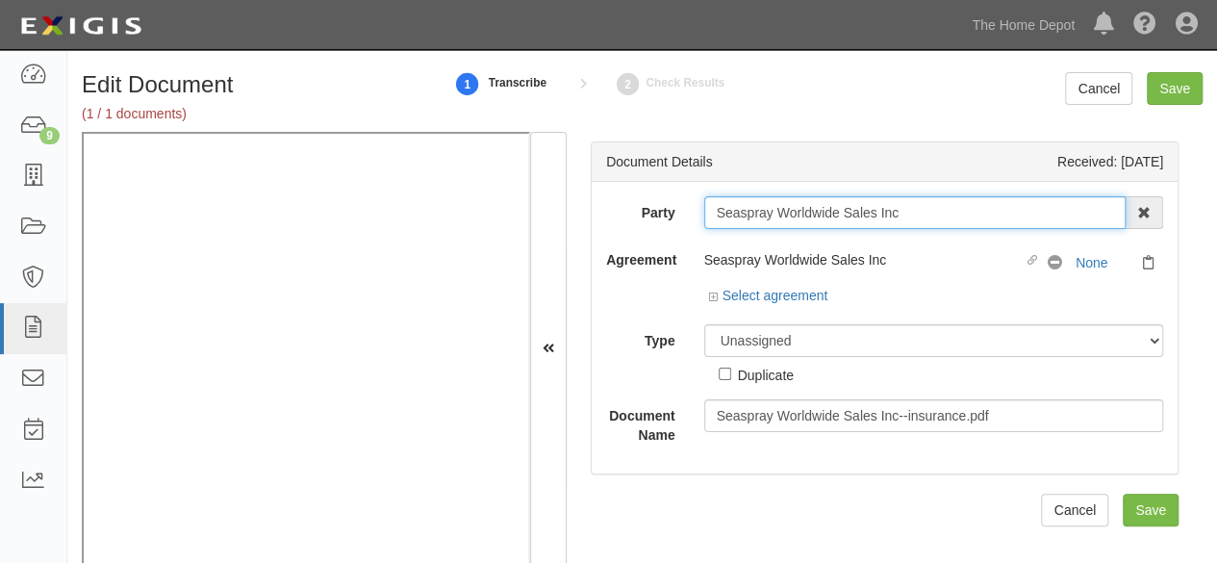
click at [927, 213] on input "Seaspray Worldwide Sales Inc" at bounding box center [915, 212] width 422 height 33
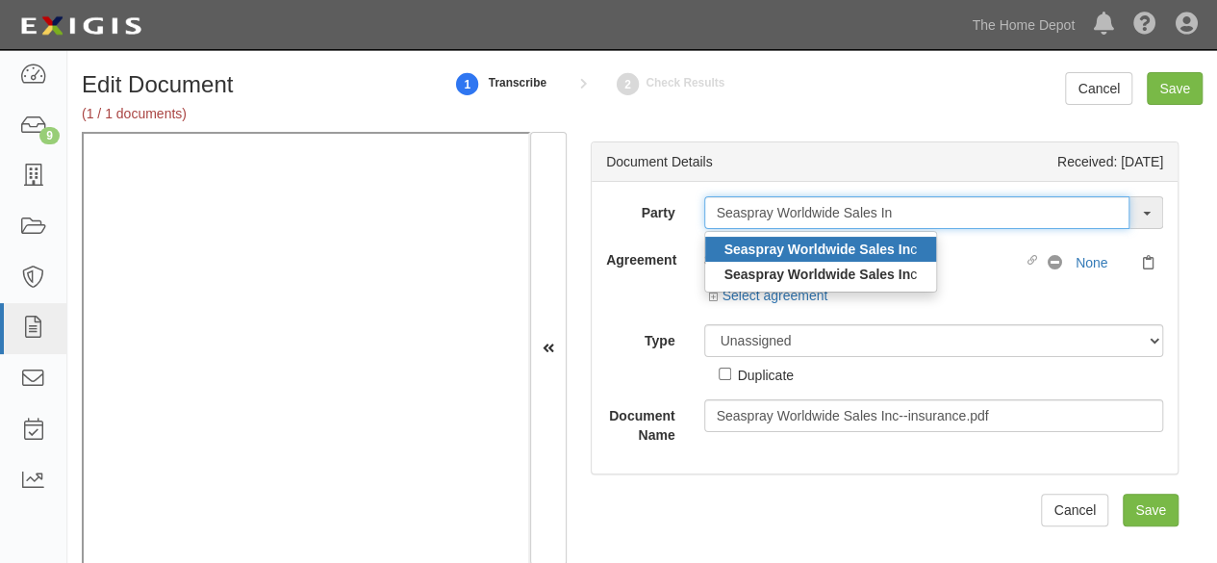
type input "Seaspray Worldwide Sales In"
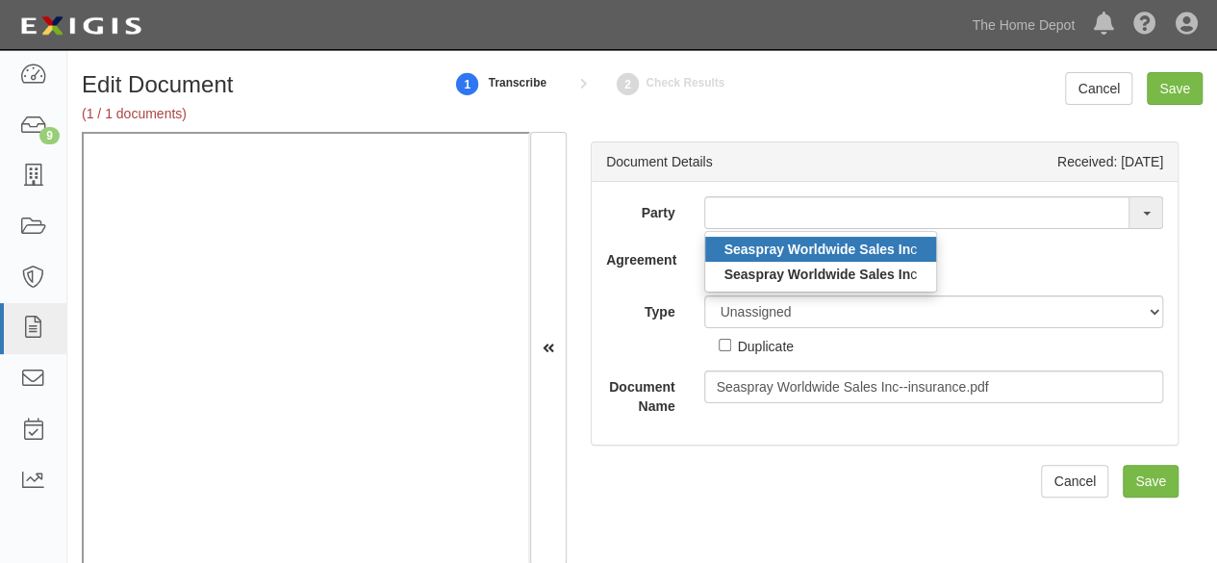
click at [838, 243] on strong "Seaspray Worldwide Sales In" at bounding box center [818, 249] width 186 height 15
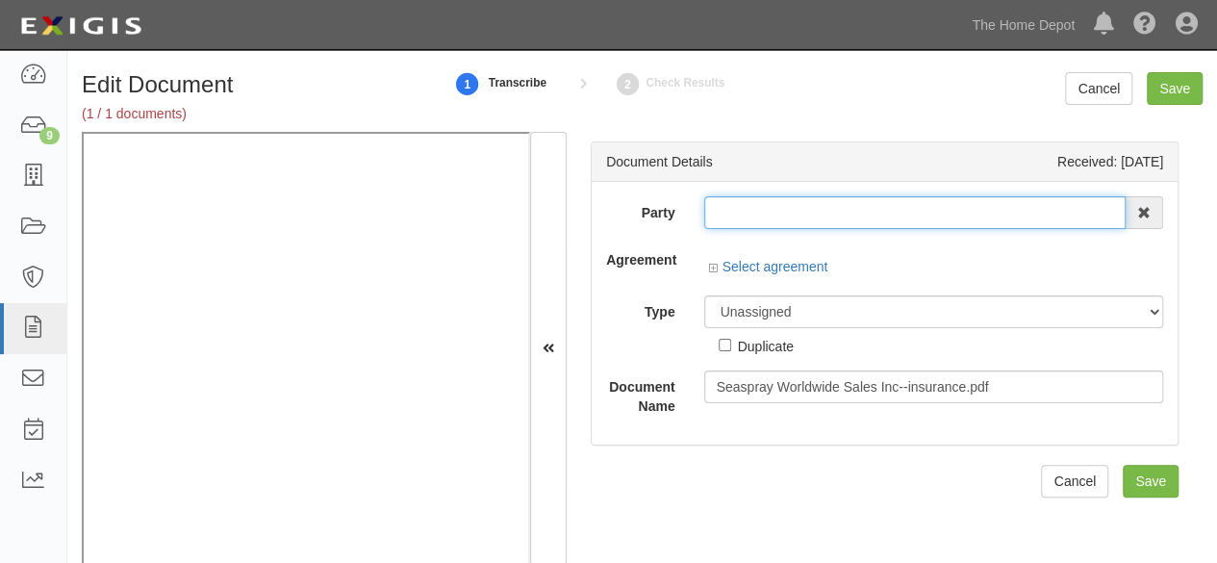
type input "Seaspray Worldwide Sales Inc"
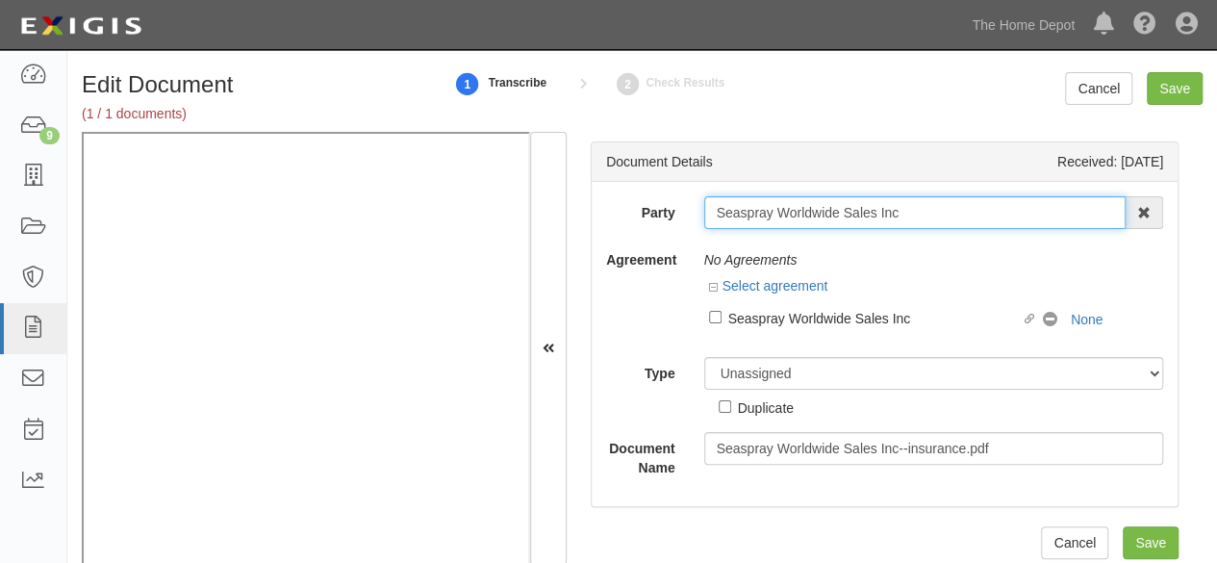
click at [793, 211] on input "Seaspray Worldwide Sales Inc" at bounding box center [915, 212] width 422 height 33
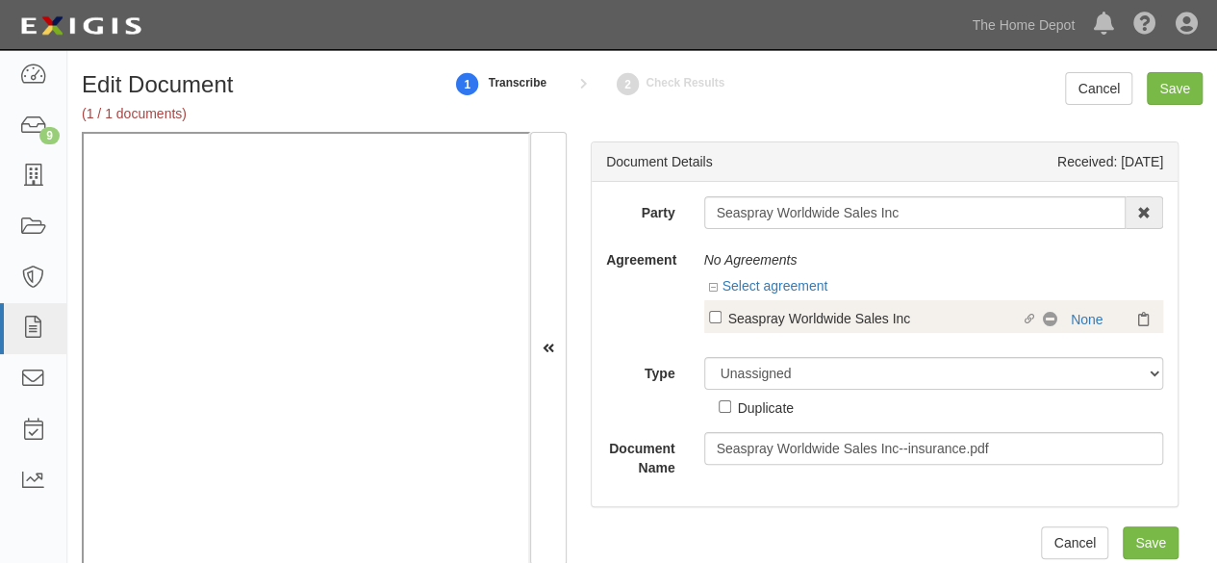
click at [819, 323] on div "Seaspray Worldwide Sales Inc" at bounding box center [875, 317] width 294 height 21
click at [722, 323] on input "Linked agreement Seaspray Worldwide Sales Inc Linked agreement" at bounding box center [715, 317] width 13 height 13
checkbox input "true"
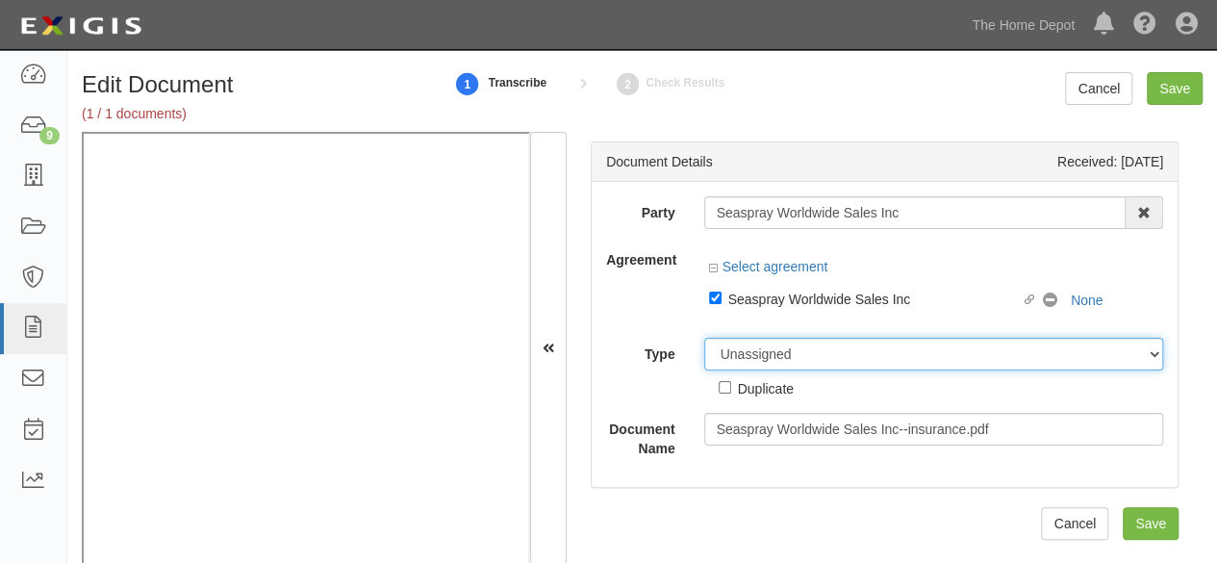
click at [793, 358] on select "Unassigned Binder Cancellation Notice Certificate Contract Endorsement Insuranc…" at bounding box center [934, 354] width 460 height 33
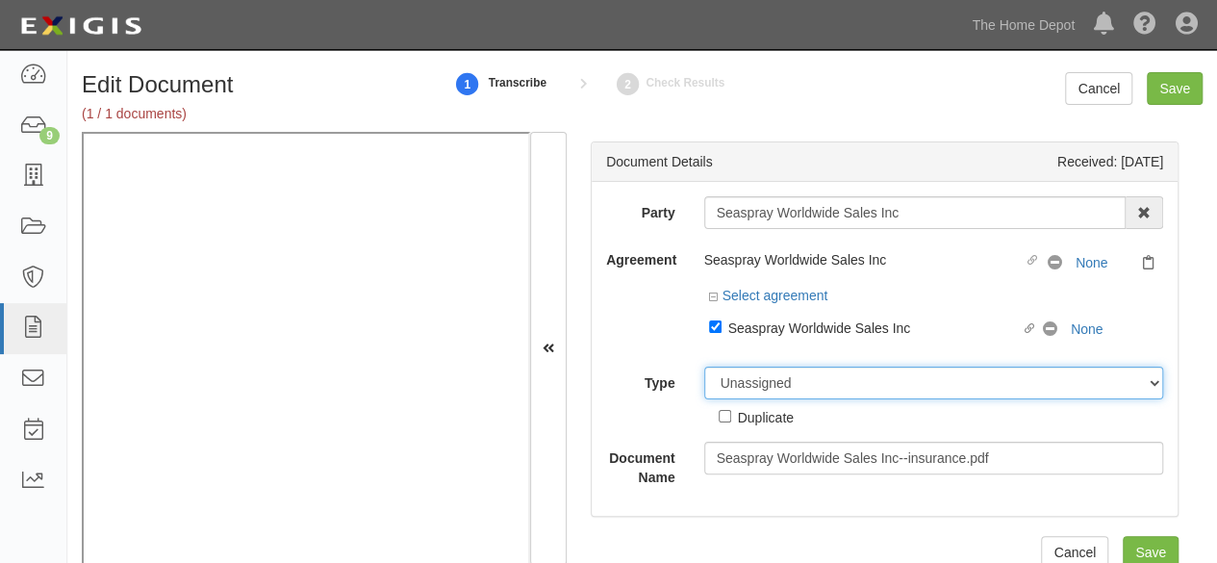
select select "CertificateDetail"
click at [704, 367] on select "Unassigned Binder Cancellation Notice Certificate Contract Endorsement Insuranc…" at bounding box center [934, 383] width 460 height 33
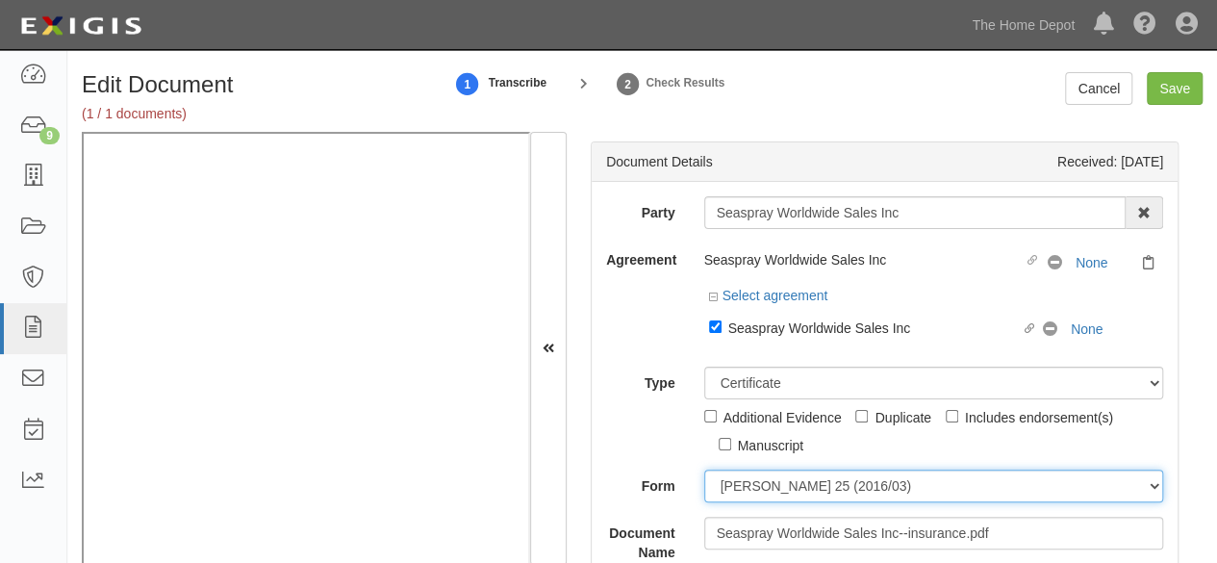
click at [764, 475] on select "[PERSON_NAME] 25 (2016/03) [PERSON_NAME] 101 [PERSON_NAME] 855 NY (2014/05) Gen…" at bounding box center [934, 486] width 460 height 33
select select "GeneralFormDetail"
click at [704, 470] on select "[PERSON_NAME] 25 (2016/03) [PERSON_NAME] 101 [PERSON_NAME] 855 NY (2014/05) Gen…" at bounding box center [934, 486] width 460 height 33
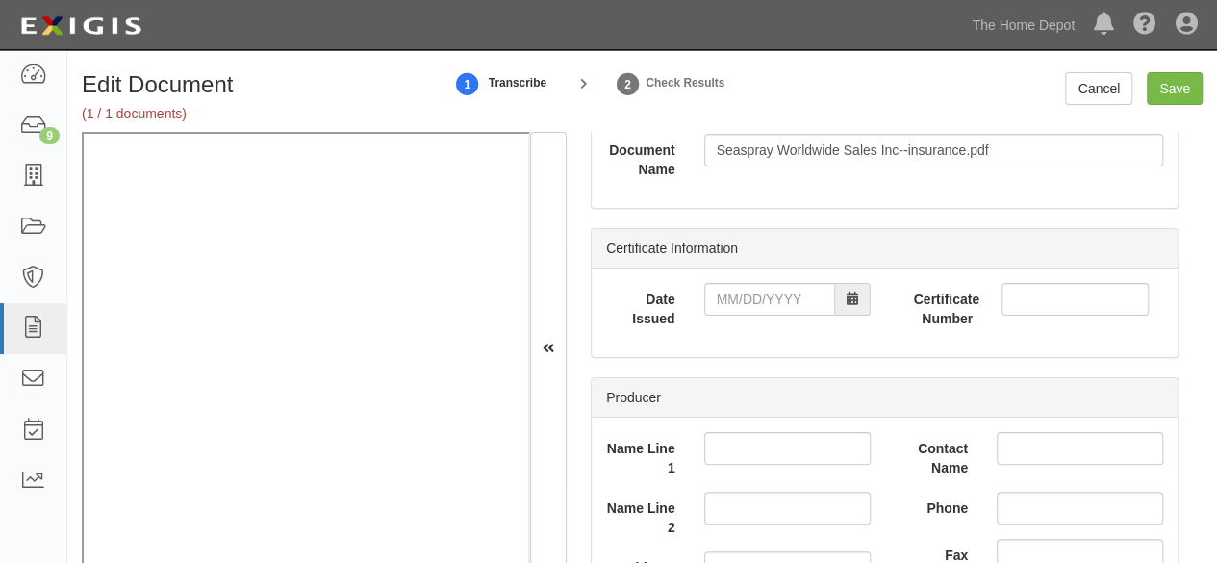
scroll to position [385, 0]
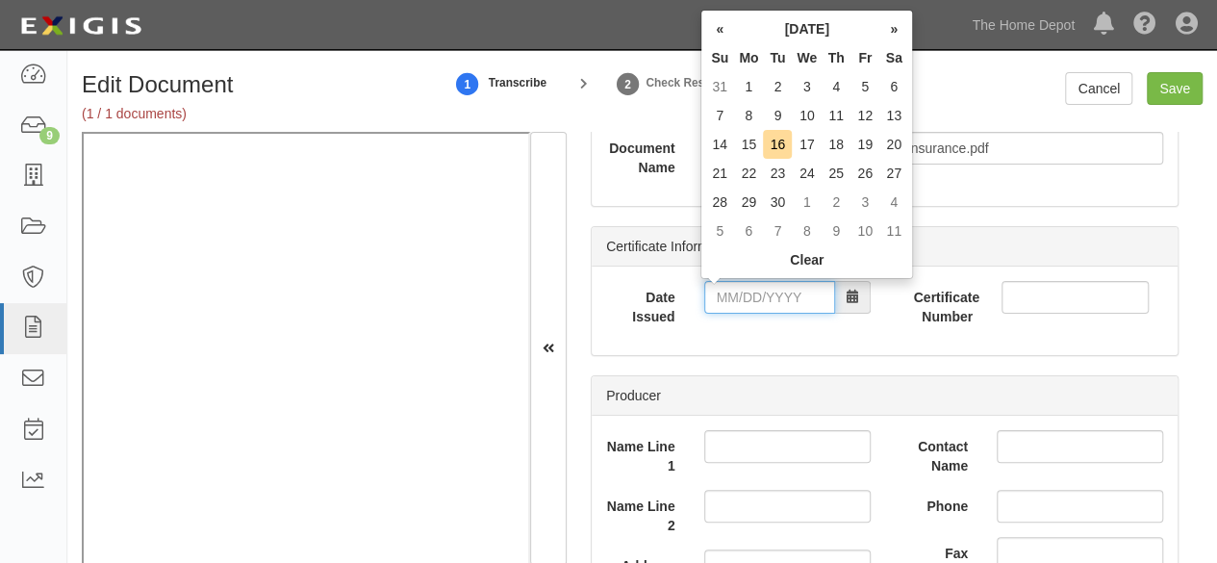
click at [770, 294] on input "Date Issued" at bounding box center [769, 297] width 131 height 33
click at [754, 144] on td "15" at bounding box center [748, 144] width 29 height 29
type input "09/15/2025"
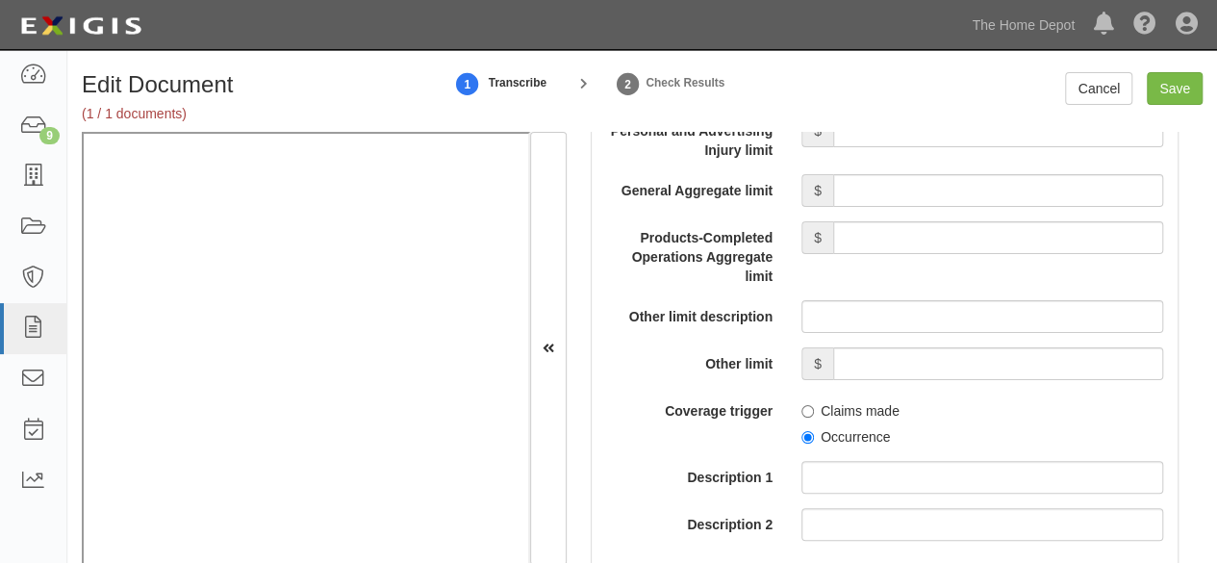
scroll to position [1732, 0]
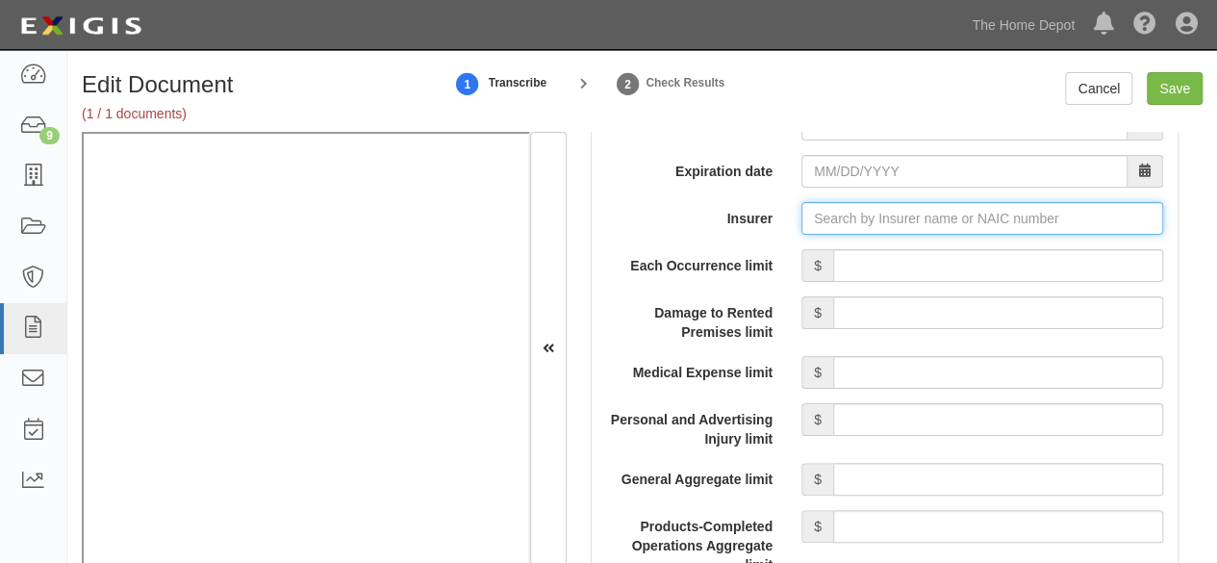
click at [858, 224] on input "Insurer" at bounding box center [983, 218] width 362 height 33
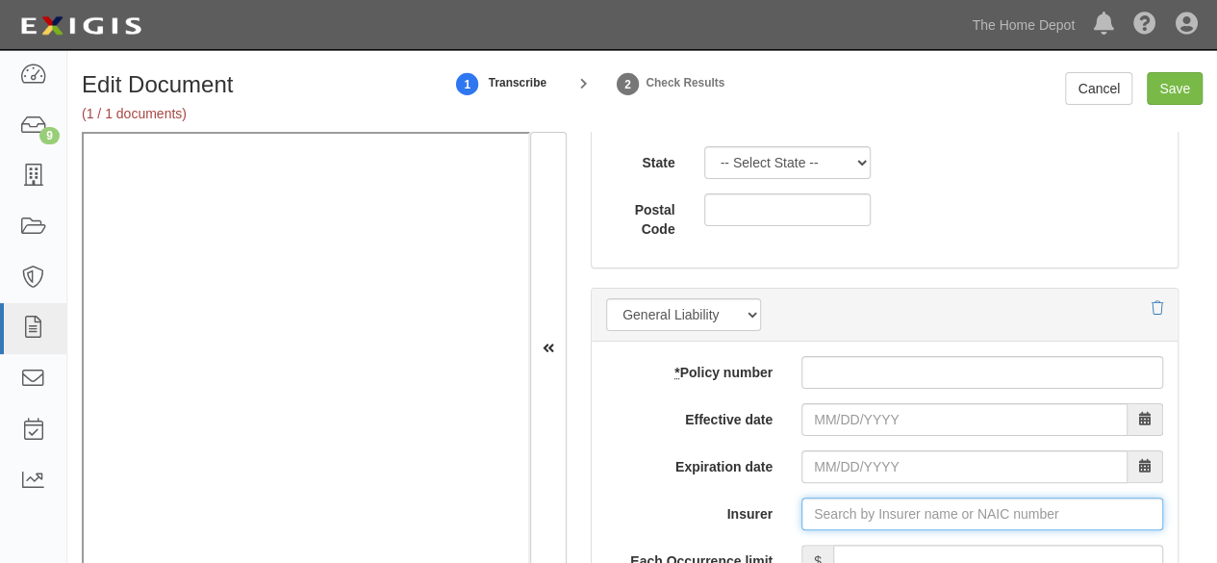
scroll to position [1636, 0]
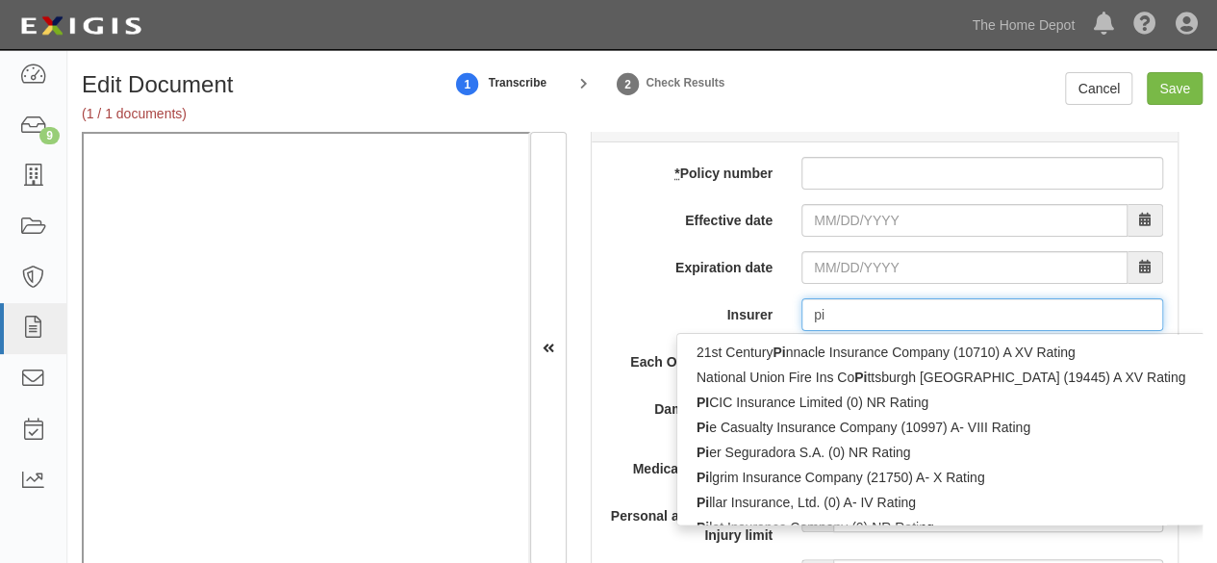
type input "pin"
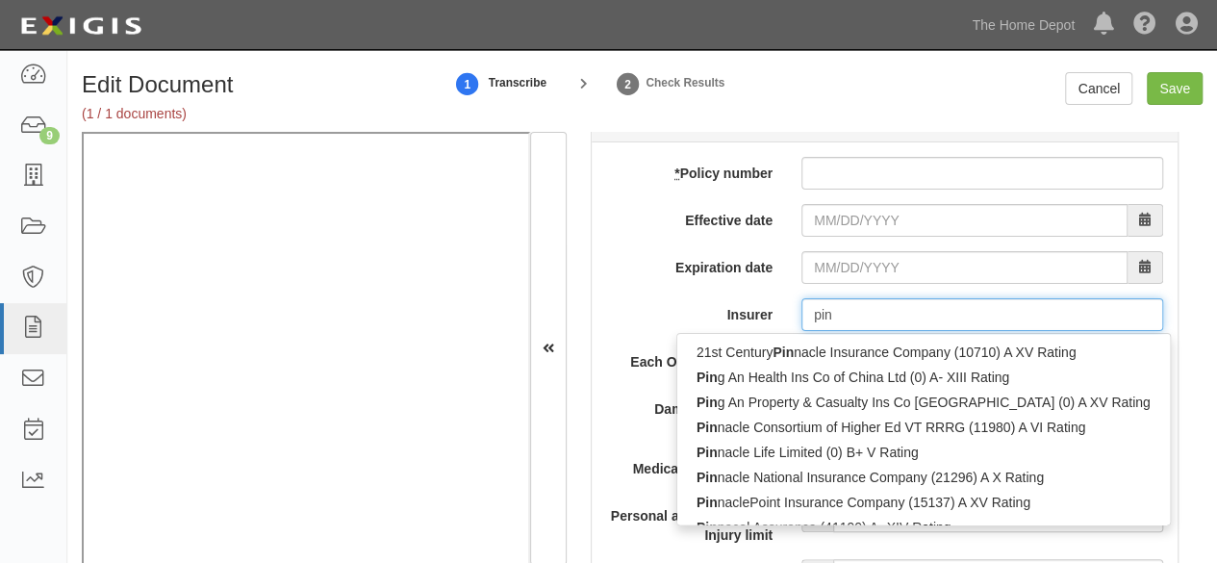
type input "ping An Health Ins Co of China Ltd (0) A- XIII Rating"
type input "ping"
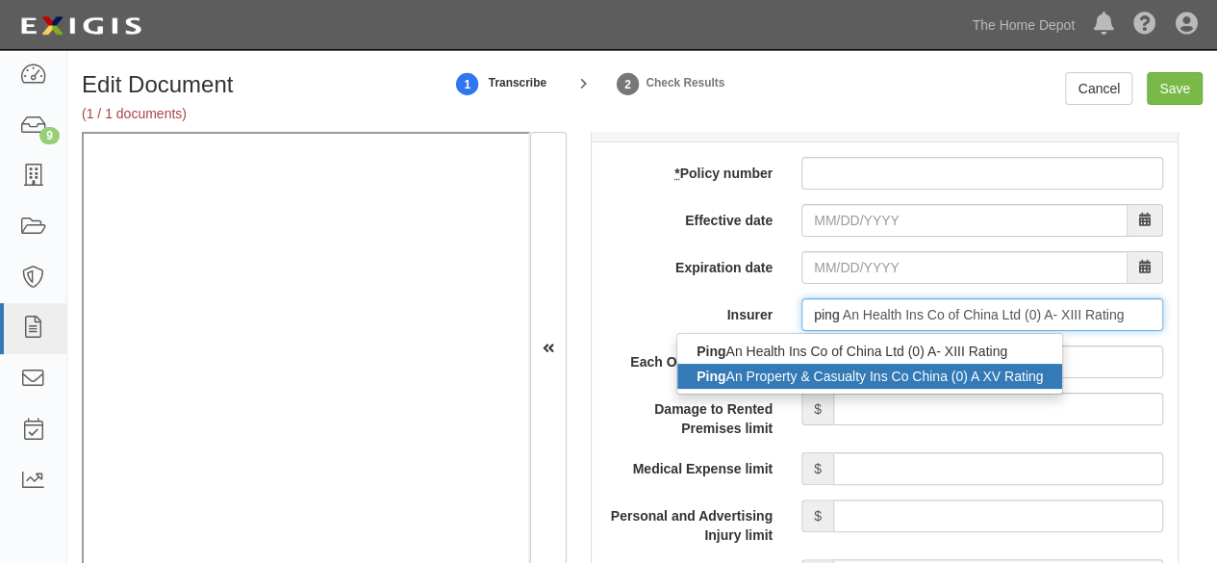
click at [858, 376] on div "Ping An Property & Casualty Ins Co China (0) A XV Rating" at bounding box center [869, 376] width 385 height 25
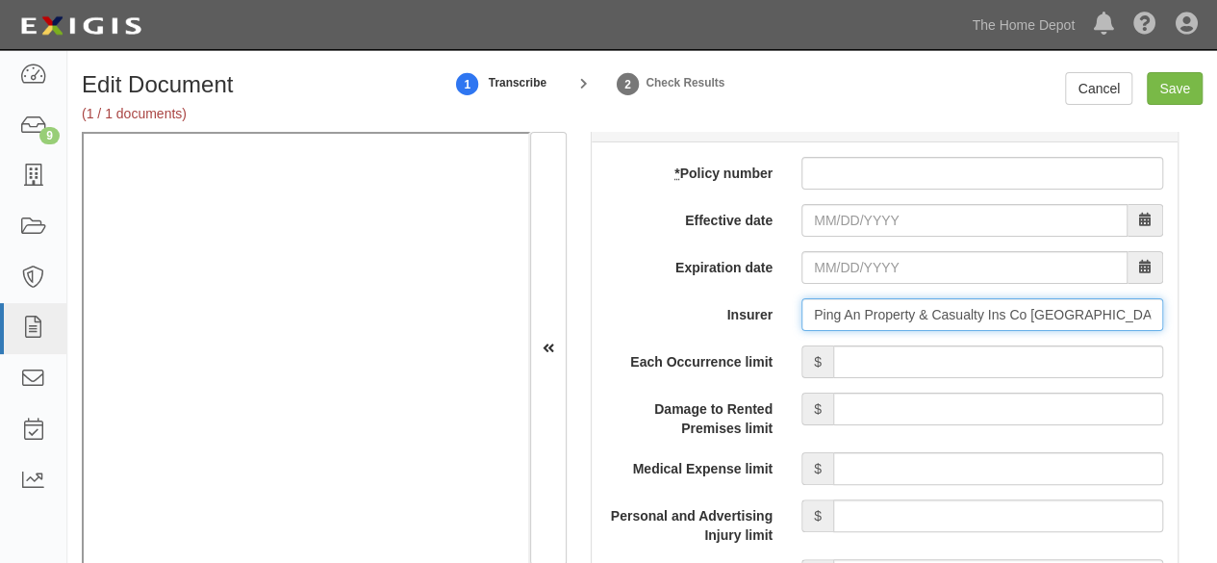
type input "Ping An Property & Casualty Ins Co China (0) A XV Rating"
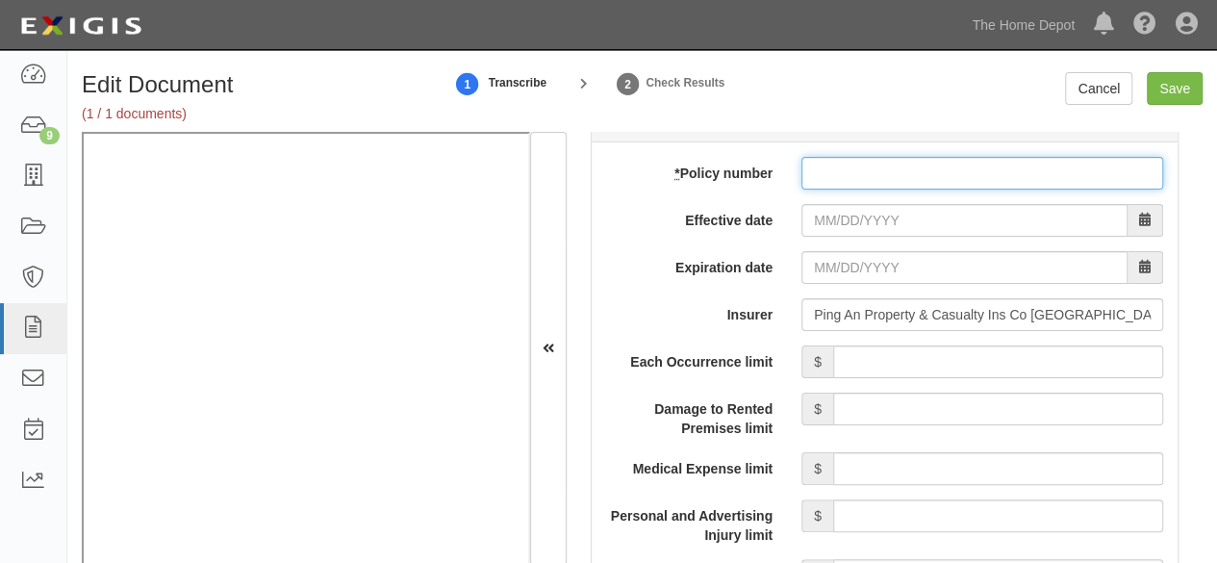
drag, startPoint x: 841, startPoint y: 163, endPoint x: 833, endPoint y: 196, distance: 34.6
click at [841, 163] on input "* Policy number" at bounding box center [983, 173] width 362 height 33
paste input "10579006800082656954"
type input "10579006800082656954"
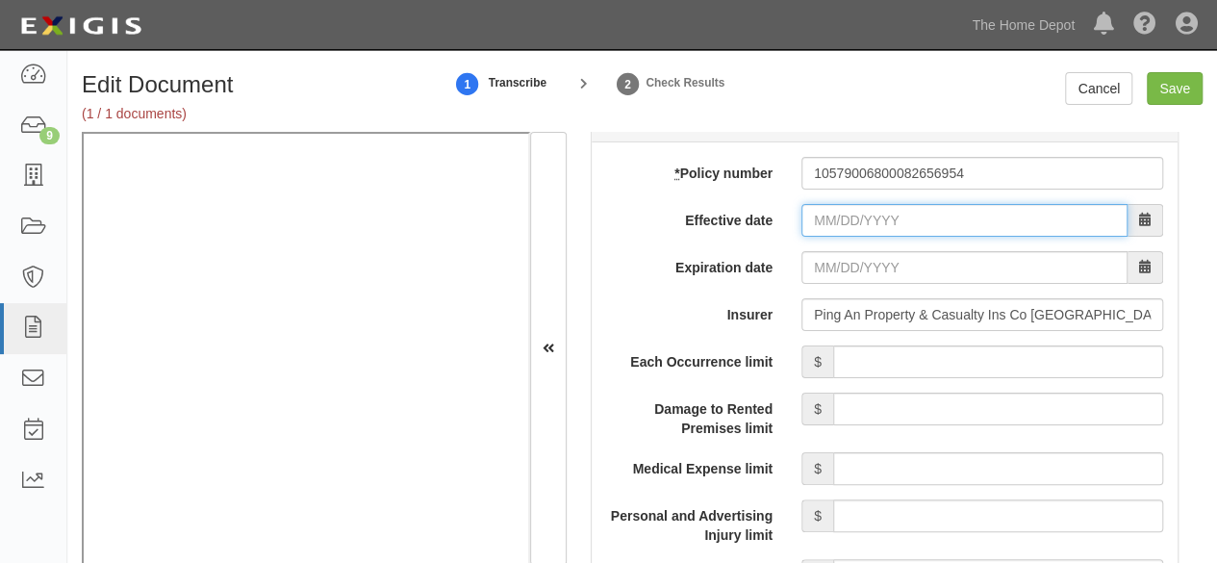
click at [829, 213] on input "Effective date" at bounding box center [965, 220] width 326 height 33
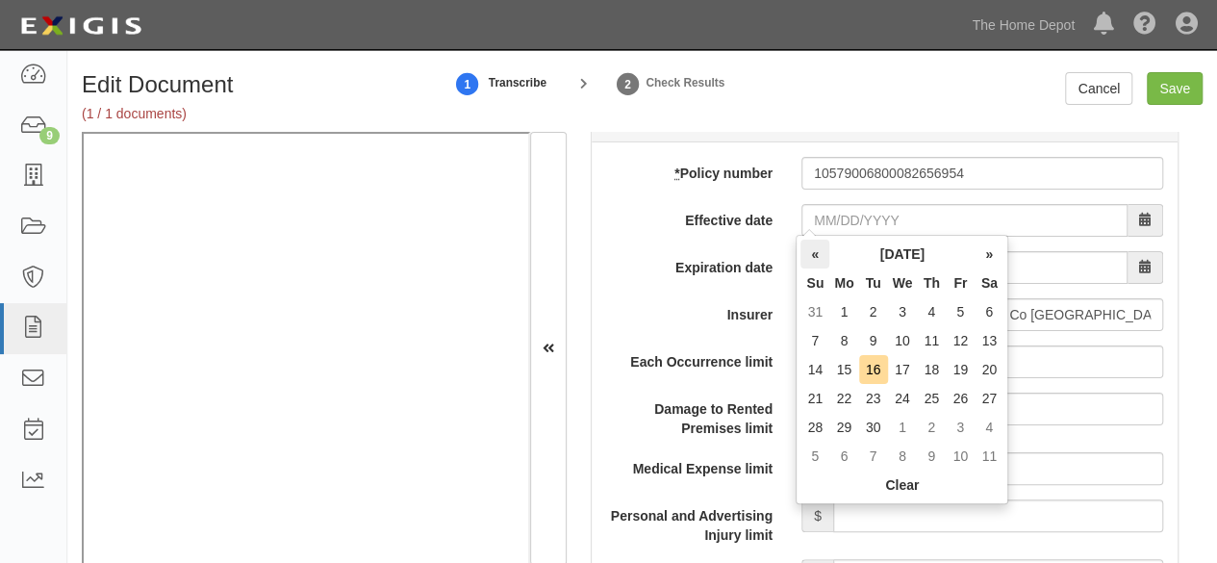
click at [813, 252] on th "«" at bounding box center [815, 254] width 29 height 29
click at [985, 424] on td "30" at bounding box center [989, 427] width 29 height 29
type input "08/30/2025"
type input "08/30/2026"
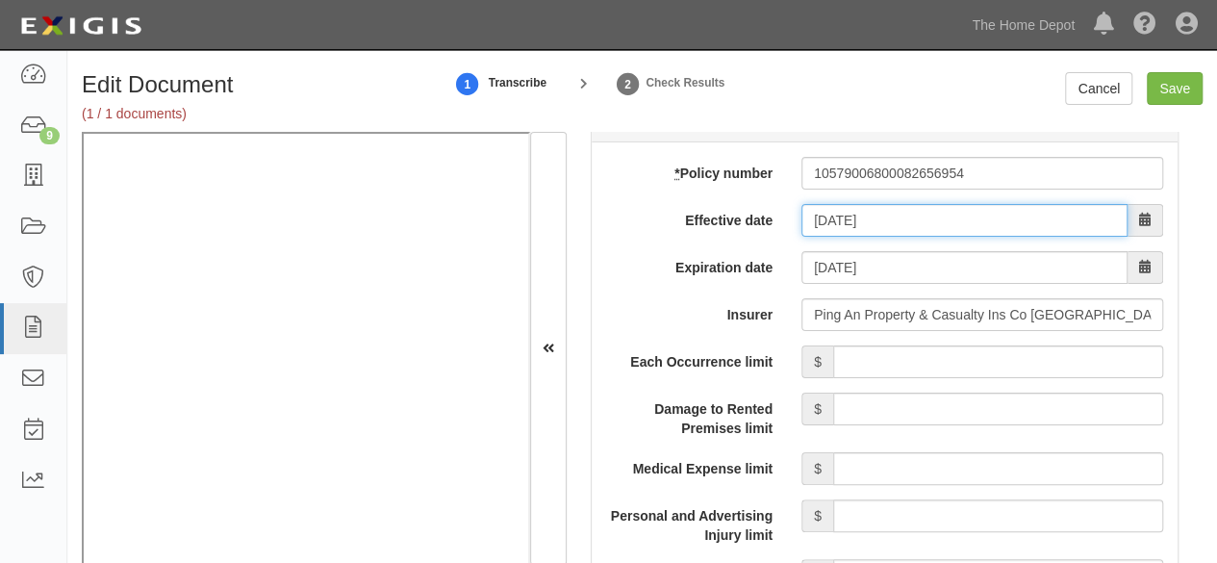
click at [842, 225] on input "08/30/2025" at bounding box center [965, 220] width 326 height 33
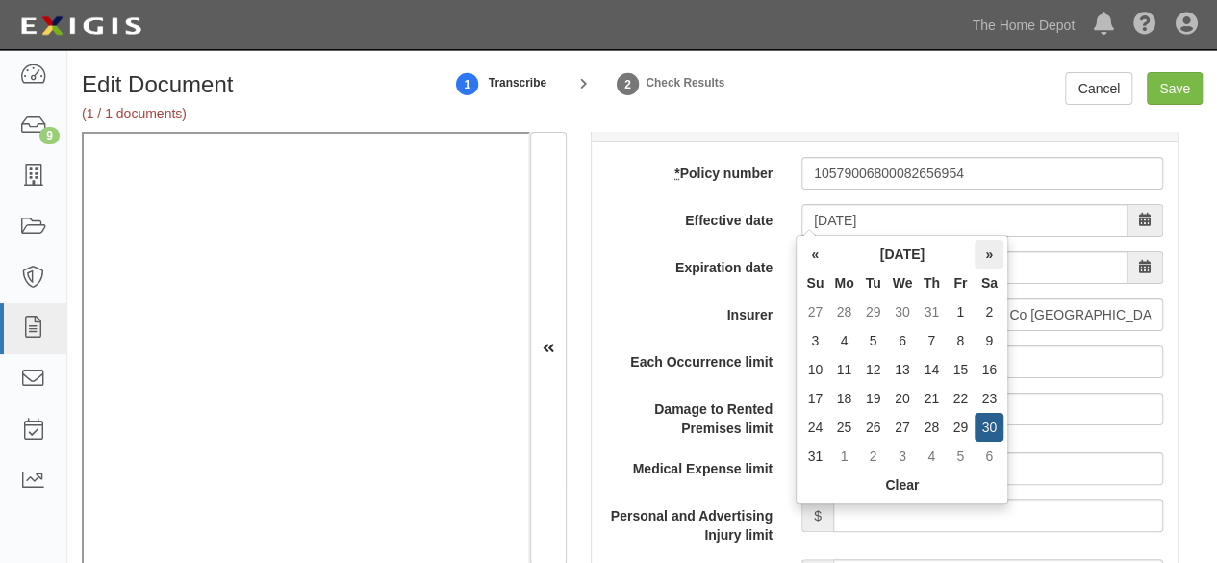
click at [991, 257] on th "»" at bounding box center [989, 254] width 29 height 29
click at [871, 424] on td "30" at bounding box center [873, 427] width 29 height 29
type input "09/30/2025"
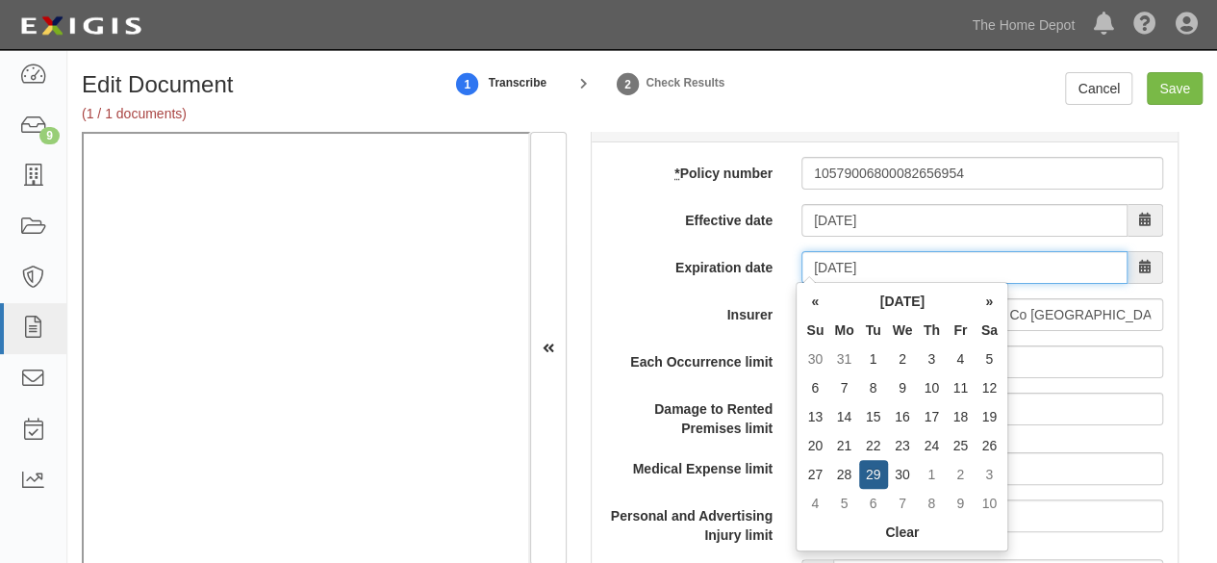
click at [846, 264] on input "09/30/2026" at bounding box center [965, 267] width 326 height 33
click at [869, 473] on td "29" at bounding box center [873, 474] width 29 height 29
type input "09/29/2026"
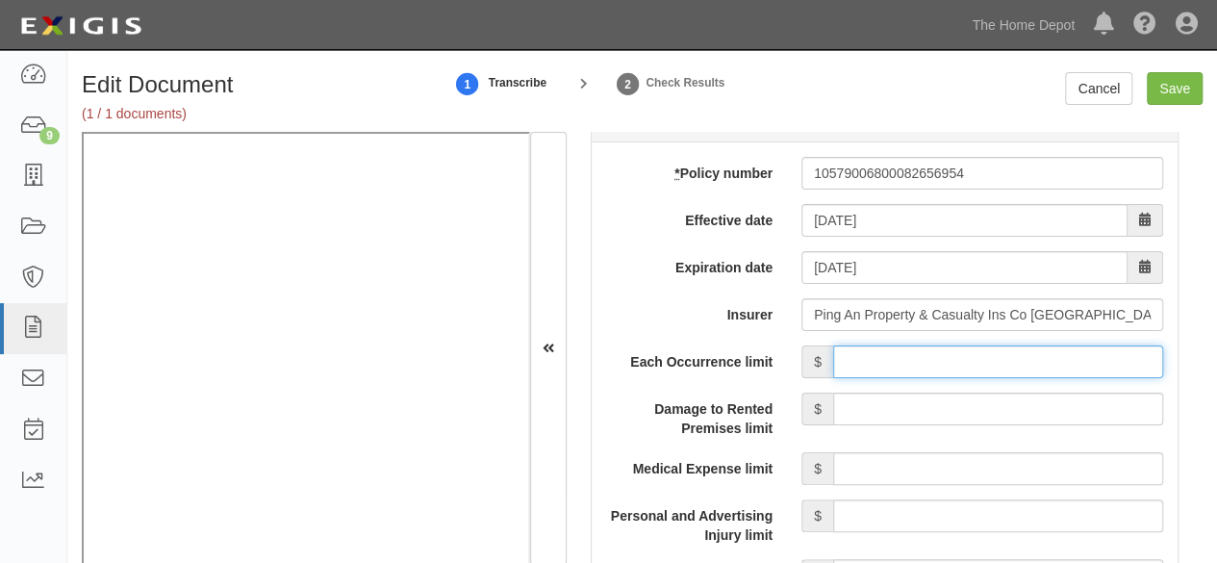
click at [884, 354] on input "Each Occurrence limit" at bounding box center [998, 361] width 330 height 33
type input "2,000,000"
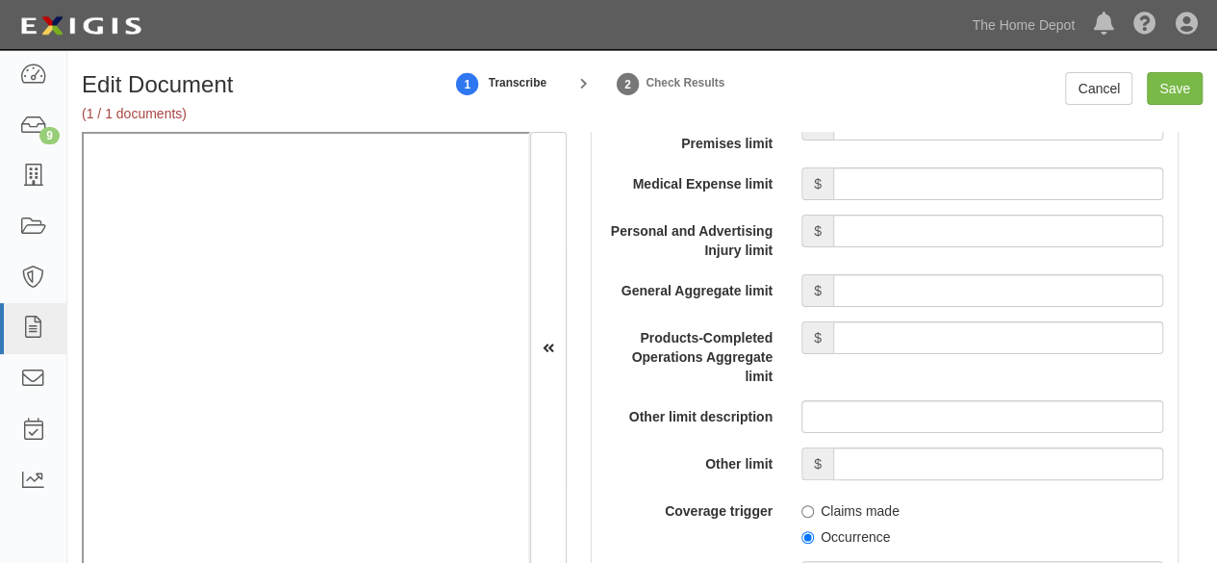
scroll to position [1925, 0]
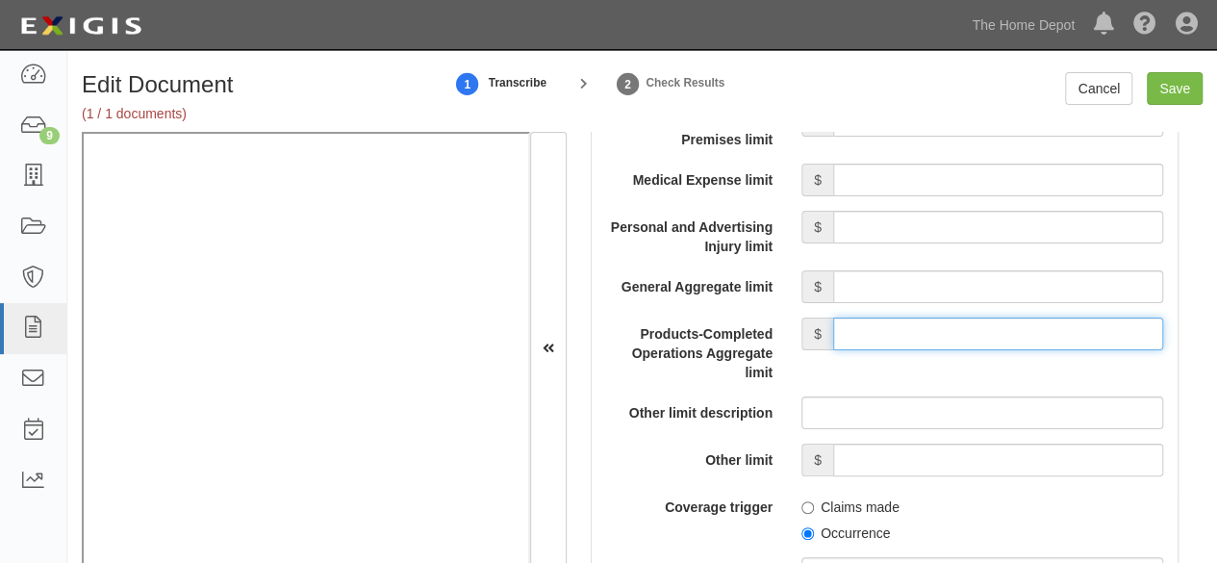
drag, startPoint x: 872, startPoint y: 331, endPoint x: 880, endPoint y: 324, distance: 10.2
click at [872, 331] on input "Products-Completed Operations Aggregate limit" at bounding box center [998, 334] width 330 height 33
type input "2,000,000"
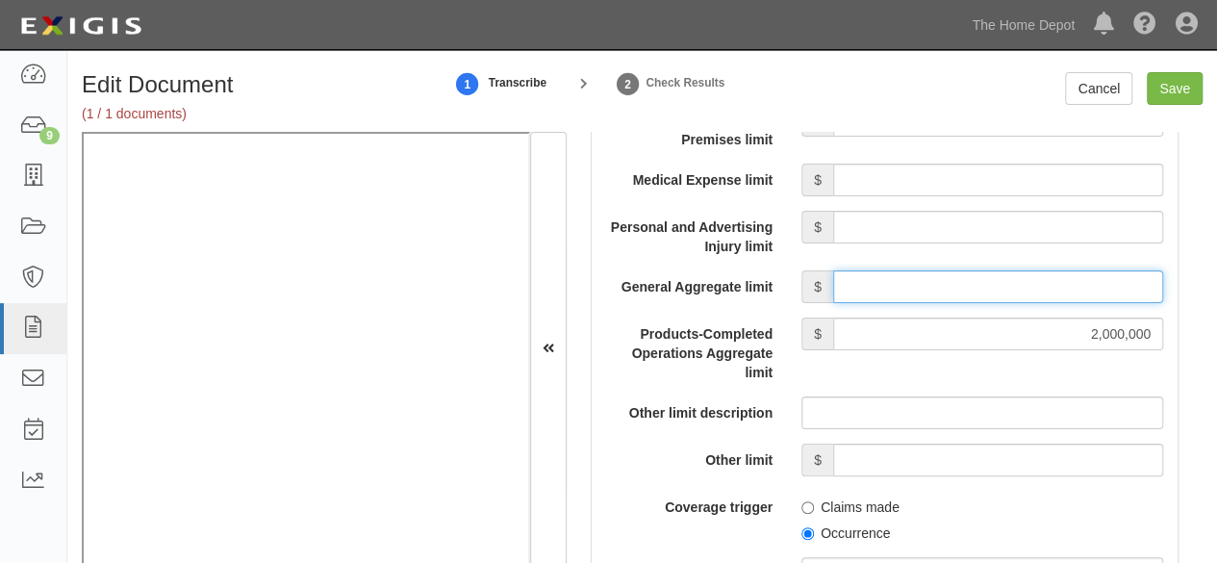
click at [897, 278] on input "General Aggregate limit" at bounding box center [998, 286] width 330 height 33
type input "2,000,000"
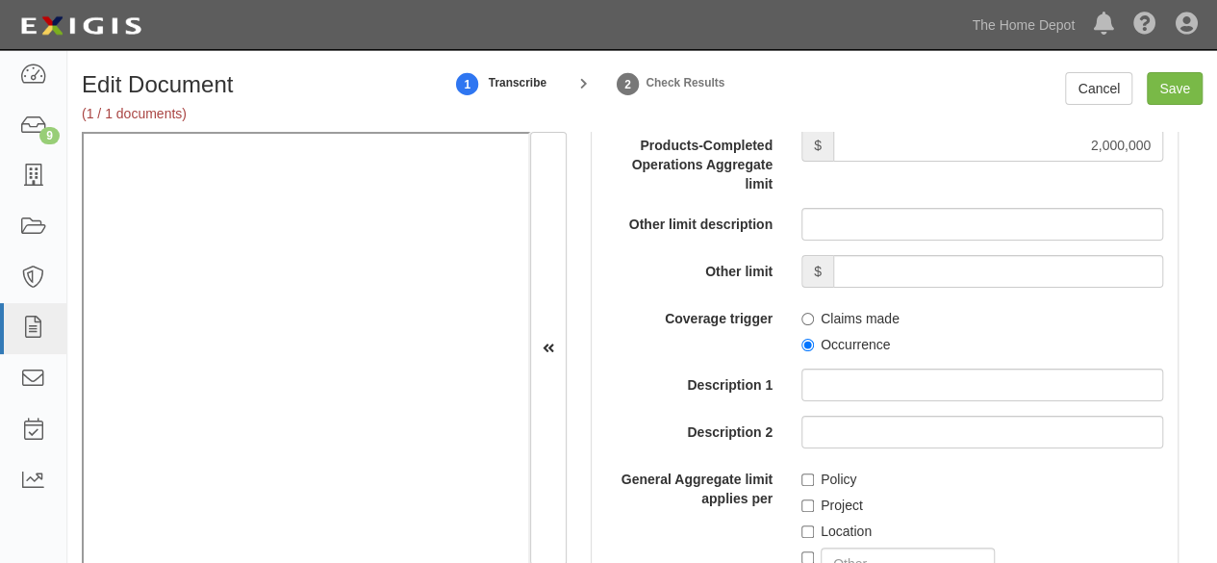
scroll to position [2117, 0]
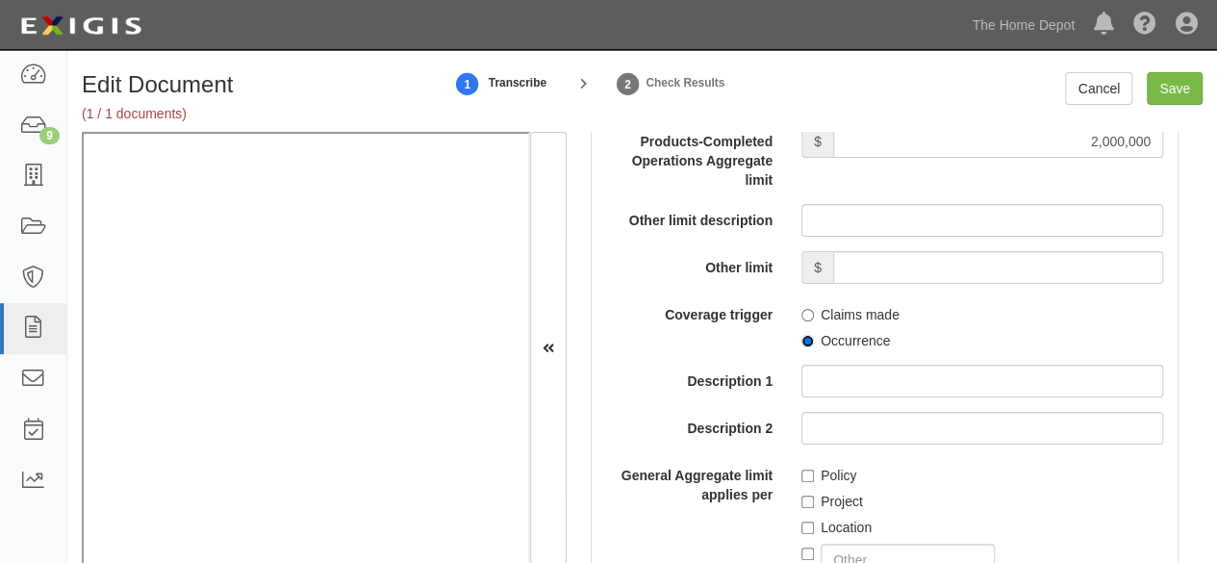
drag, startPoint x: 799, startPoint y: 338, endPoint x: 779, endPoint y: 430, distance: 94.6
click at [802, 345] on label "Occurrence" at bounding box center [846, 340] width 89 height 19
click at [802, 345] on input "Occurrence" at bounding box center [808, 341] width 13 height 13
radio input "true"
click at [804, 474] on input "Policy" at bounding box center [808, 476] width 13 height 13
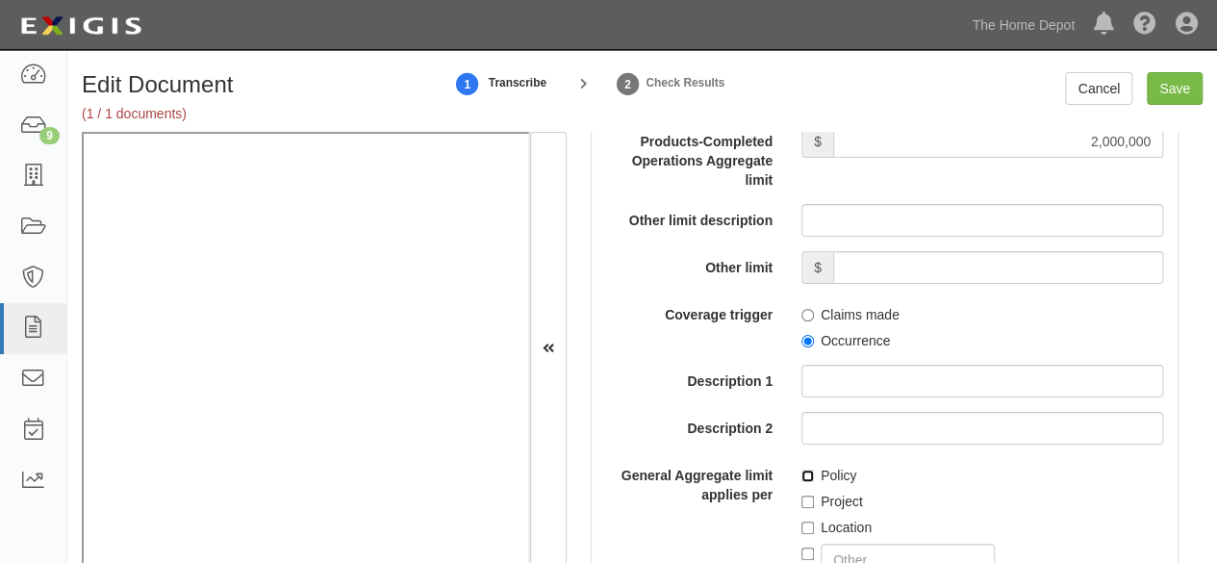
checkbox input "true"
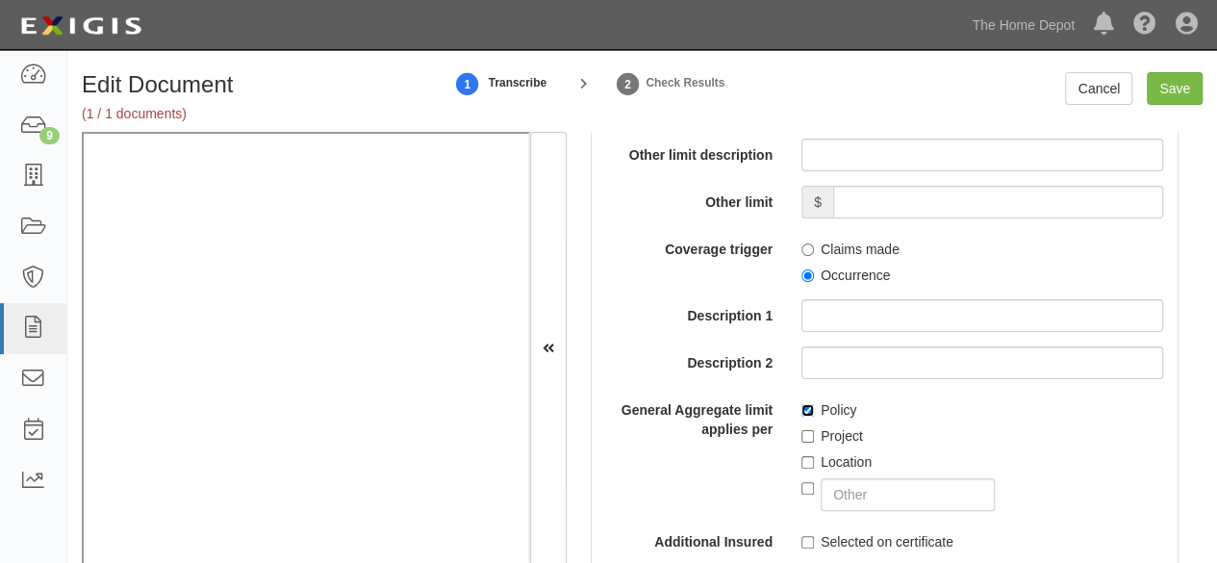
scroll to position [2213, 0]
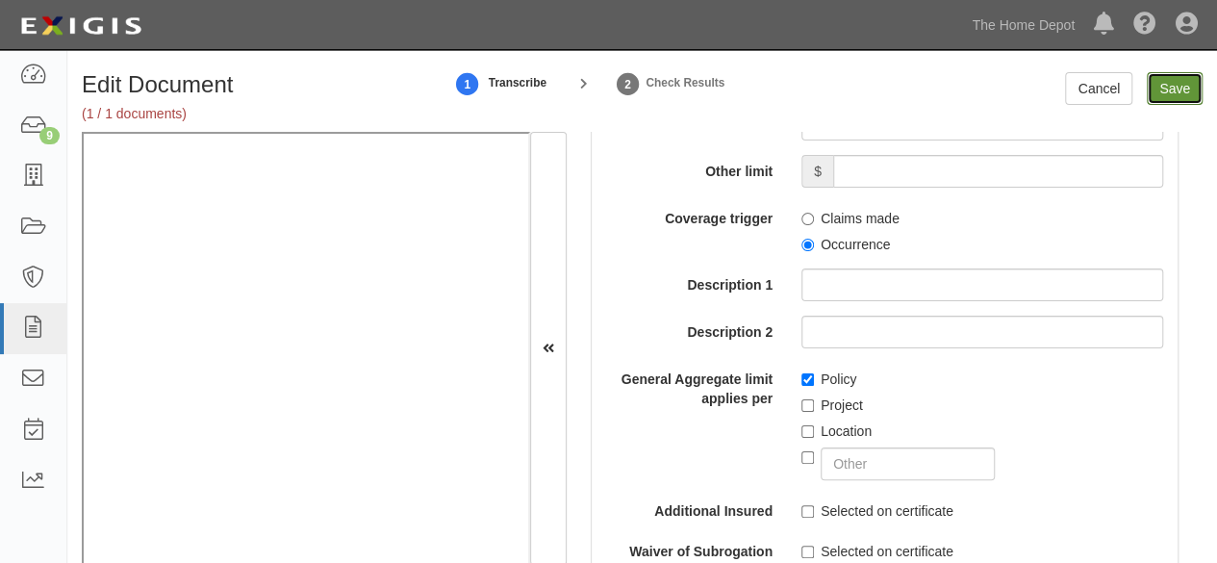
click at [1180, 92] on input "Save" at bounding box center [1175, 88] width 56 height 33
type input "2000000"
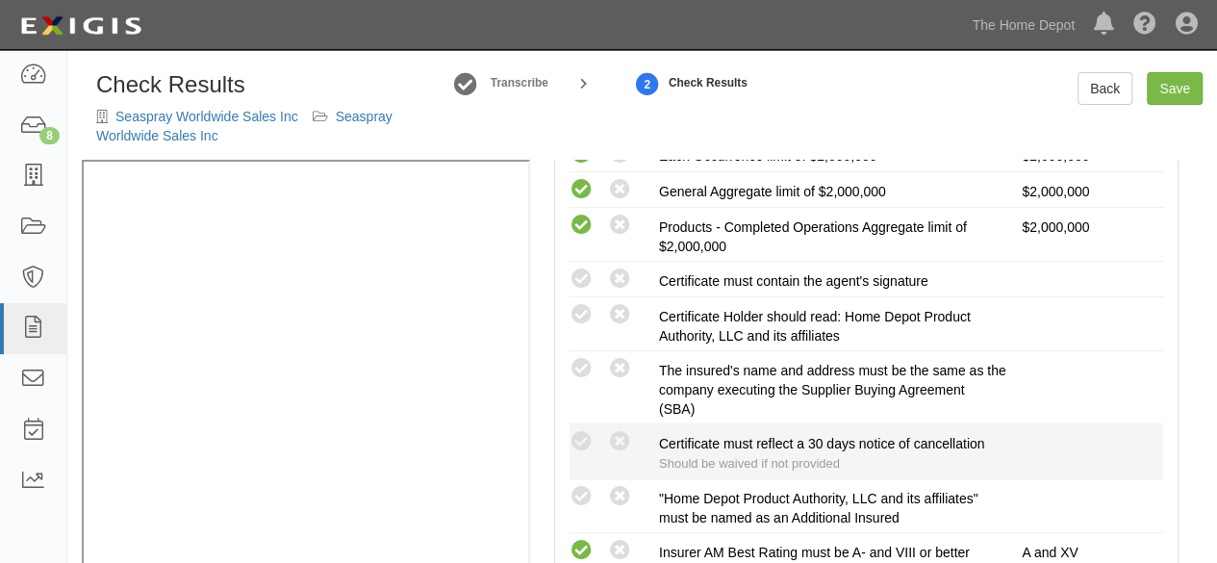
scroll to position [481, 0]
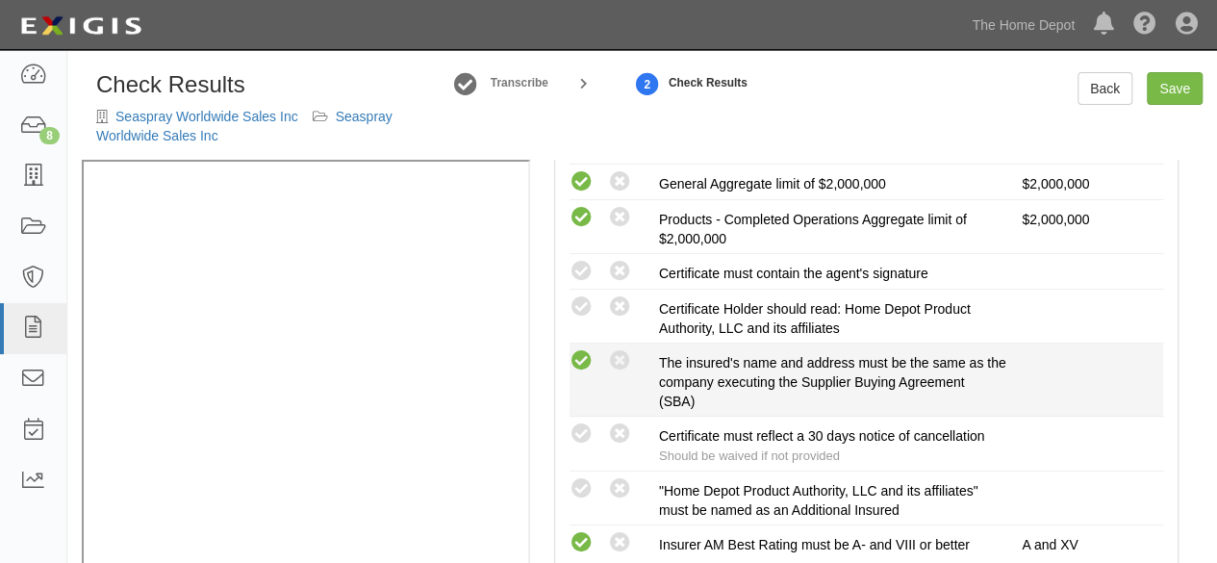
click at [587, 350] on icon at bounding box center [582, 361] width 24 height 24
radio input "true"
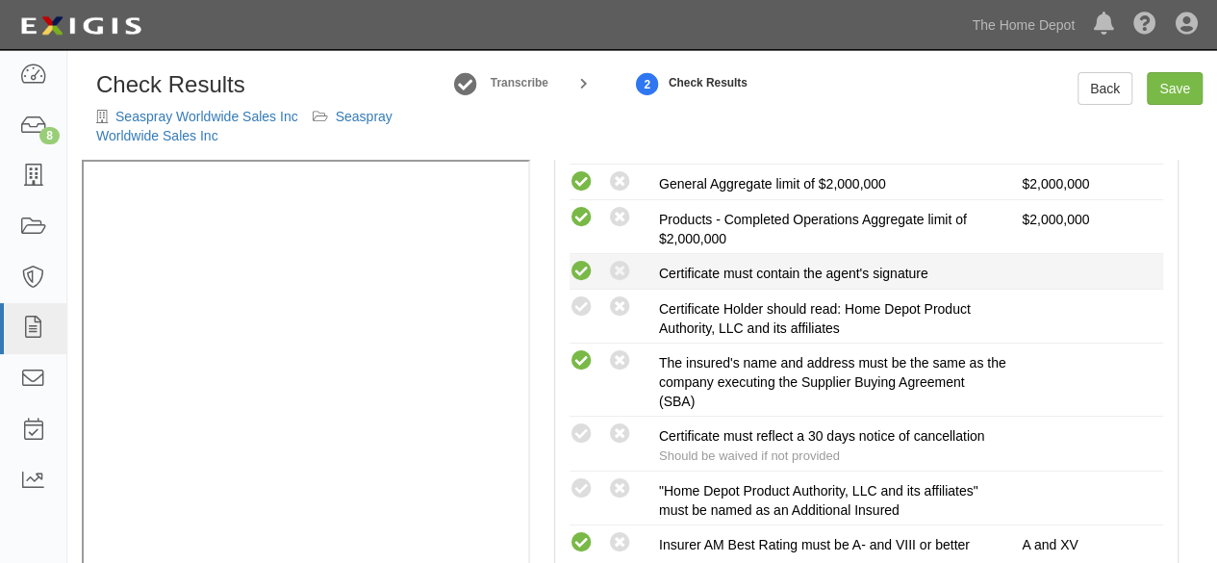
click at [580, 270] on icon at bounding box center [582, 272] width 24 height 24
radio input "true"
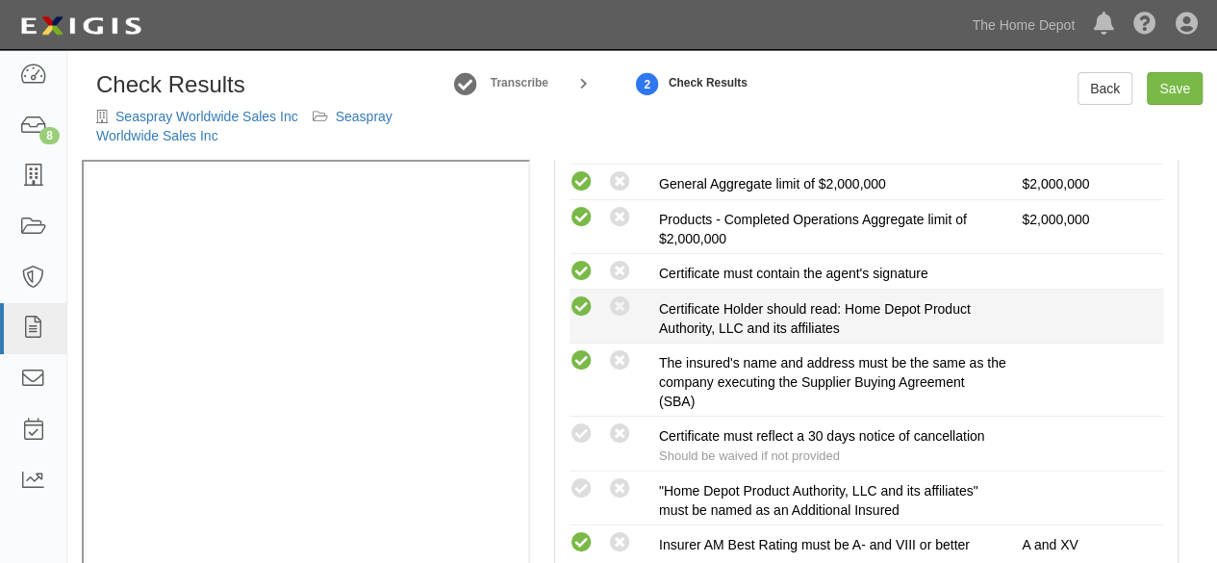
click at [584, 313] on icon at bounding box center [582, 307] width 24 height 24
radio input "true"
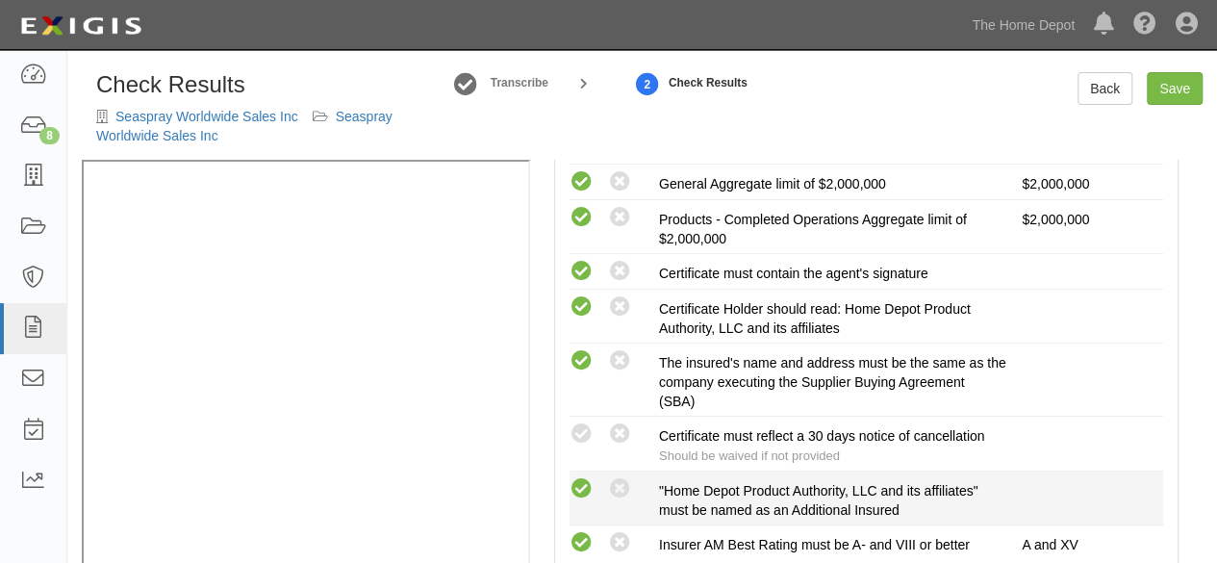
click at [571, 478] on icon at bounding box center [582, 489] width 24 height 24
radio input "true"
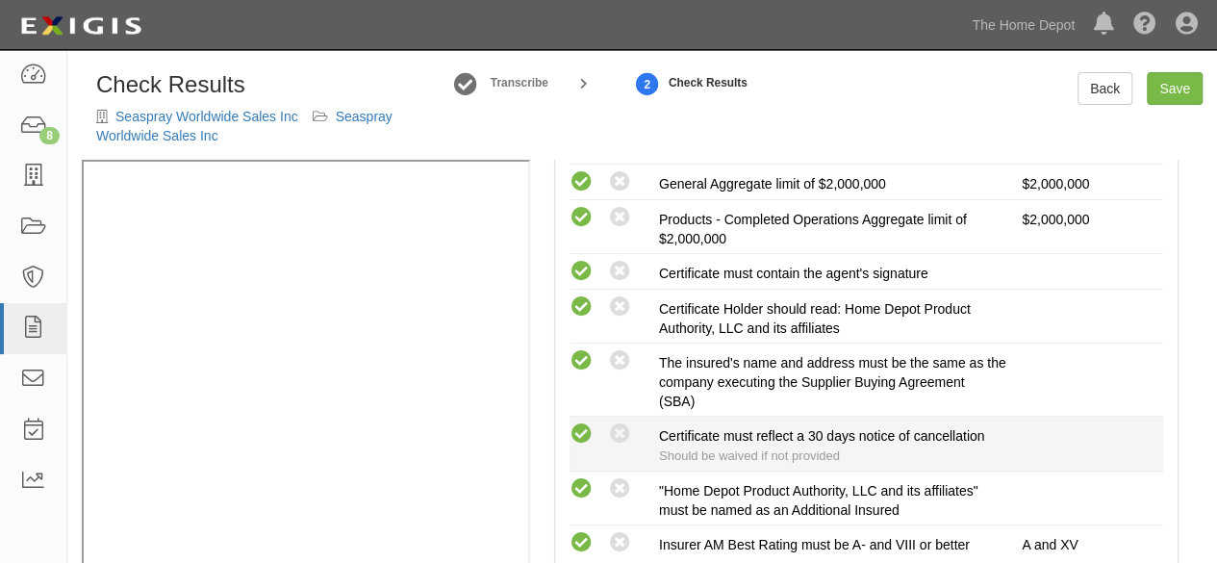
click at [584, 428] on icon at bounding box center [582, 434] width 24 height 24
radio input "true"
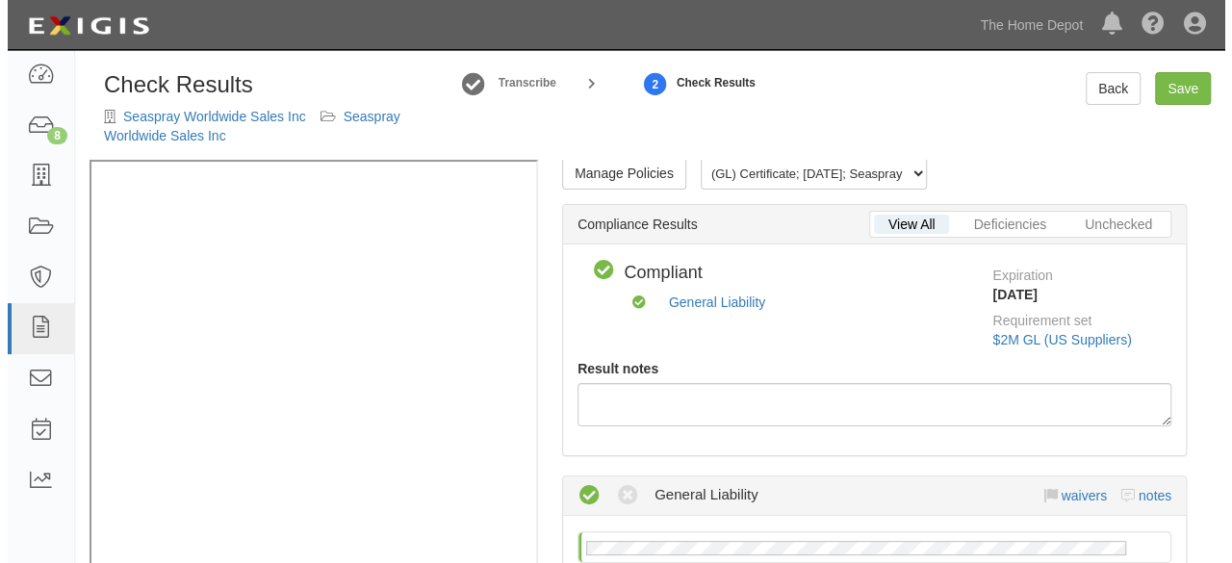
scroll to position [0, 0]
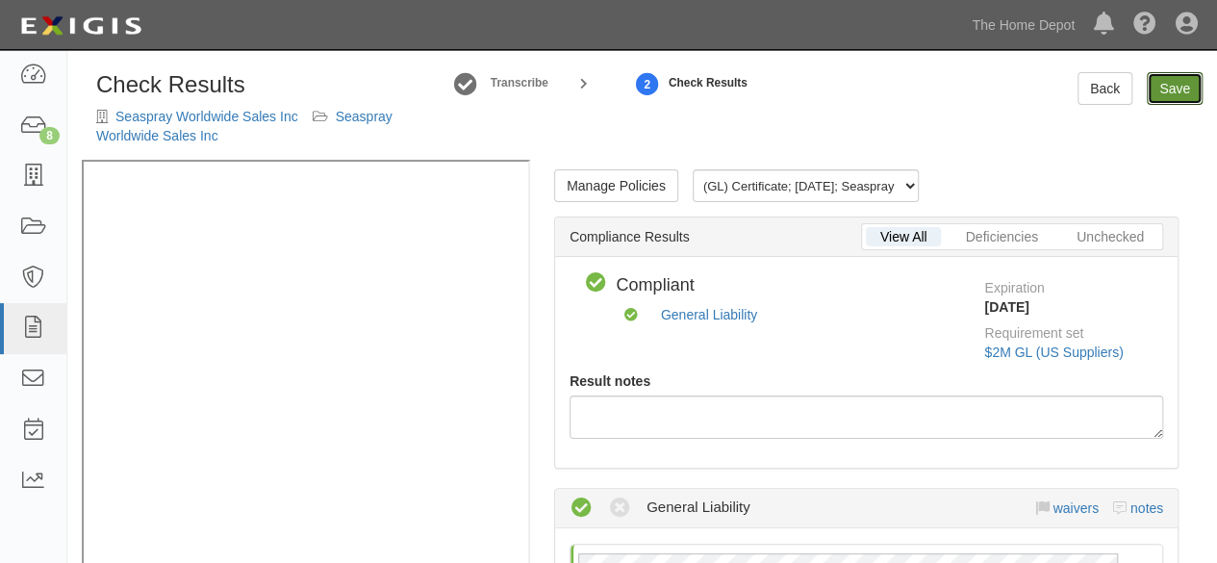
click at [1176, 99] on link "Save" at bounding box center [1175, 88] width 56 height 33
radio input "true"
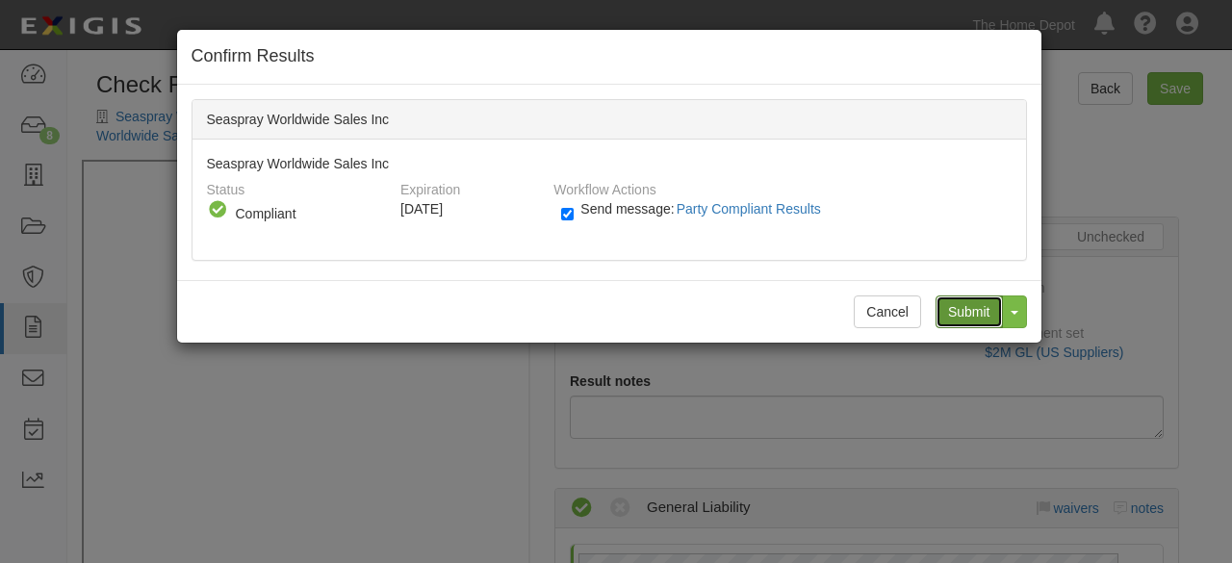
click at [970, 307] on input "Submit" at bounding box center [968, 311] width 67 height 33
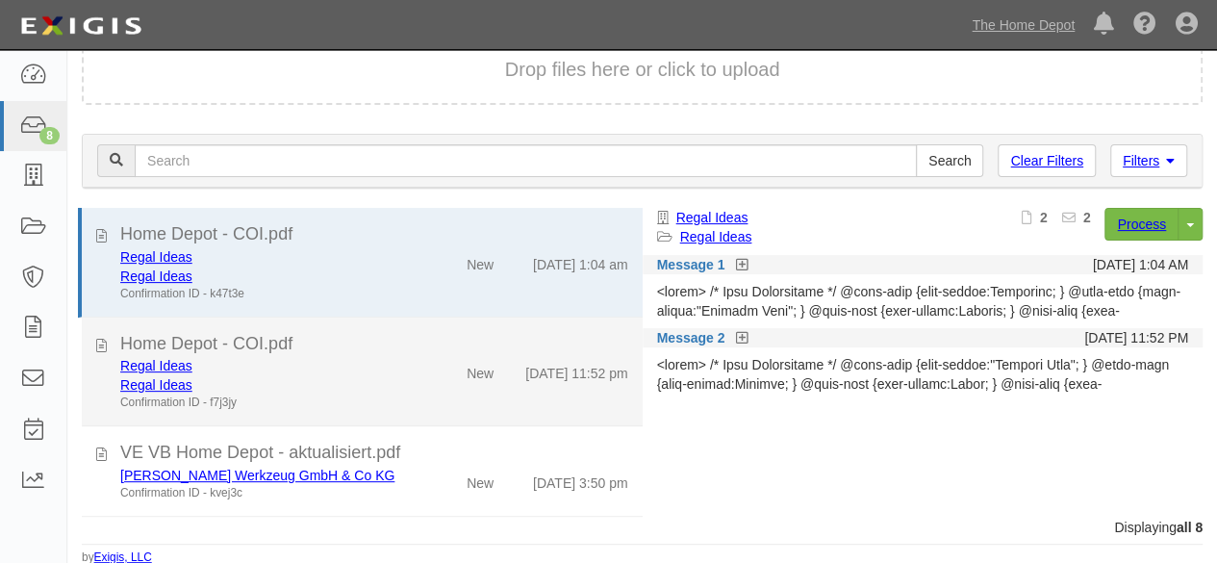
scroll to position [476, 0]
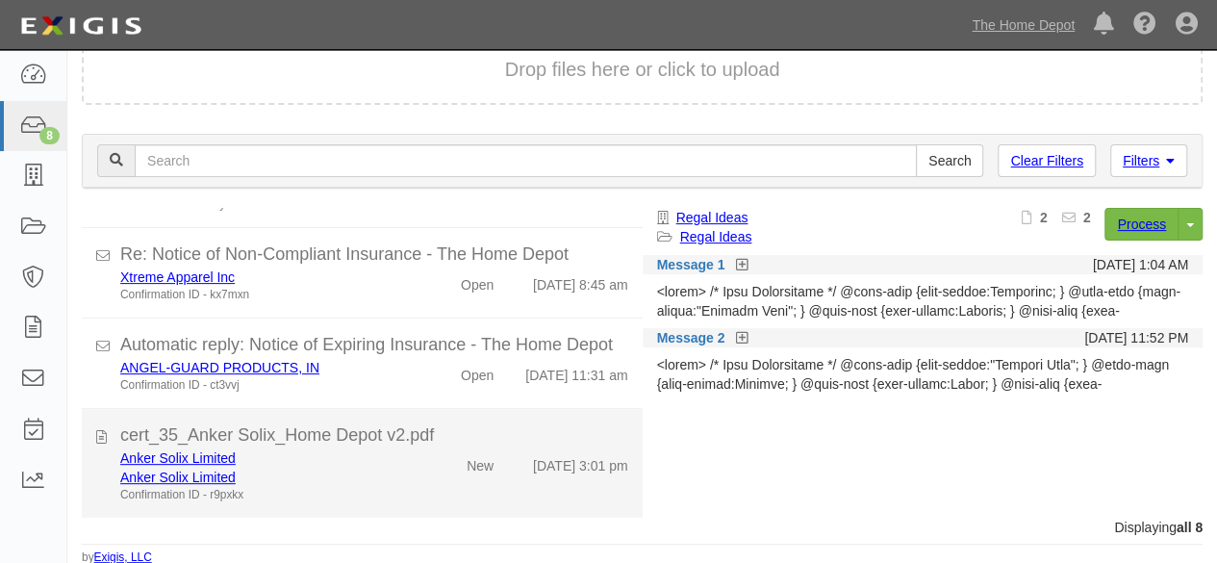
click at [373, 464] on div "Anker Solix Limited" at bounding box center [262, 457] width 284 height 19
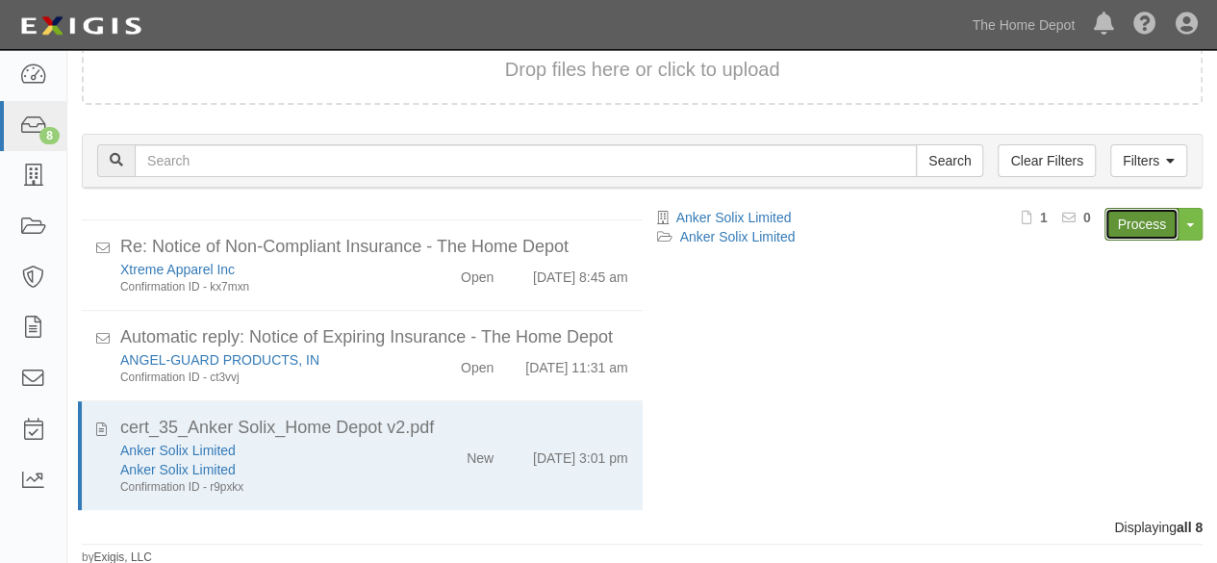
click at [1144, 227] on link "Process" at bounding box center [1142, 224] width 74 height 33
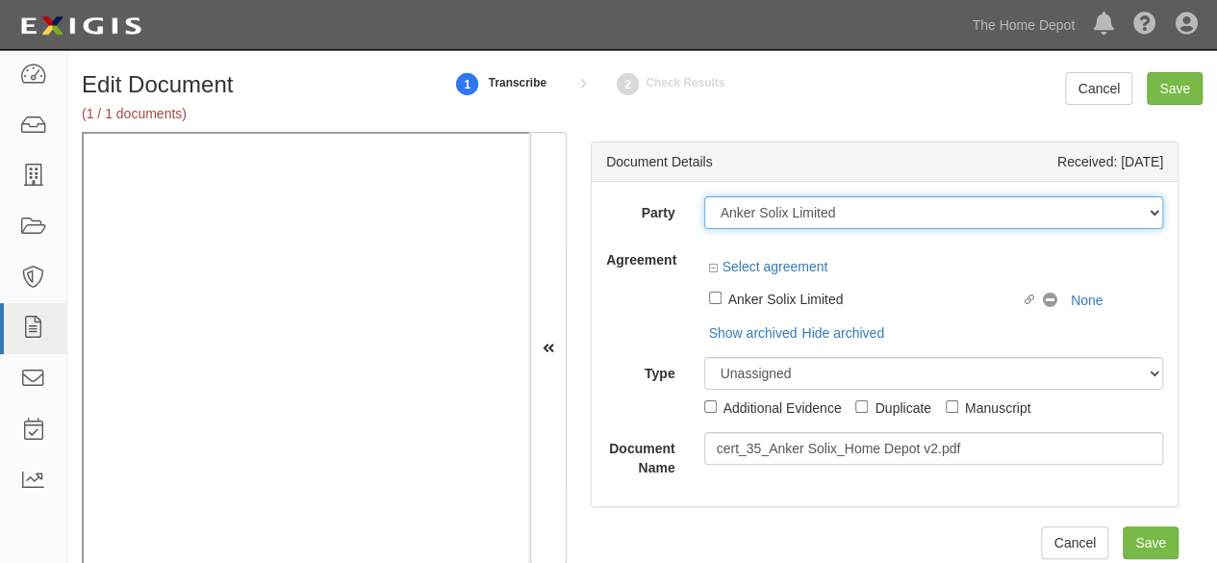
click at [846, 213] on select "1000576868 Ontario Inc. [STREET_ADDRESS] LTEE 11947907 Canada Inc. (MOD LIGHTIN…" at bounding box center [934, 212] width 460 height 33
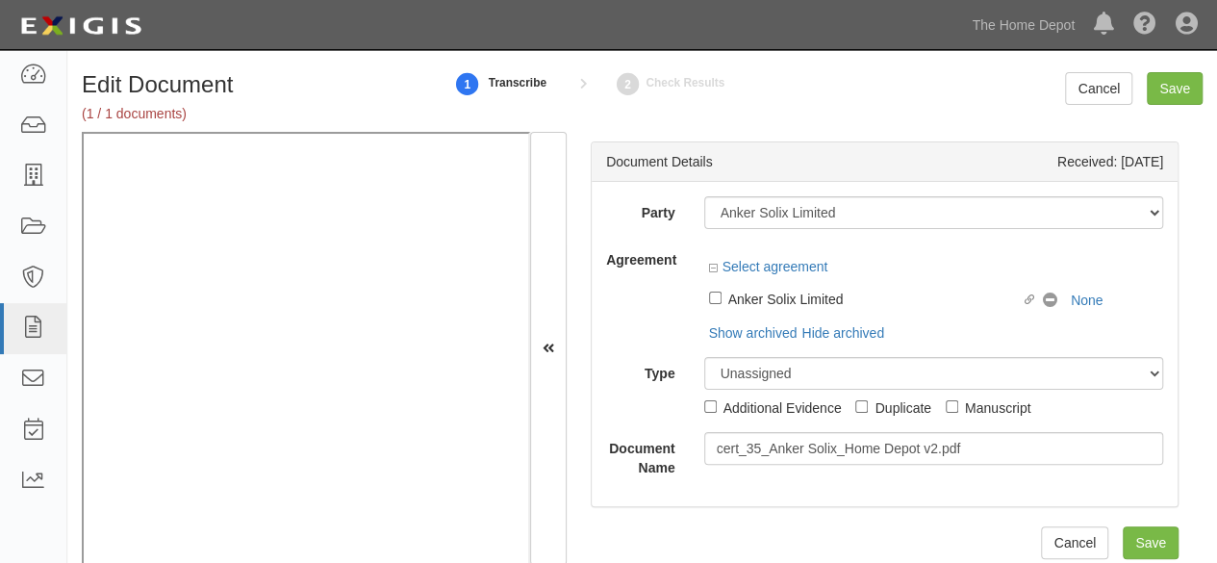
click at [686, 194] on div "Party 1000576868 Ontario Inc. [STREET_ADDRESS] LTEE 11947907 Canada Inc. (MOD L…" at bounding box center [885, 344] width 586 height 324
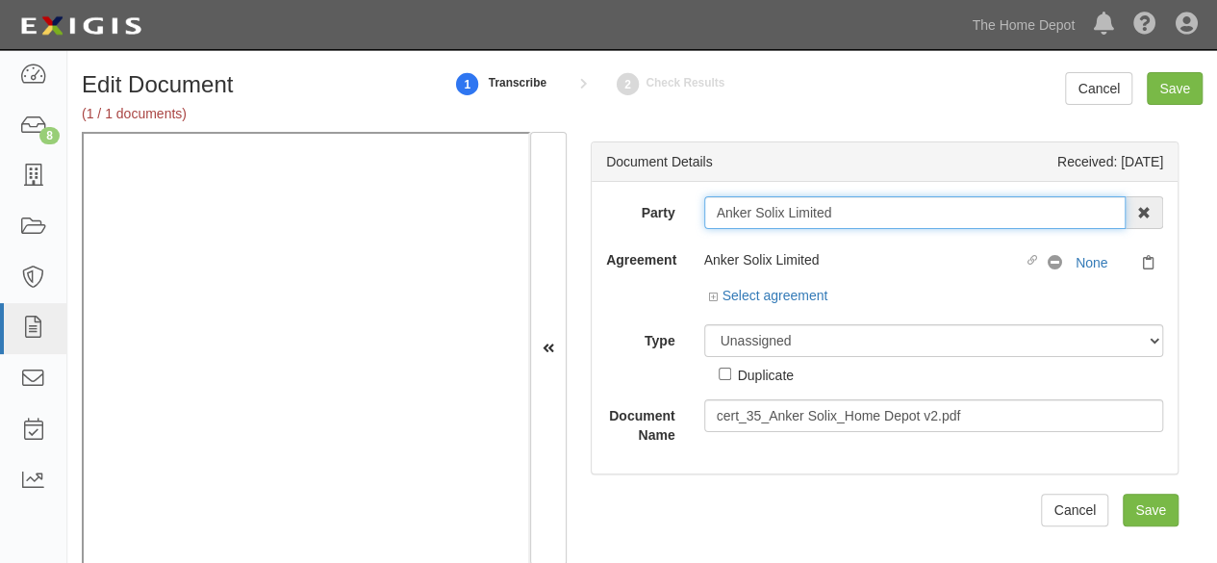
click at [853, 220] on input "Anker Solix Limited" at bounding box center [915, 212] width 422 height 33
type input "Anker Solix Limite"
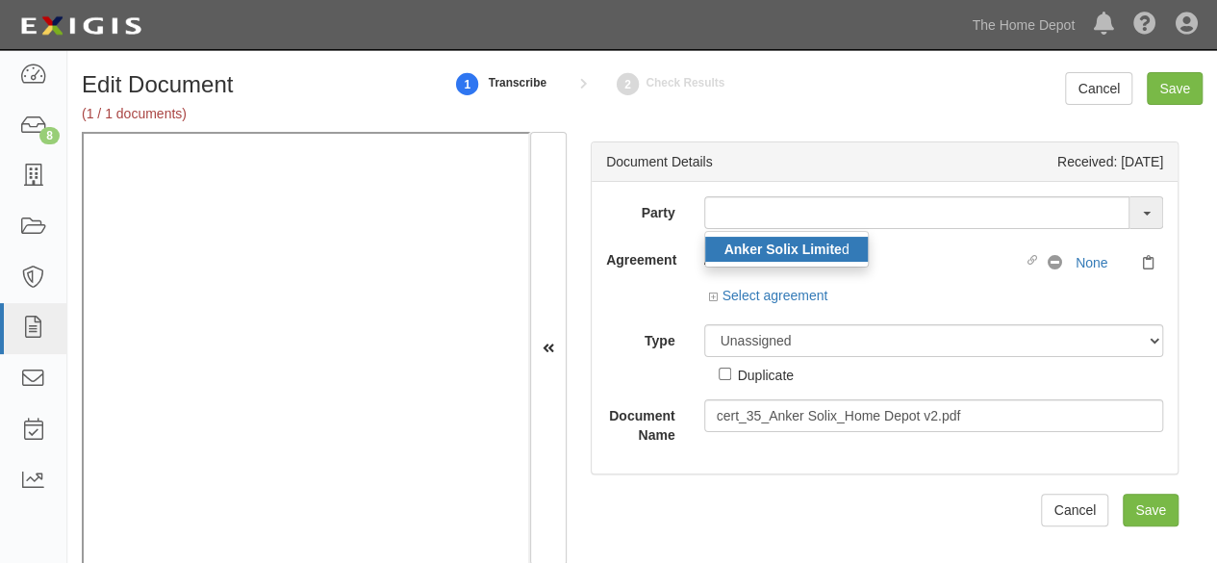
click at [807, 248] on strong "Anker Solix Limite" at bounding box center [783, 249] width 117 height 15
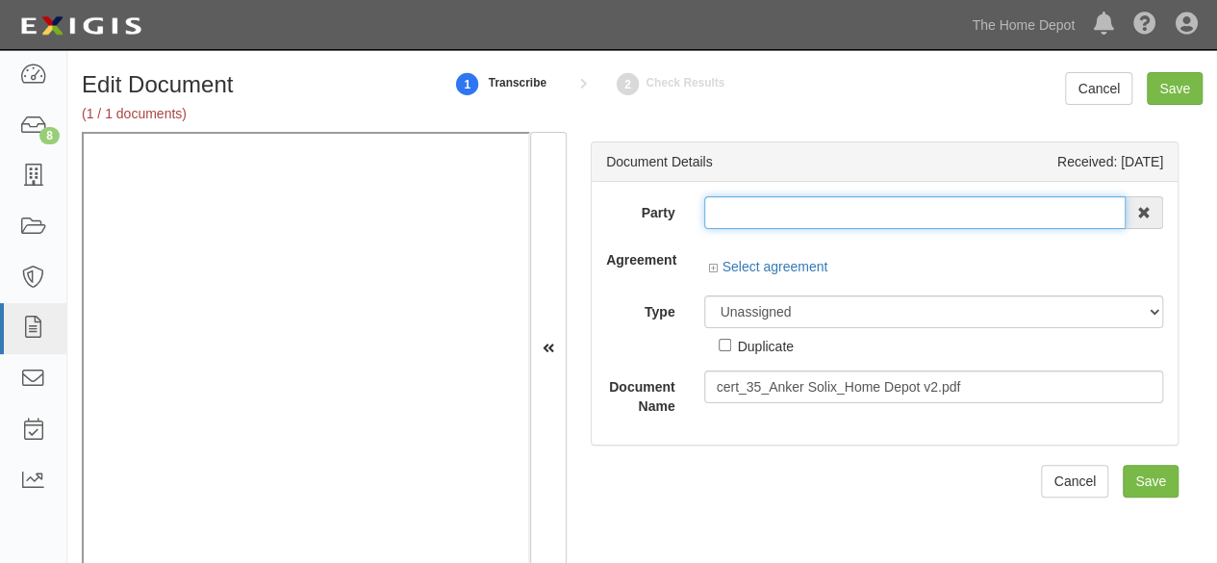
type input "Anker Solix Limited"
click at [766, 213] on input "Anker Solix Limited" at bounding box center [915, 212] width 422 height 33
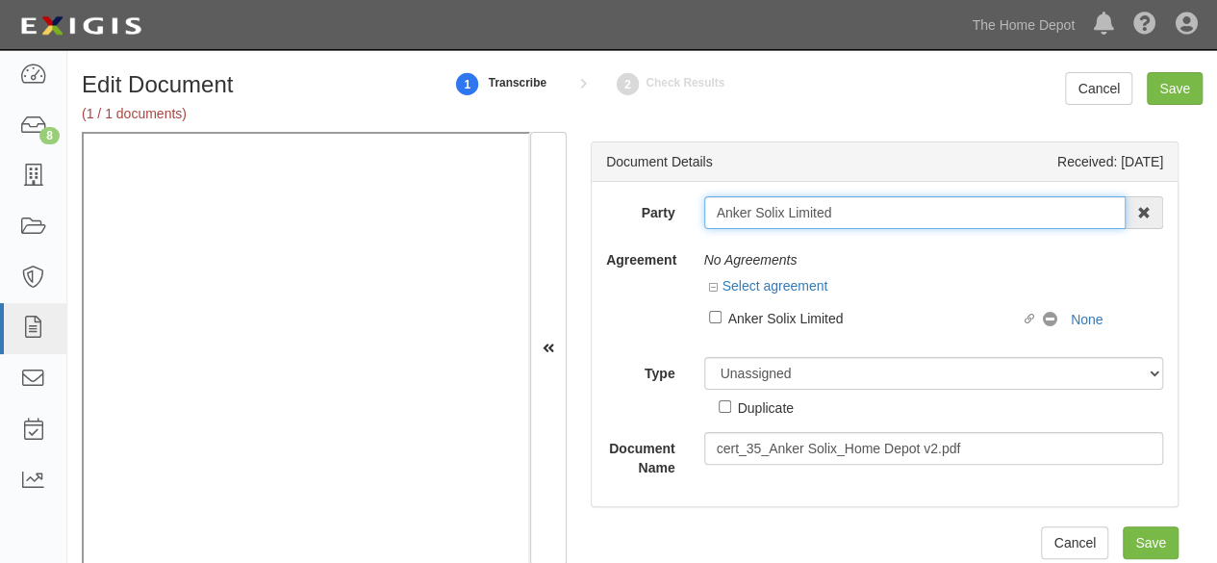
click at [766, 213] on input "Anker Solix Limited" at bounding box center [915, 212] width 422 height 33
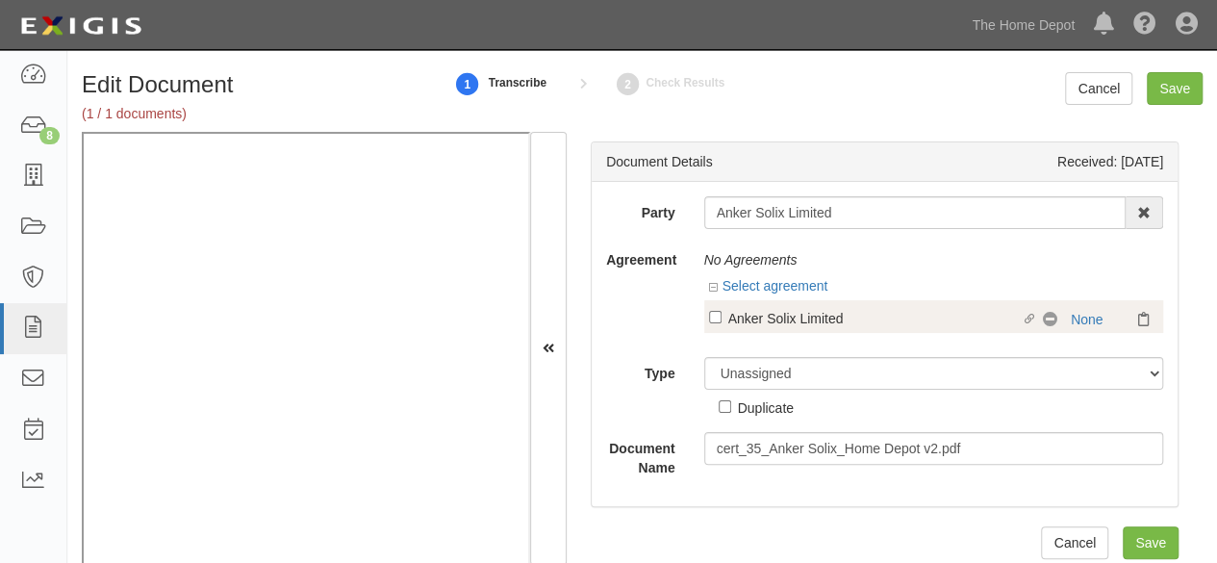
click at [774, 315] on div "Anker Solix Limited" at bounding box center [875, 317] width 294 height 21
click at [722, 315] on input "Linked agreement Anker Solix Limited Linked agreement" at bounding box center [715, 317] width 13 height 13
checkbox input "true"
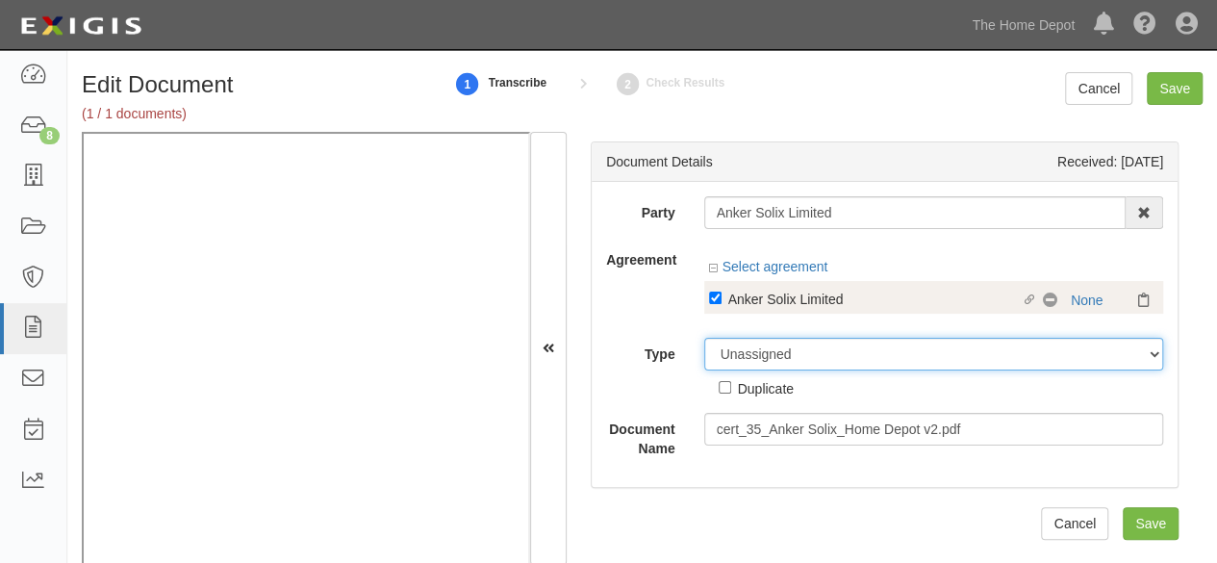
drag, startPoint x: 776, startPoint y: 359, endPoint x: 774, endPoint y: 342, distance: 17.4
click at [776, 358] on select "Unassigned Binder Cancellation Notice Certificate Contract Endorsement Insuranc…" at bounding box center [934, 354] width 460 height 33
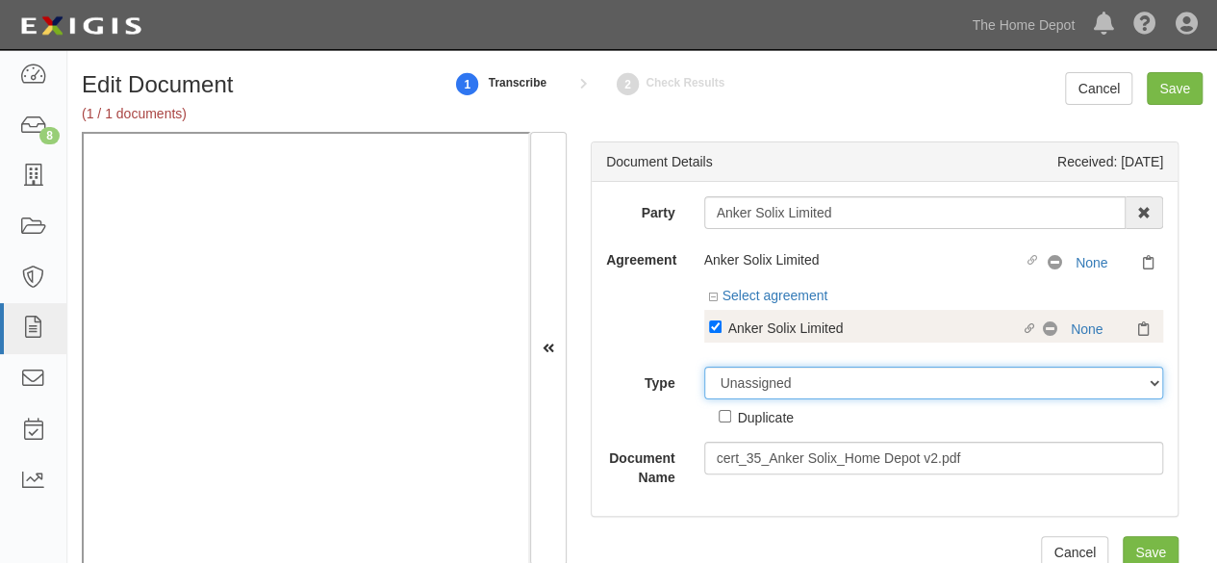
select select "CertificateDetail"
click at [704, 367] on select "Unassigned Binder Cancellation Notice Certificate Contract Endorsement Insuranc…" at bounding box center [934, 383] width 460 height 33
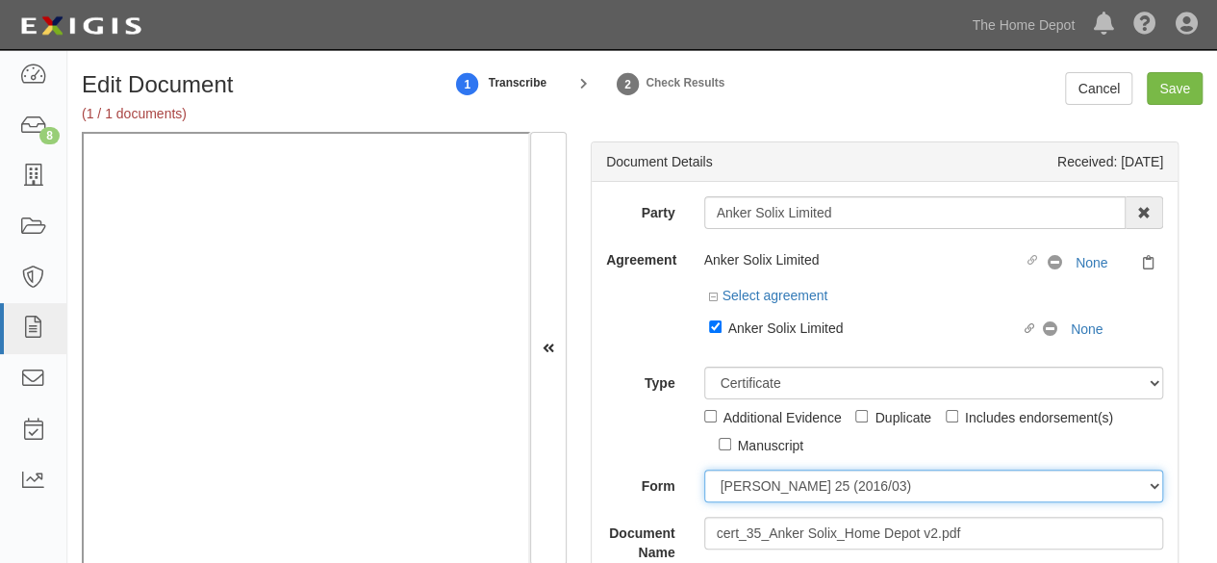
click at [768, 479] on select "ACORD 25 (2016/03) ACORD 101 ACORD 855 NY (2014/05) General" at bounding box center [934, 486] width 460 height 33
select select "GeneralFormDetail"
click at [704, 470] on select "ACORD 25 (2016/03) ACORD 101 ACORD 855 NY (2014/05) General" at bounding box center [934, 486] width 460 height 33
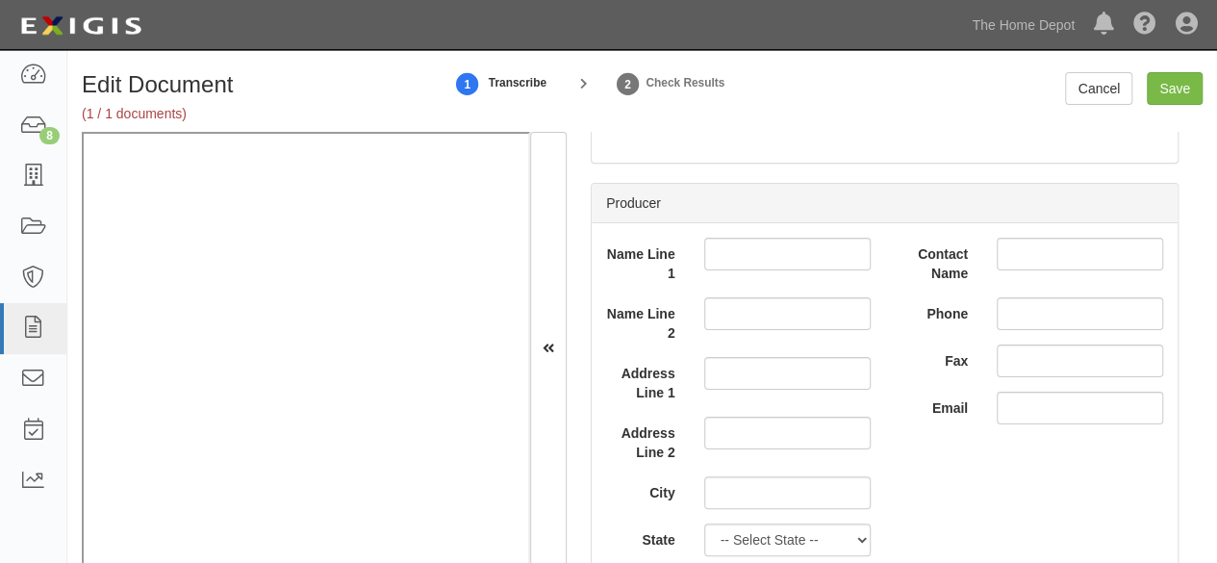
scroll to position [481, 0]
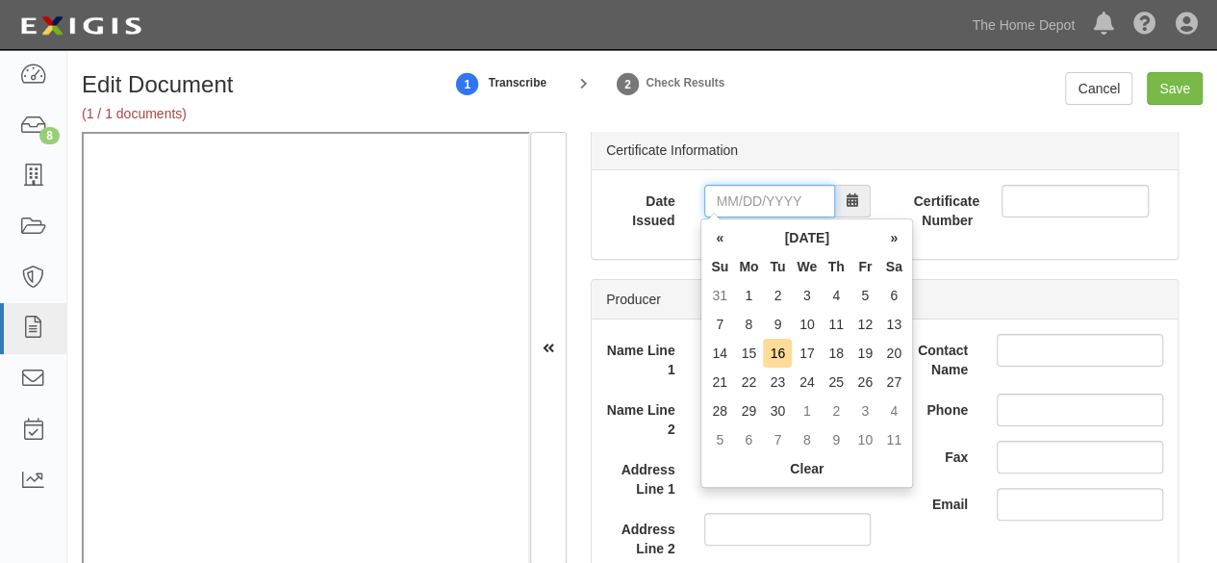
click at [755, 193] on input "Date Issued" at bounding box center [769, 201] width 131 height 33
click at [712, 346] on td "14" at bounding box center [719, 353] width 29 height 29
drag, startPoint x: 728, startPoint y: 212, endPoint x: 755, endPoint y: 302, distance: 94.4
click at [729, 212] on input "09/14/2025" at bounding box center [769, 201] width 131 height 33
click at [768, 346] on td "16" at bounding box center [777, 353] width 29 height 29
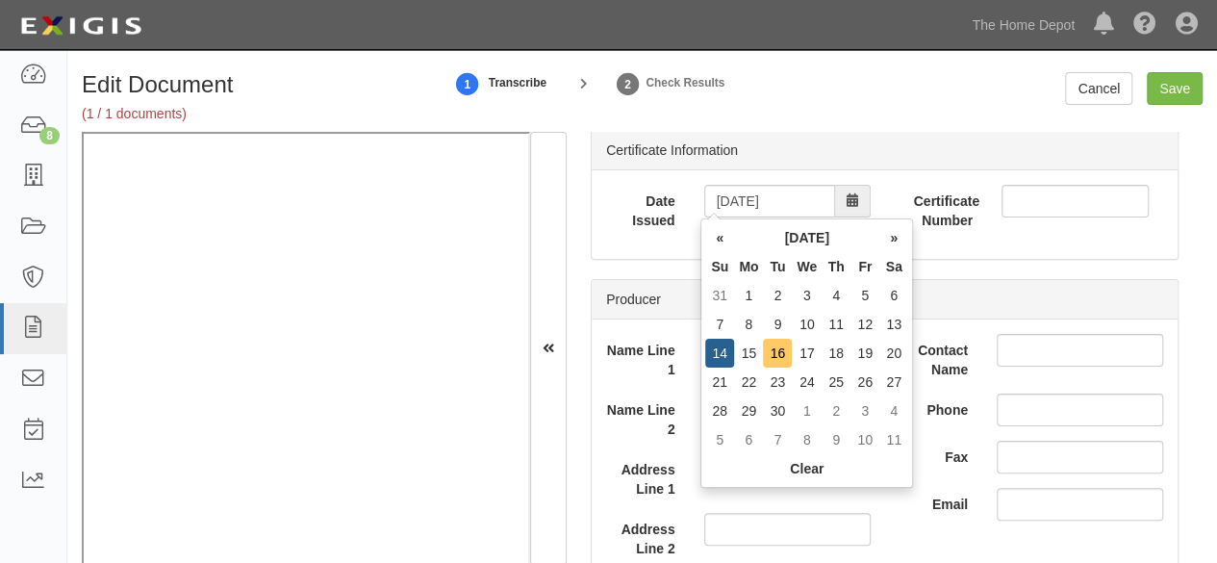
type input "09/16/2025"
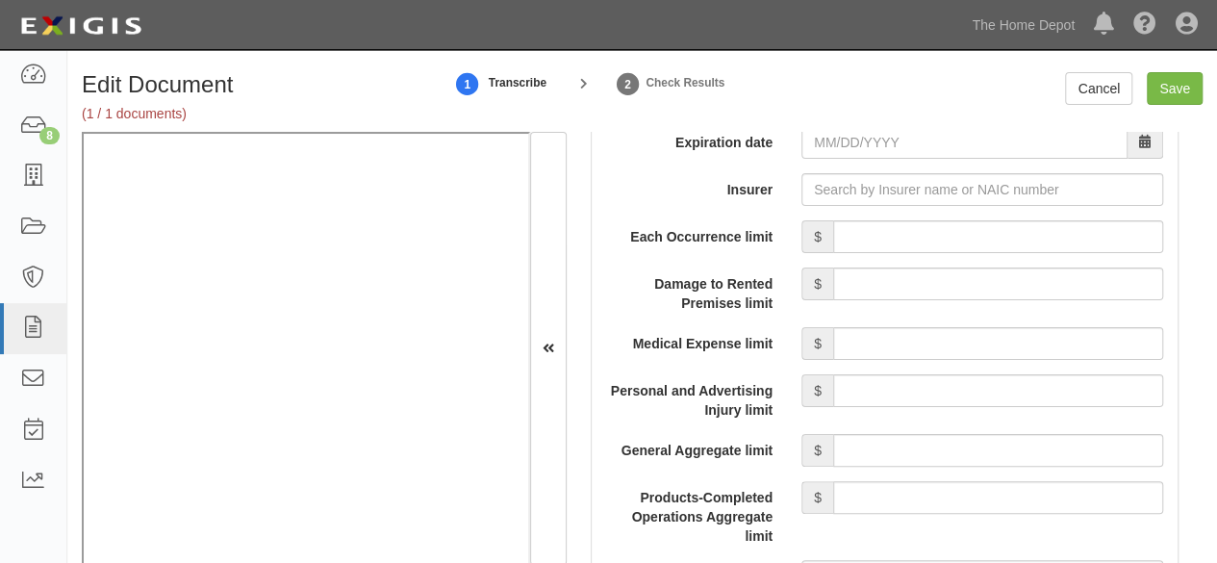
scroll to position [1732, 0]
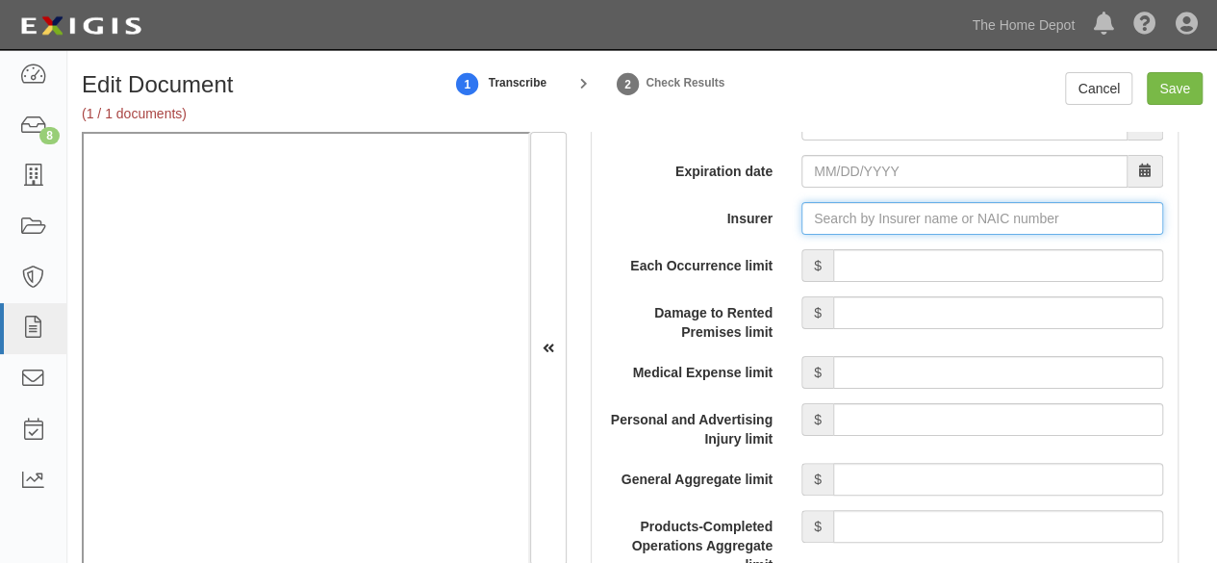
click at [843, 220] on input "Insurer" at bounding box center [983, 218] width 362 height 33
paste input "Zurich General Insurance"
type input "Zurich General I"
type input "Zurich General Takaful Malaysia Berhad (0) NR Rating"
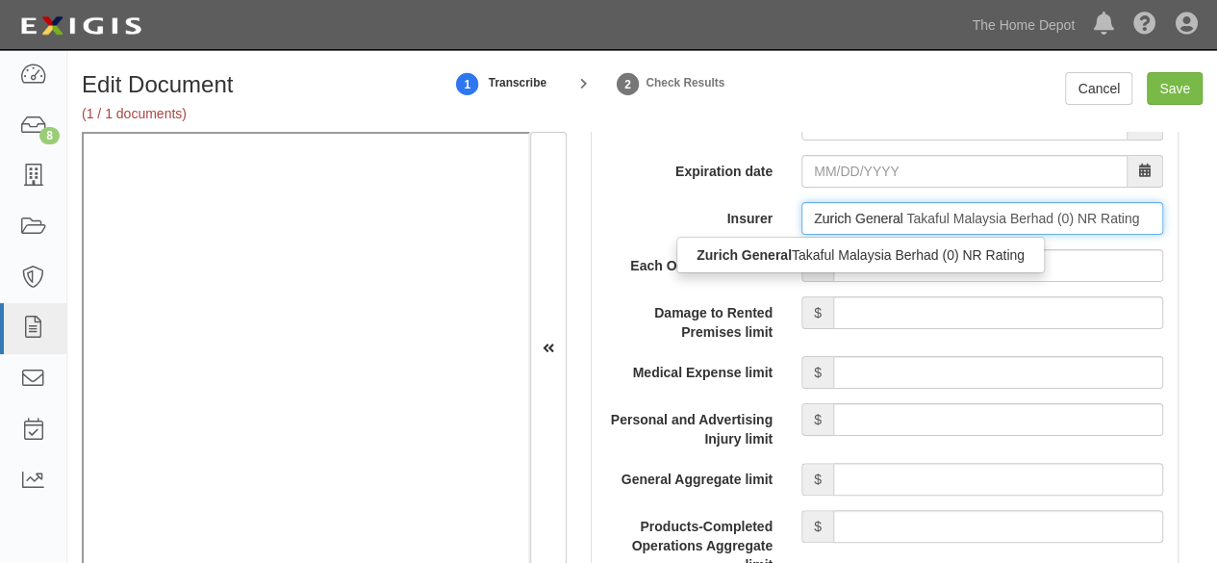
type input "Zurich General"
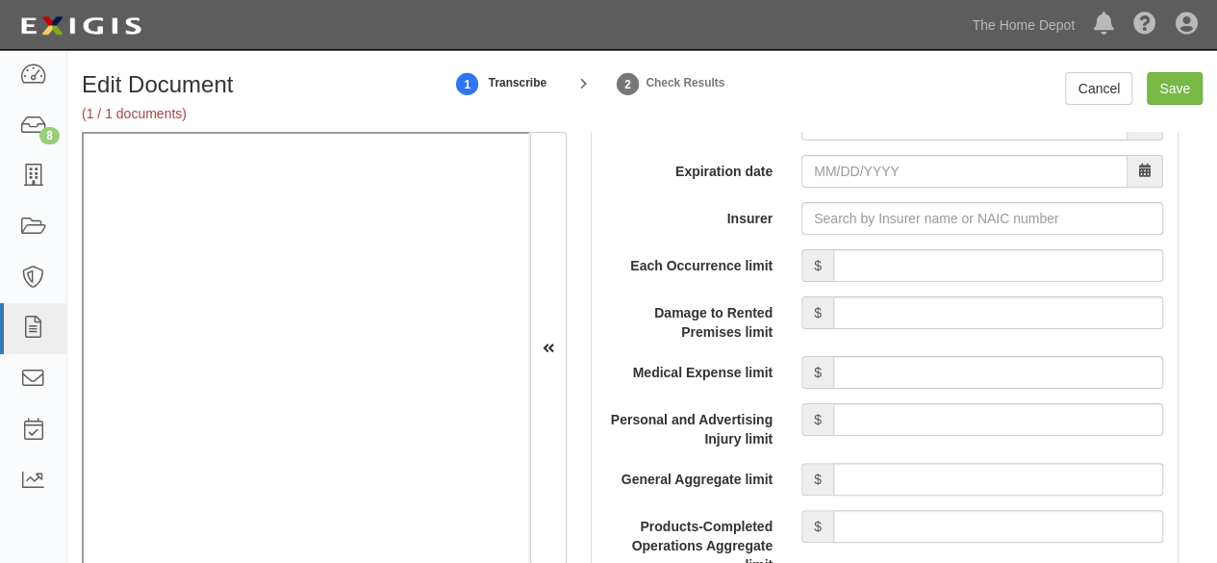
click at [643, 224] on div "Insurer Zurich General Zurich General Takaful Malaysia Berhad (0) NR Rating" at bounding box center [885, 218] width 586 height 33
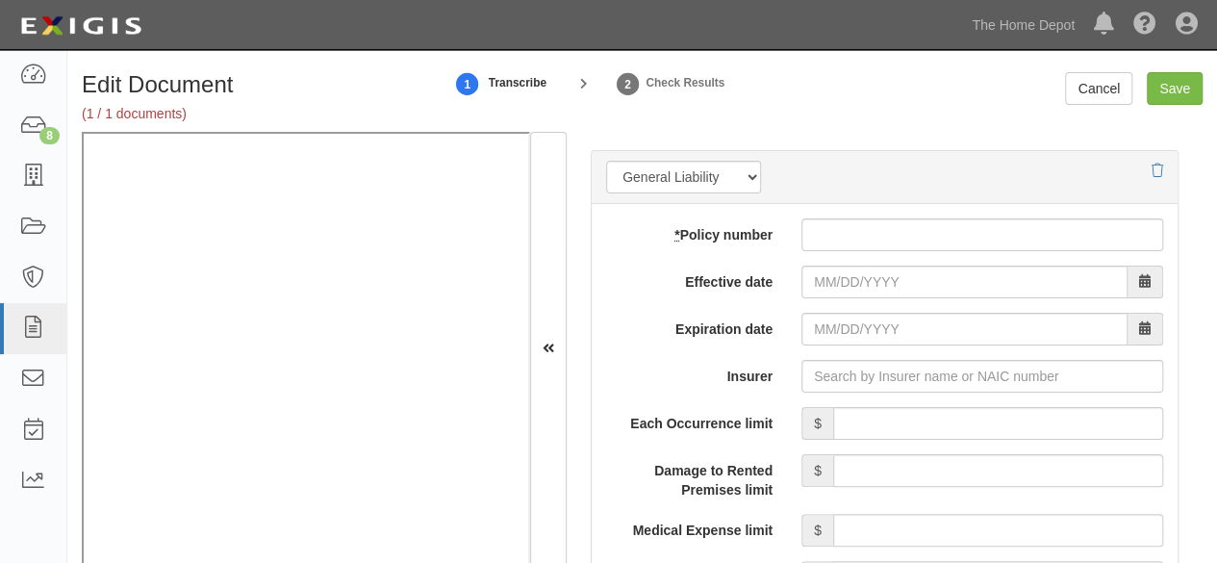
scroll to position [1347, 0]
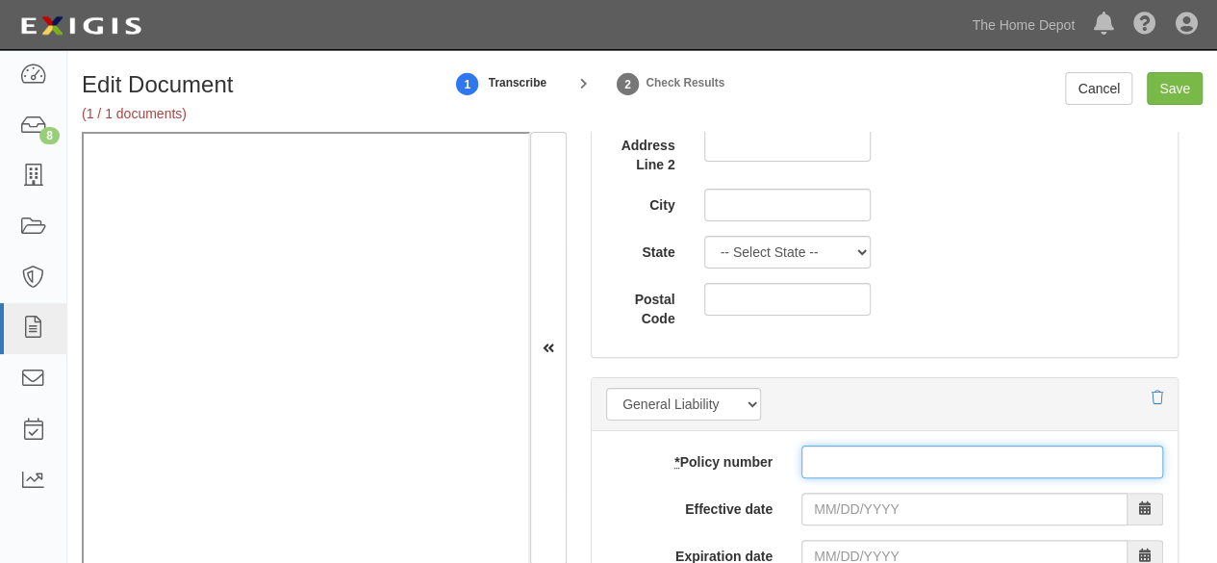
click at [820, 459] on input "* Policy number" at bounding box center [983, 462] width 362 height 33
paste input "CGO0000 052GM"
type input "CGO0000 052GM"
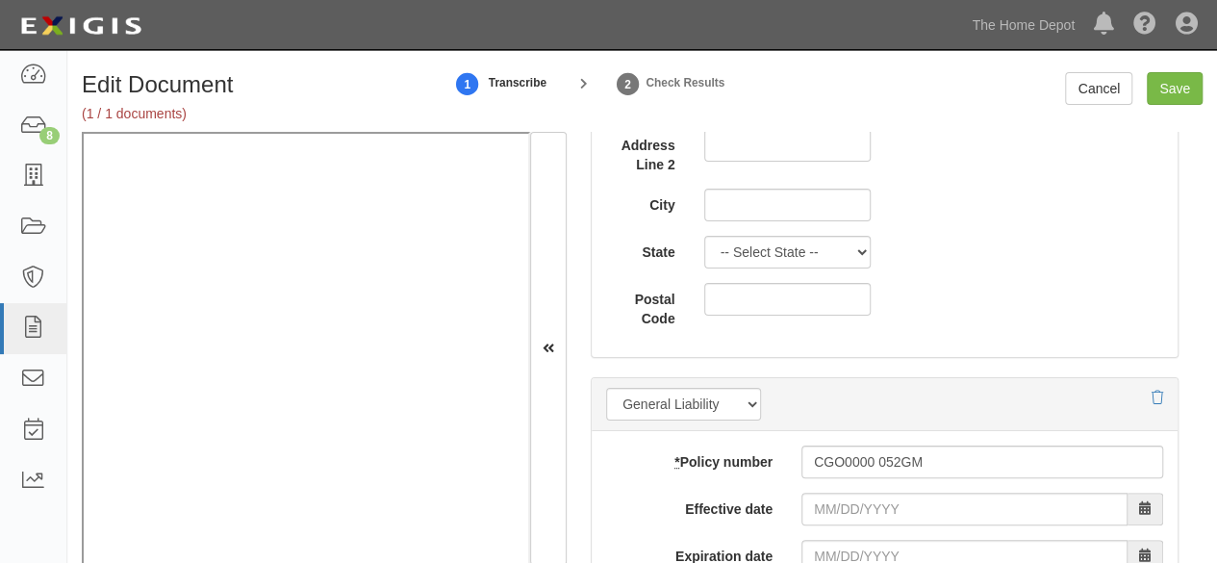
click at [787, 548] on div at bounding box center [982, 556] width 391 height 33
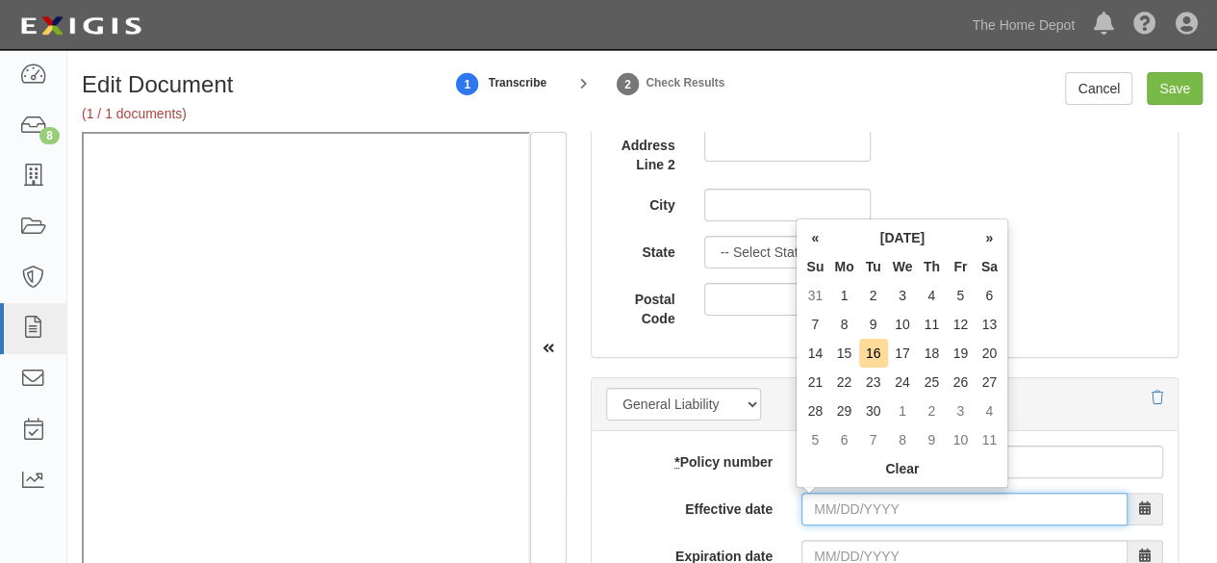
click at [802, 503] on input "Effective date" at bounding box center [965, 509] width 326 height 33
type input "04/01/2025"
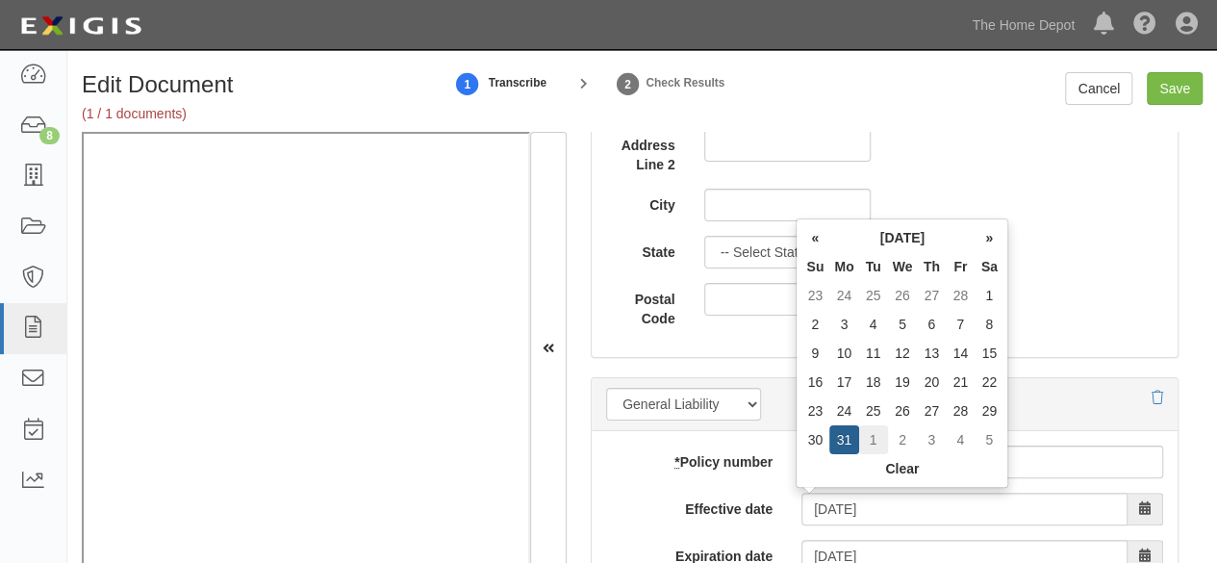
click at [874, 442] on td "1" at bounding box center [873, 439] width 29 height 29
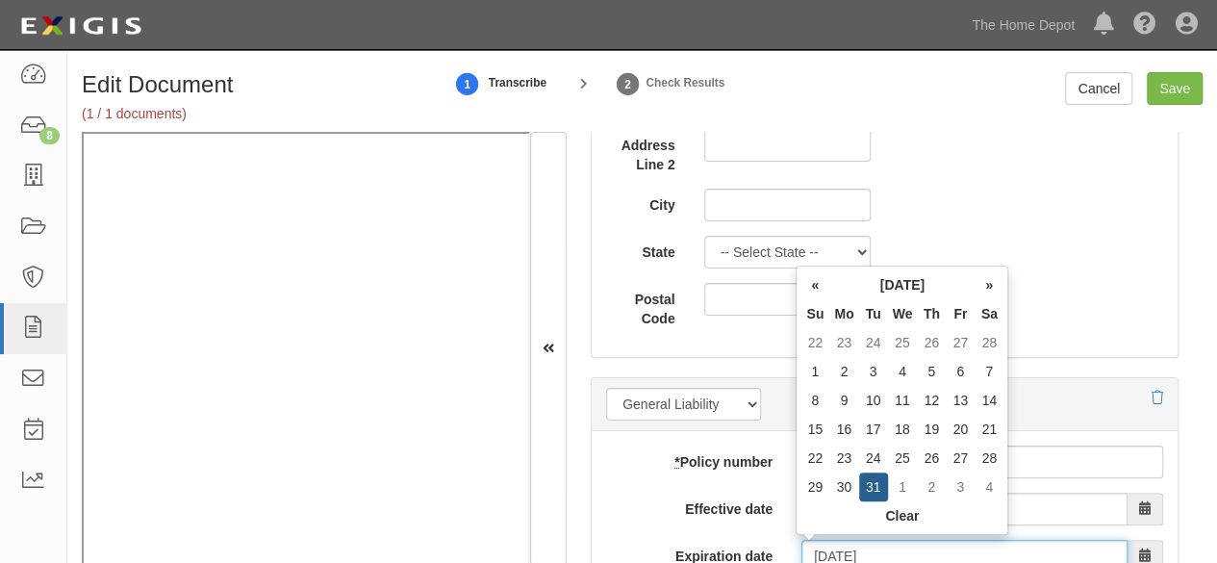
click at [837, 549] on input "04/01/2026" at bounding box center [965, 556] width 326 height 33
click at [869, 480] on td "31" at bounding box center [873, 487] width 29 height 29
type input "03/31/2026"
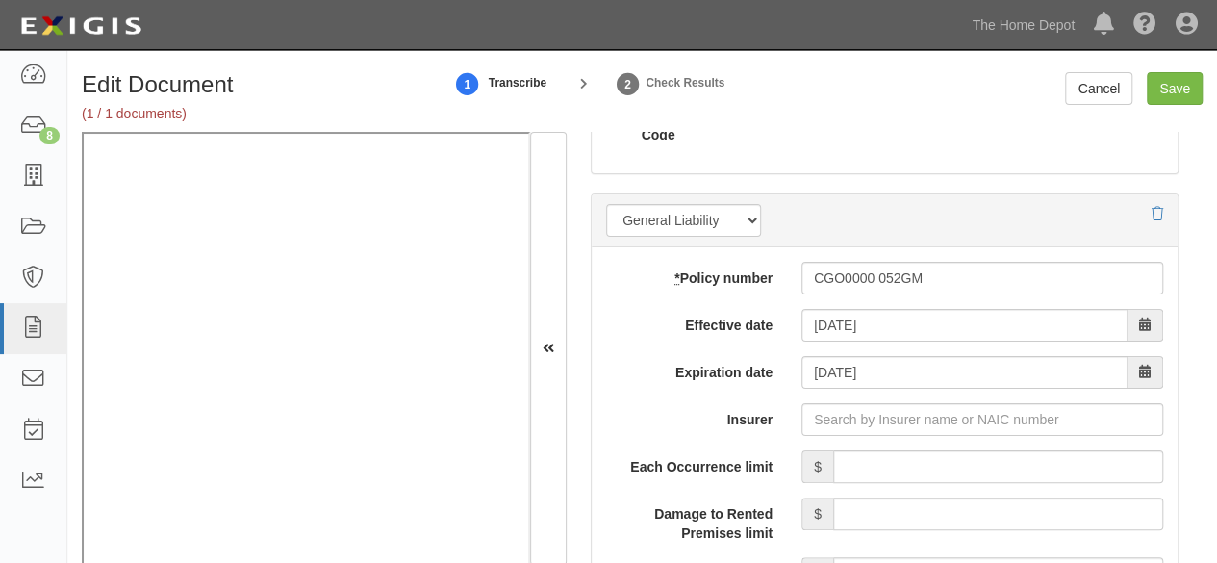
scroll to position [1540, 0]
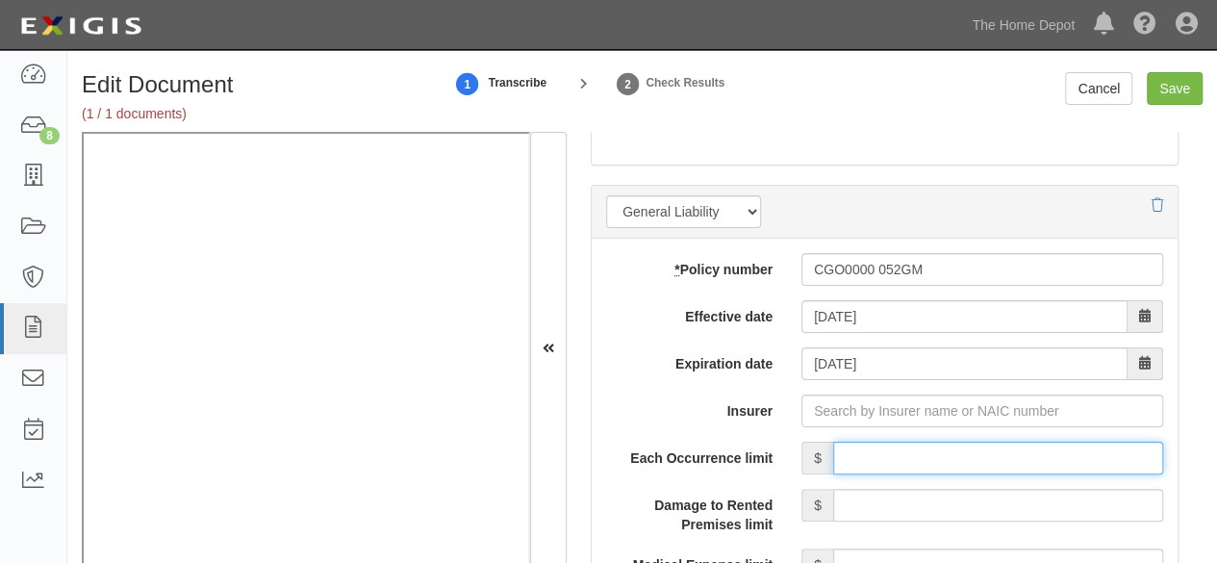
drag, startPoint x: 897, startPoint y: 448, endPoint x: 885, endPoint y: 428, distance: 23.3
click at [897, 448] on input "Each Occurrence limit" at bounding box center [998, 458] width 330 height 33
type input "4,000,000"
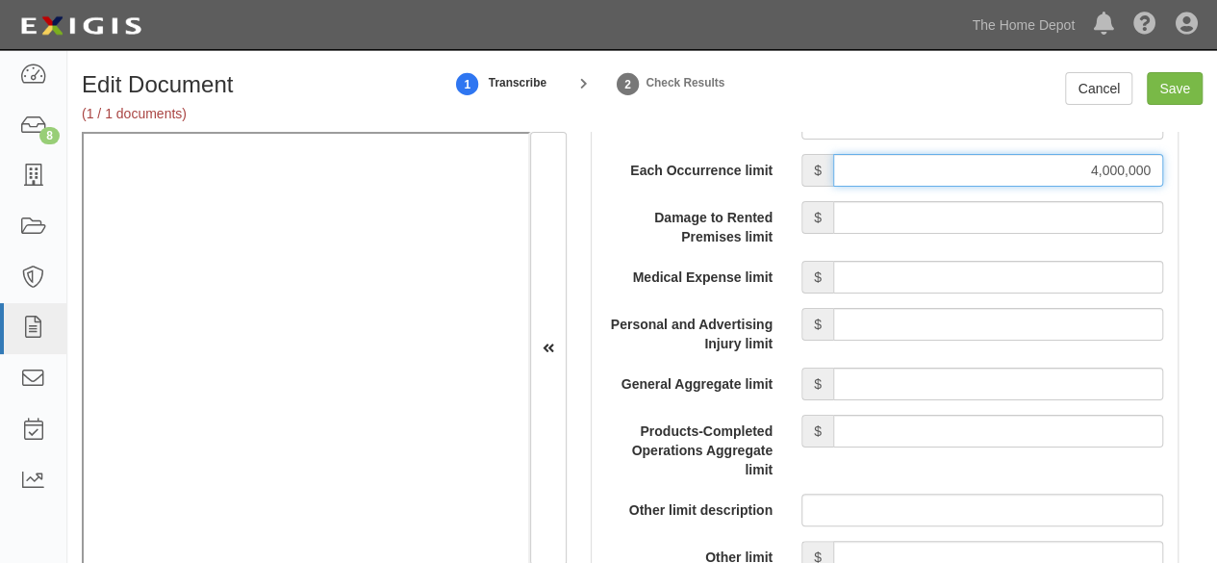
scroll to position [1828, 0]
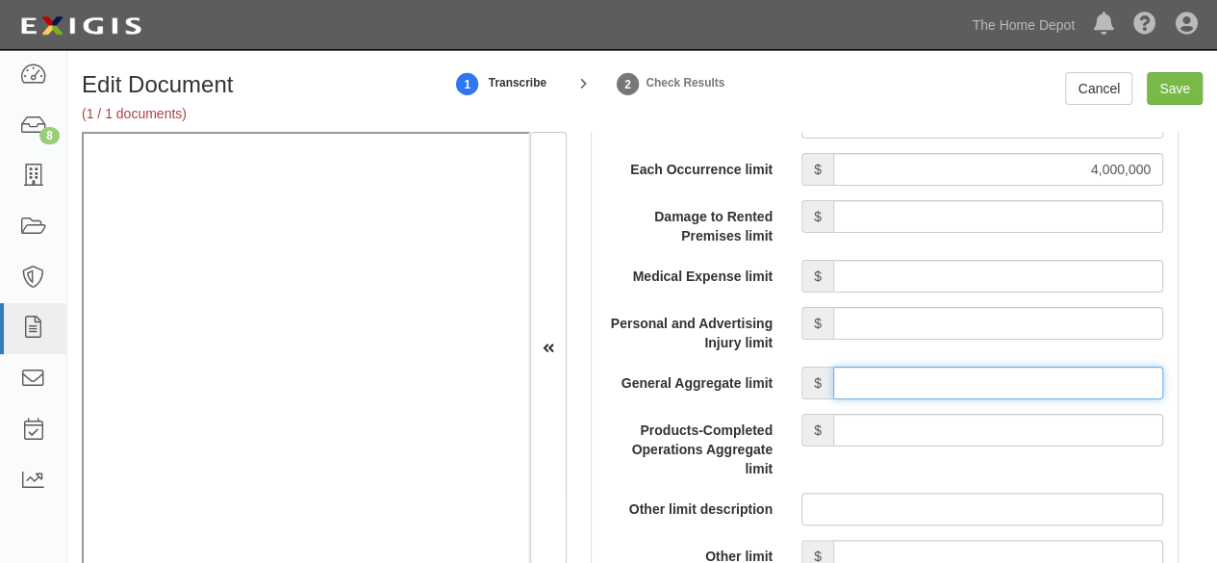
drag, startPoint x: 875, startPoint y: 378, endPoint x: 881, endPoint y: 369, distance: 11.7
click at [875, 378] on input "General Aggregate limit" at bounding box center [998, 383] width 330 height 33
type input "4,000,000"
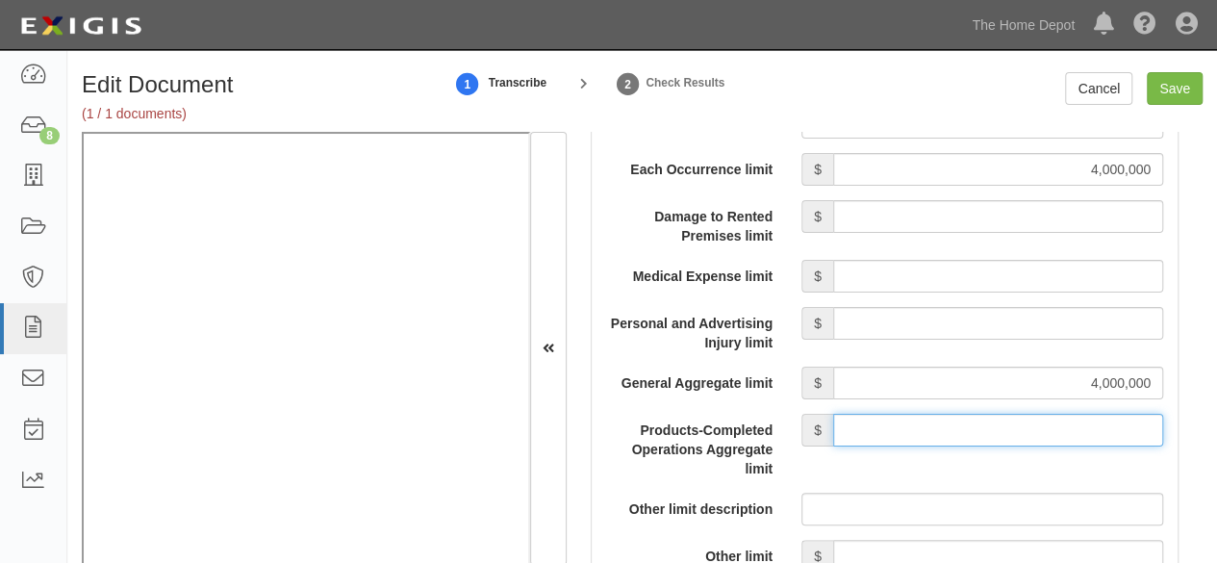
drag, startPoint x: 964, startPoint y: 430, endPoint x: 958, endPoint y: 411, distance: 20.4
click at [960, 421] on input "Products-Completed Operations Aggregate limit" at bounding box center [998, 430] width 330 height 33
type input "4,000,000"
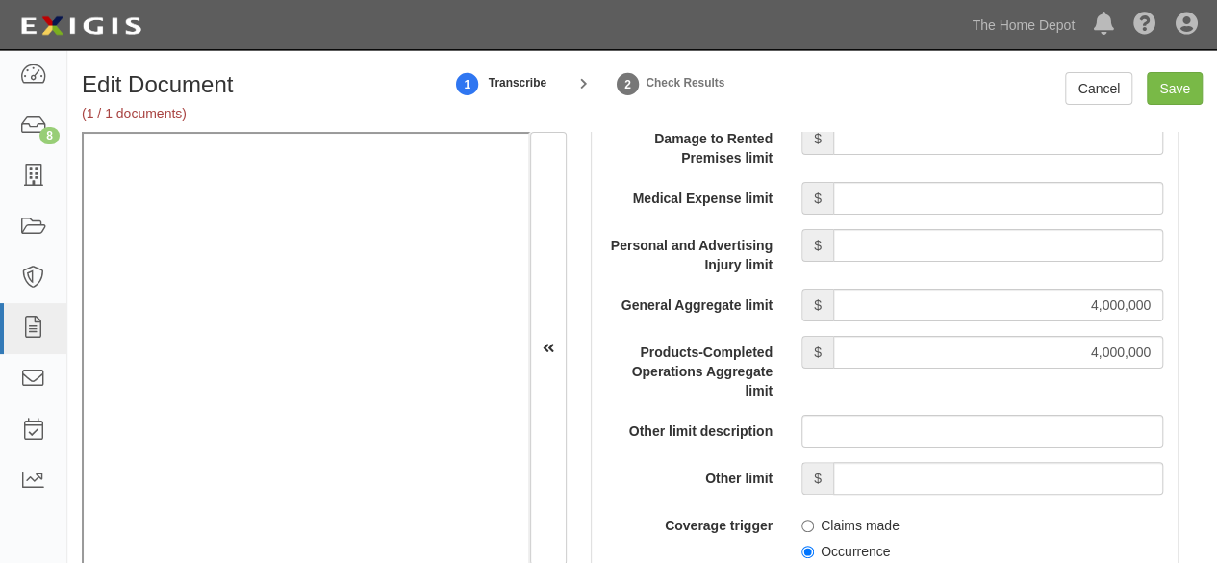
scroll to position [2021, 0]
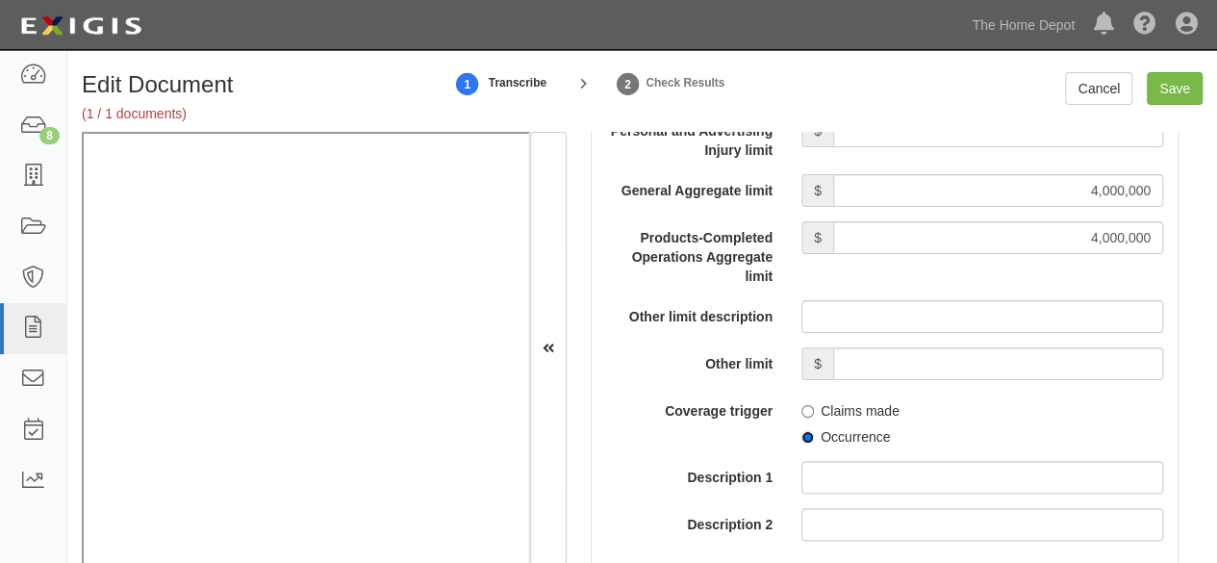
click at [803, 431] on input "Occurrence" at bounding box center [808, 437] width 13 height 13
radio input "true"
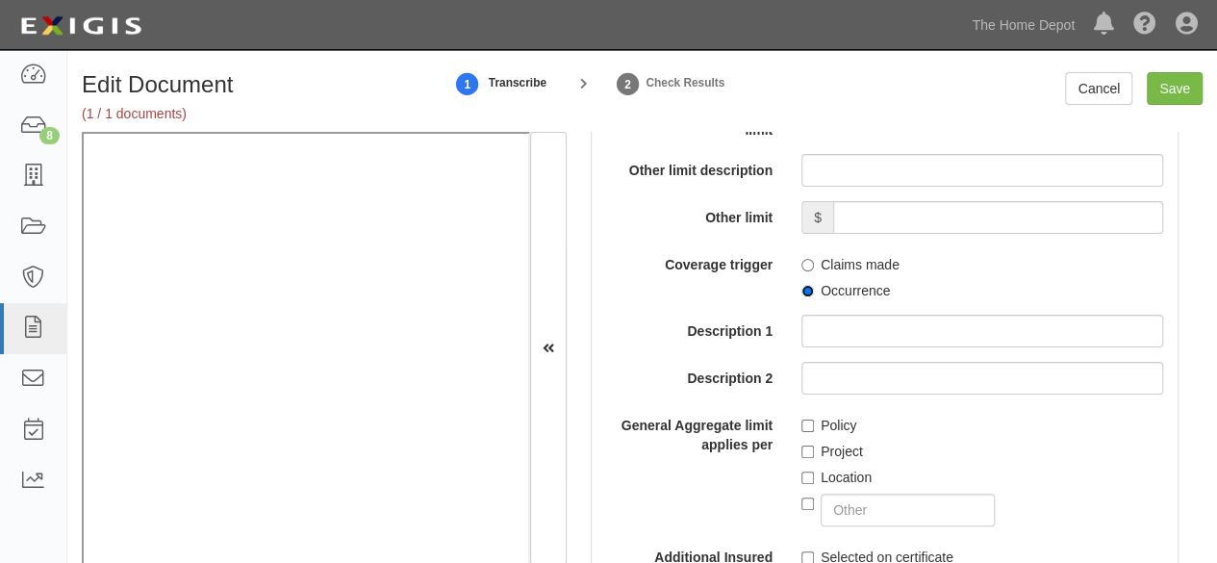
scroll to position [2213, 0]
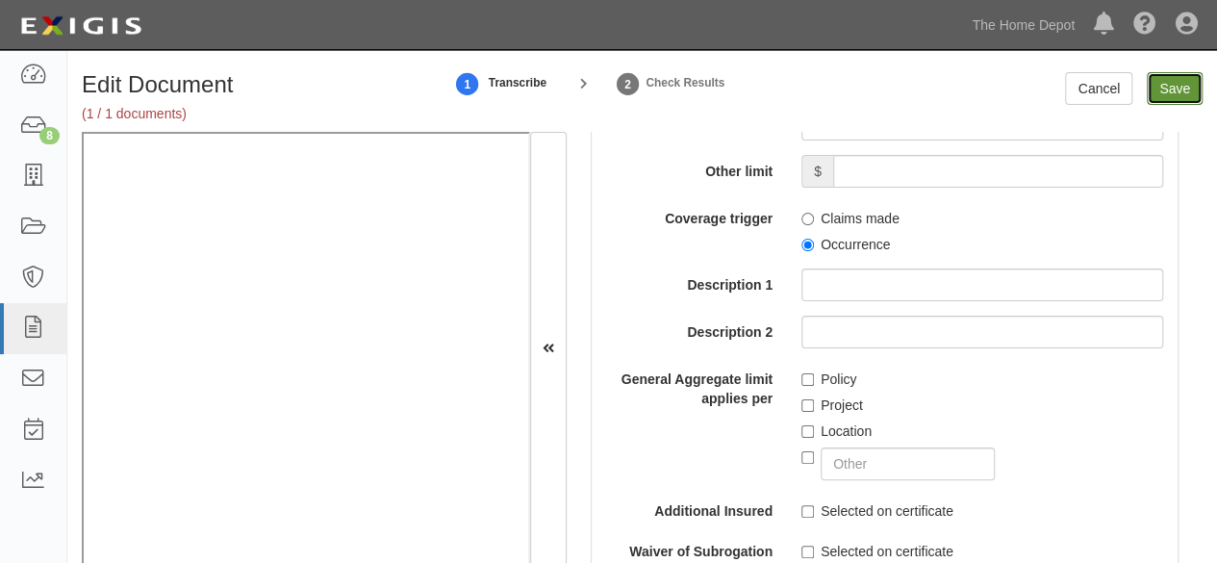
click at [1170, 91] on input "Save" at bounding box center [1175, 88] width 56 height 33
type input "4000000"
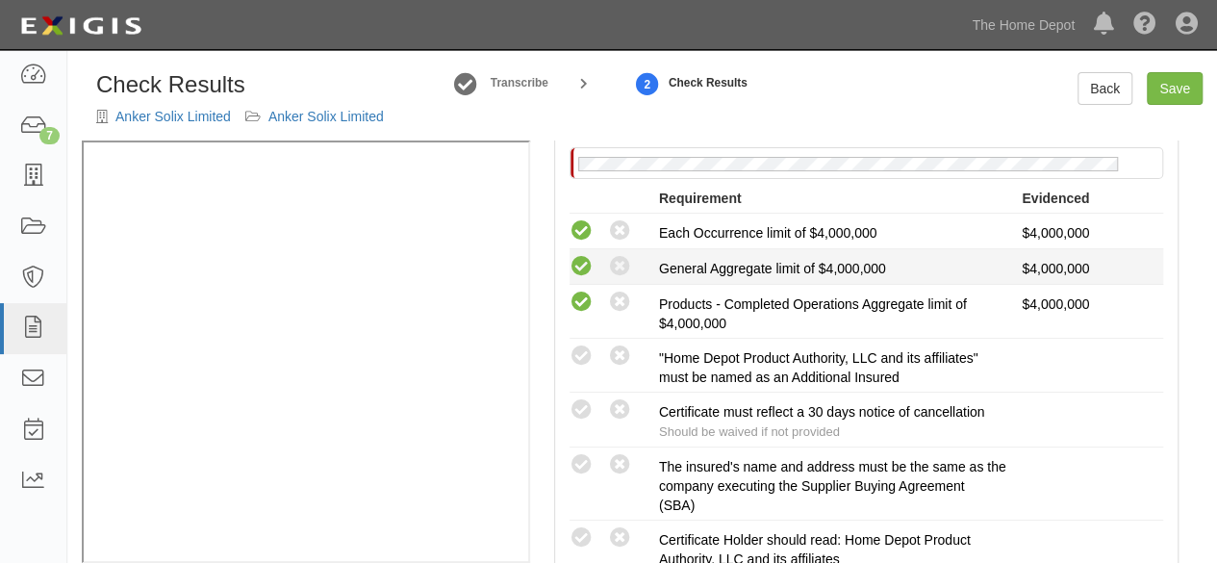
scroll to position [385, 0]
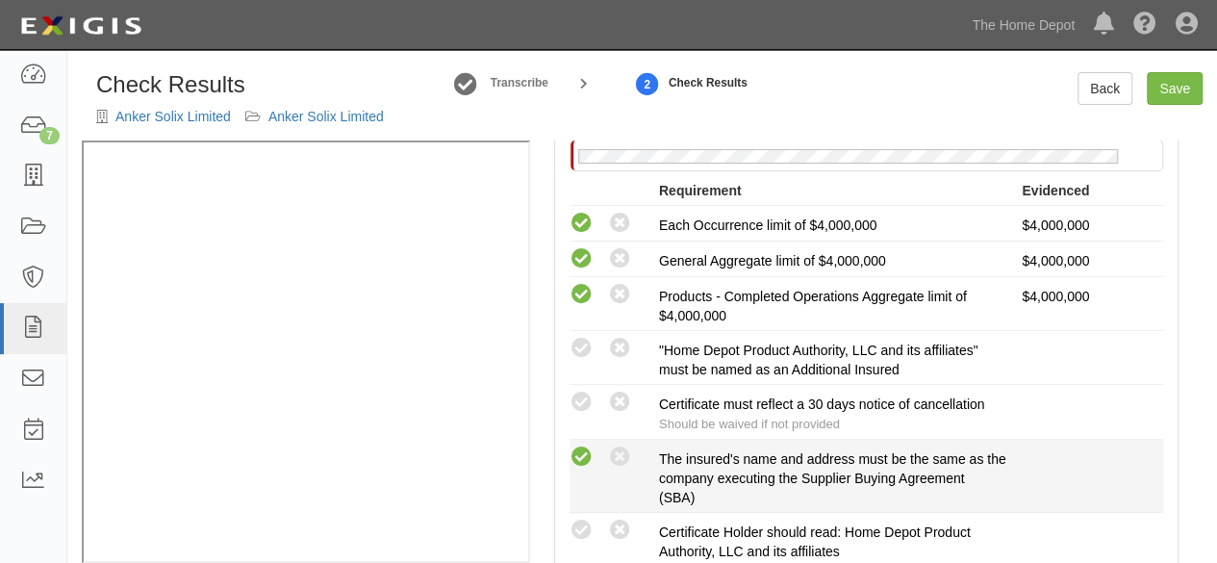
click at [585, 461] on icon at bounding box center [582, 458] width 24 height 24
radio input "true"
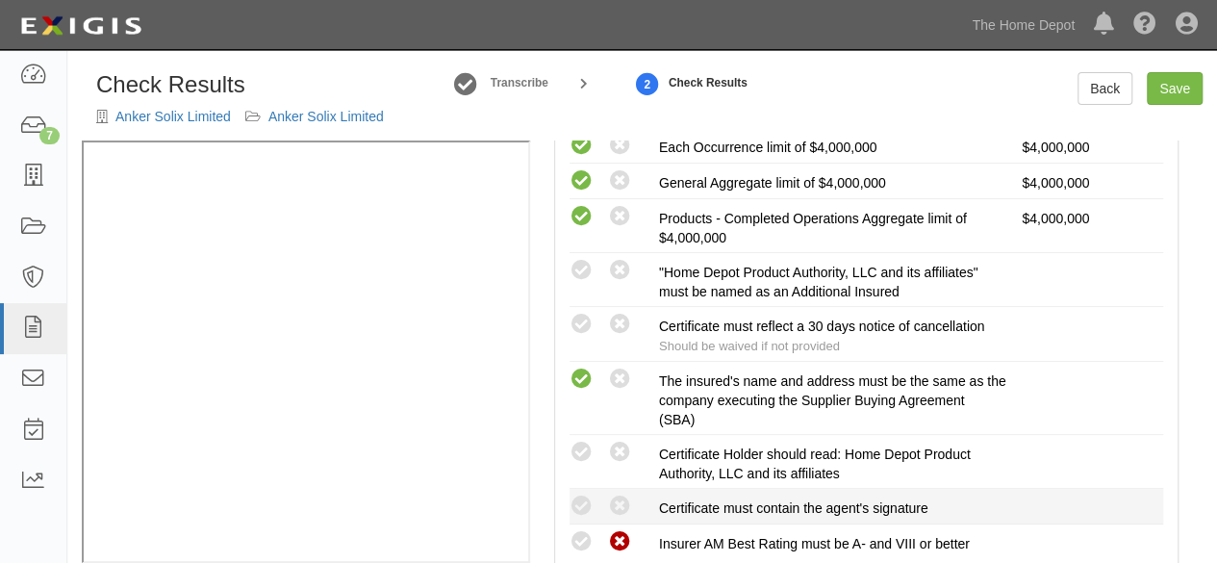
scroll to position [481, 0]
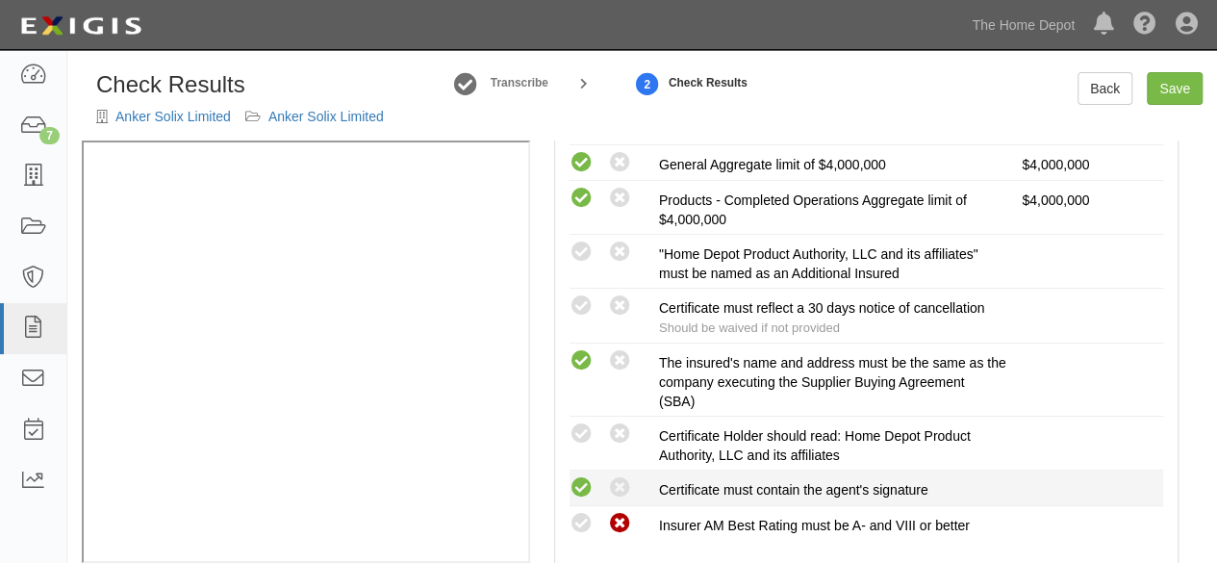
click at [589, 482] on icon at bounding box center [582, 488] width 24 height 24
radio input "true"
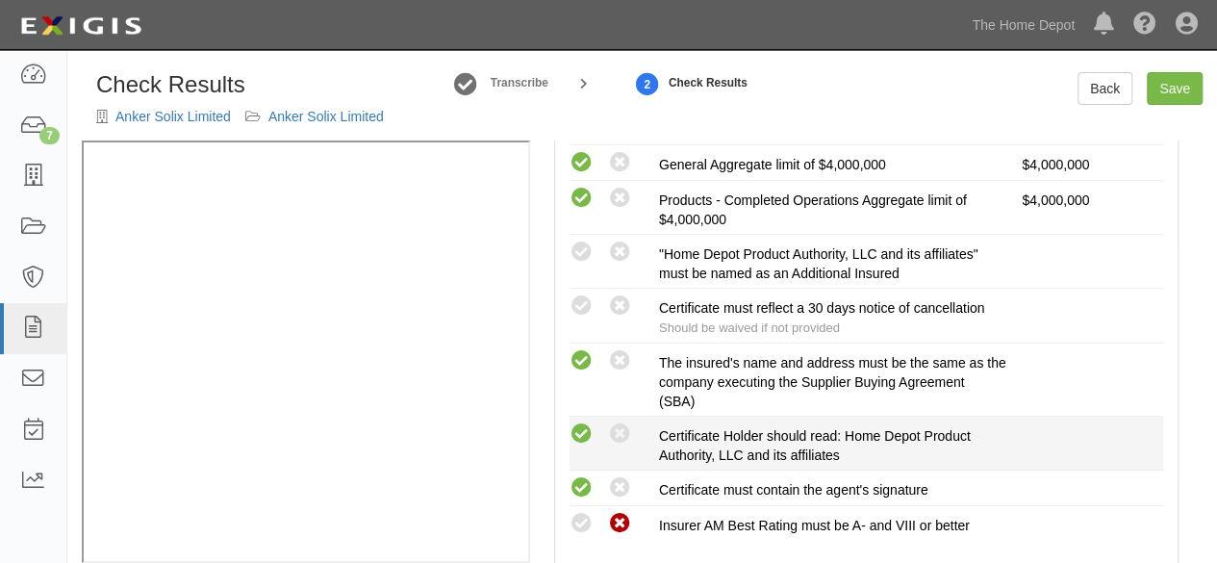
click at [585, 429] on icon at bounding box center [582, 434] width 24 height 24
radio input "true"
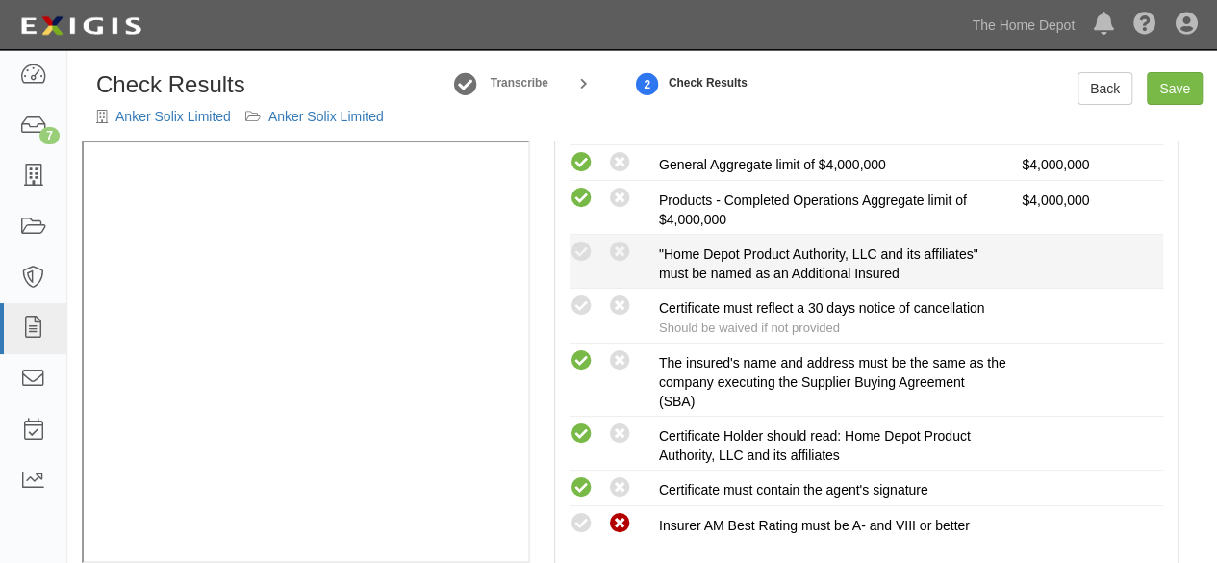
drag, startPoint x: 579, startPoint y: 249, endPoint x: 577, endPoint y: 264, distance: 14.6
click at [579, 251] on icon at bounding box center [582, 253] width 24 height 24
radio input "true"
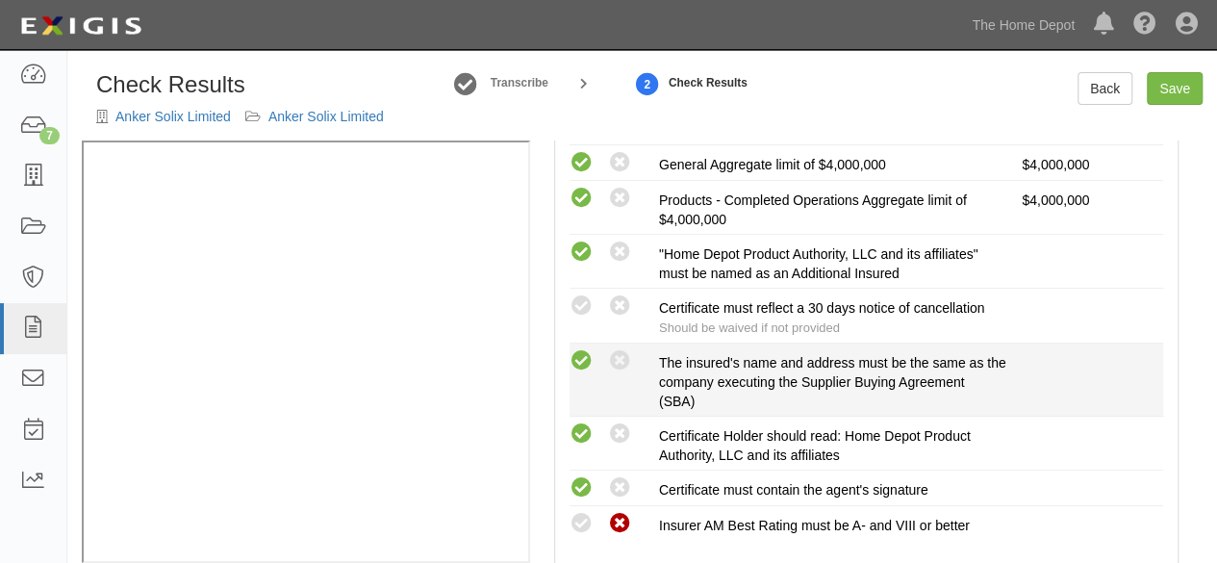
drag, startPoint x: 579, startPoint y: 299, endPoint x: 779, endPoint y: 340, distance: 204.2
click at [581, 299] on icon at bounding box center [582, 306] width 24 height 24
radio input "true"
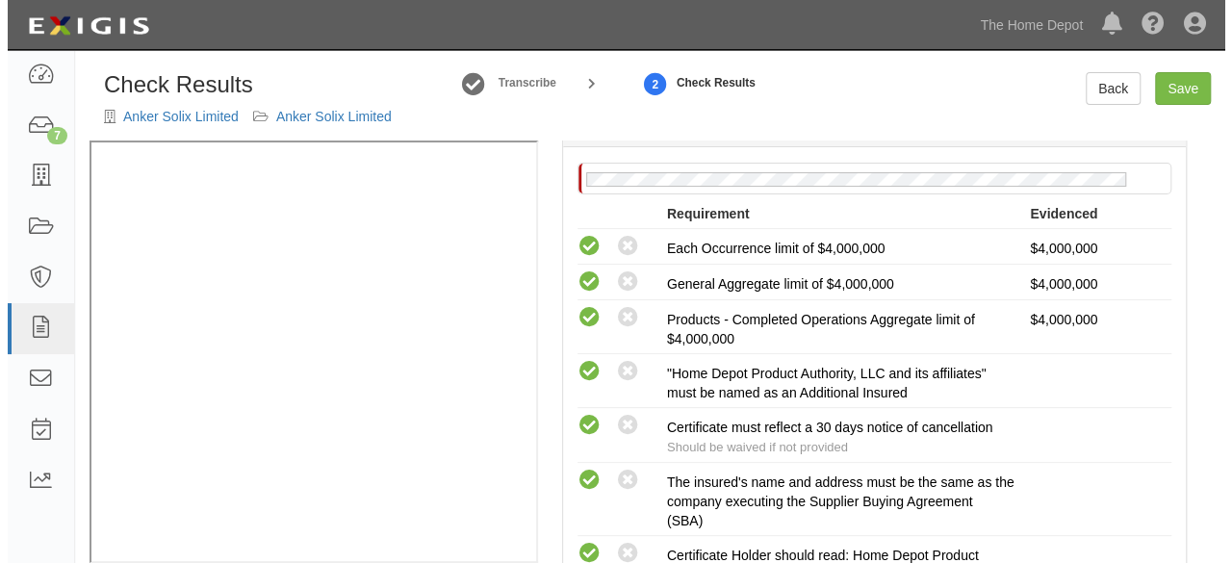
scroll to position [192, 0]
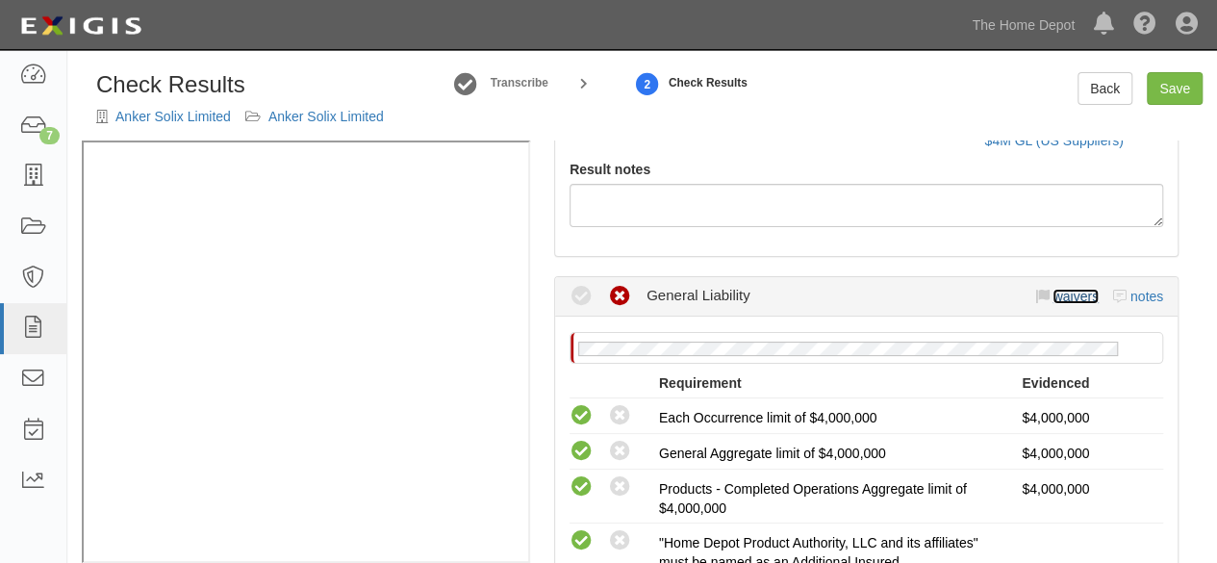
click at [1072, 294] on link "waivers" at bounding box center [1075, 296] width 45 height 15
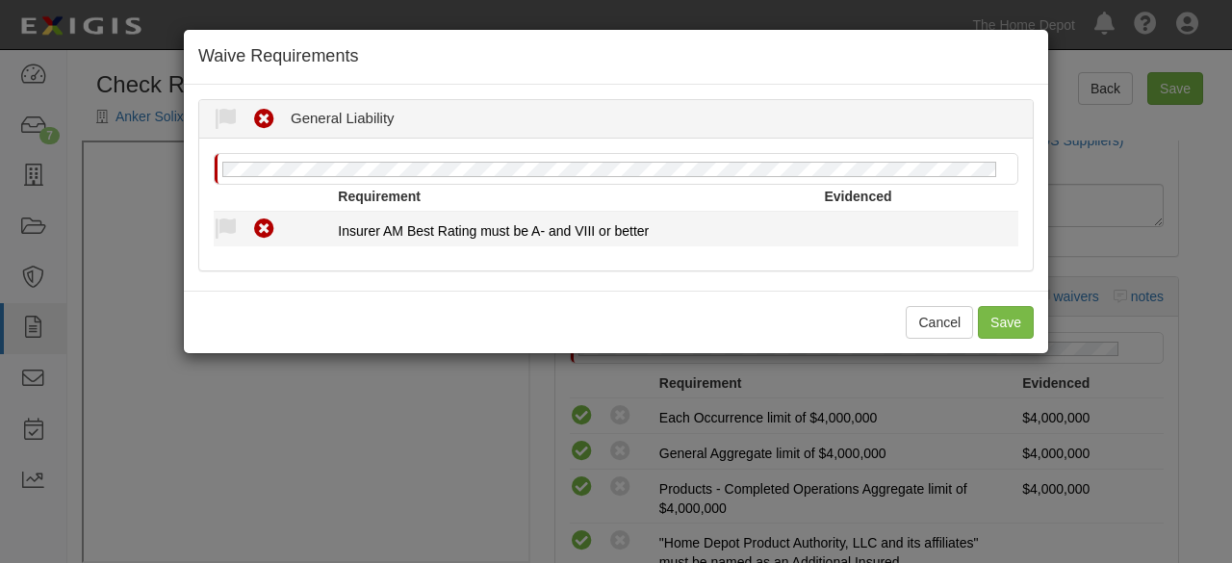
drag, startPoint x: 227, startPoint y: 225, endPoint x: 243, endPoint y: 247, distance: 27.0
click at [229, 226] on icon at bounding box center [226, 229] width 24 height 24
radio input "true"
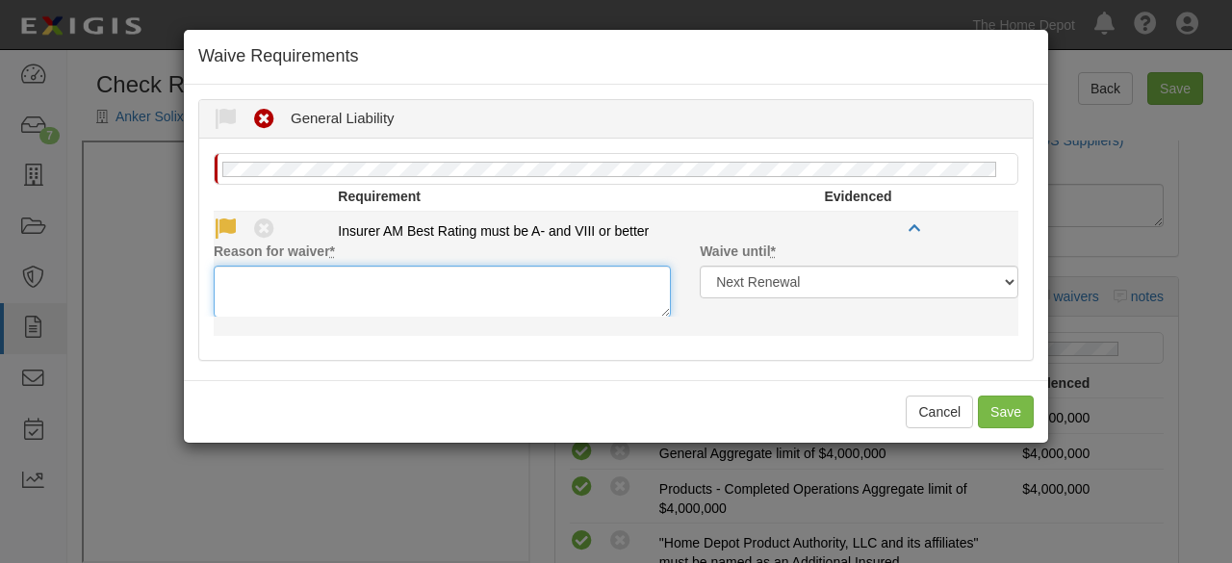
click at [265, 281] on textarea "Reason for waiver *" at bounding box center [442, 292] width 457 height 52
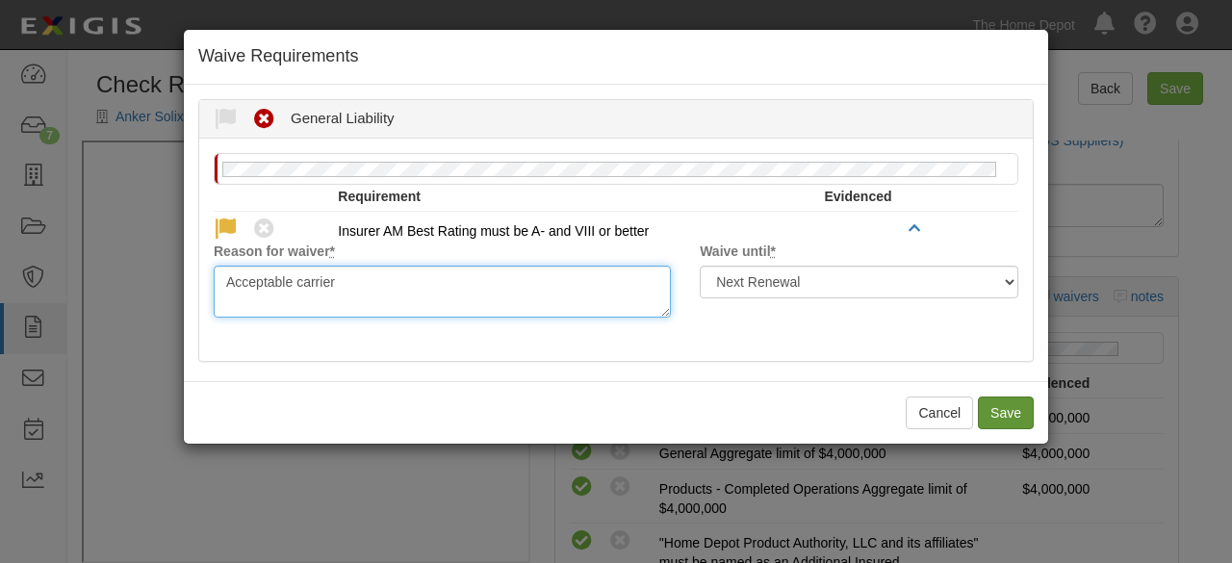
type textarea "Acceptable carrier"
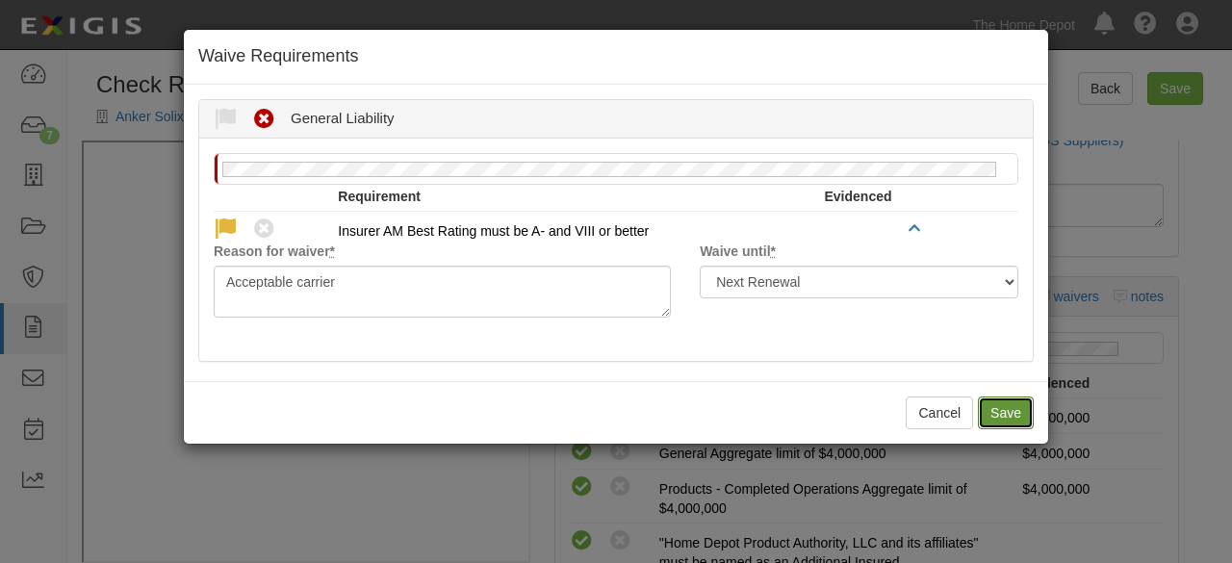
click at [1000, 407] on button "Save" at bounding box center [1006, 412] width 56 height 33
radio input "true"
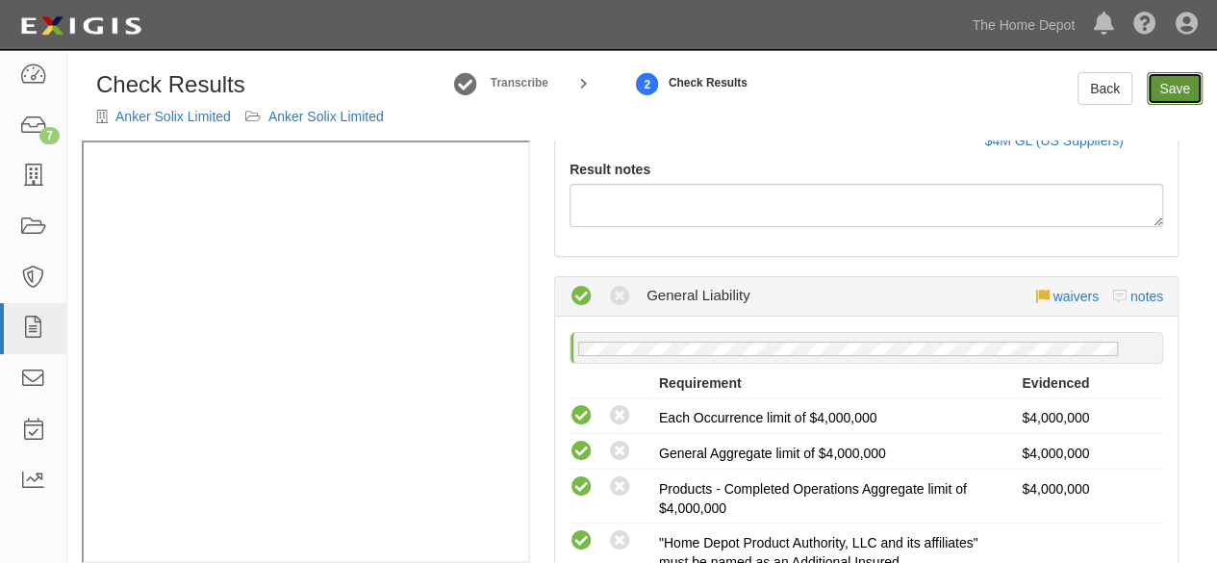
click at [1164, 96] on link "Save" at bounding box center [1175, 88] width 56 height 33
radio input "true"
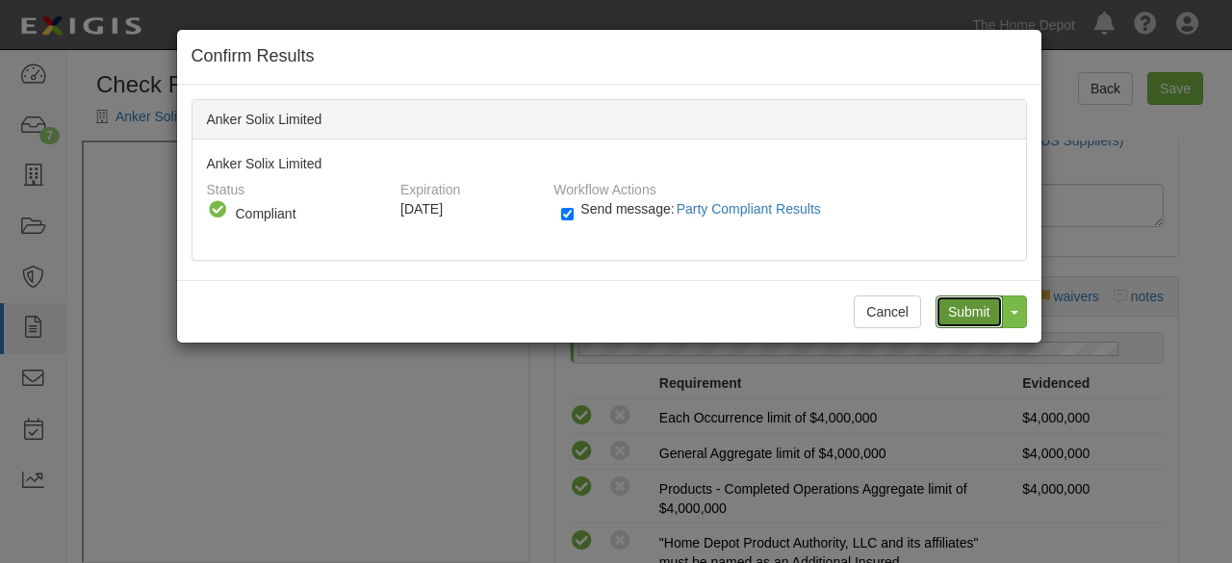
click at [986, 320] on input "Submit" at bounding box center [968, 311] width 67 height 33
